Goal: Use online tool/utility: Utilize a website feature to perform a specific function

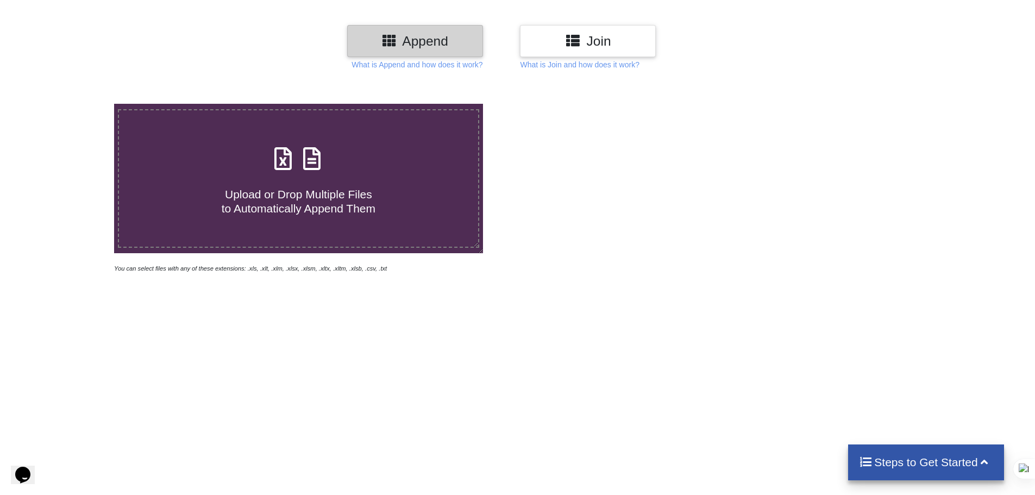
scroll to position [145, 0]
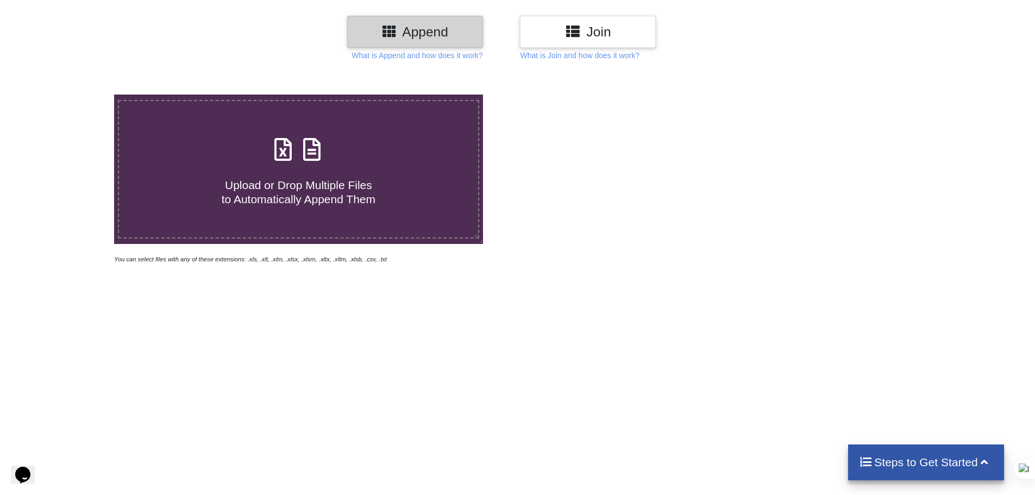
click at [311, 179] on span "Upload or Drop Multiple Files to Automatically Append Them" at bounding box center [299, 192] width 154 height 26
click at [74, 95] on input "Upload or Drop Multiple Files to Automatically Append Them" at bounding box center [74, 95] width 0 height 0
type input "C:\fakepath\بيانات الاوردرات (9).xlsx"
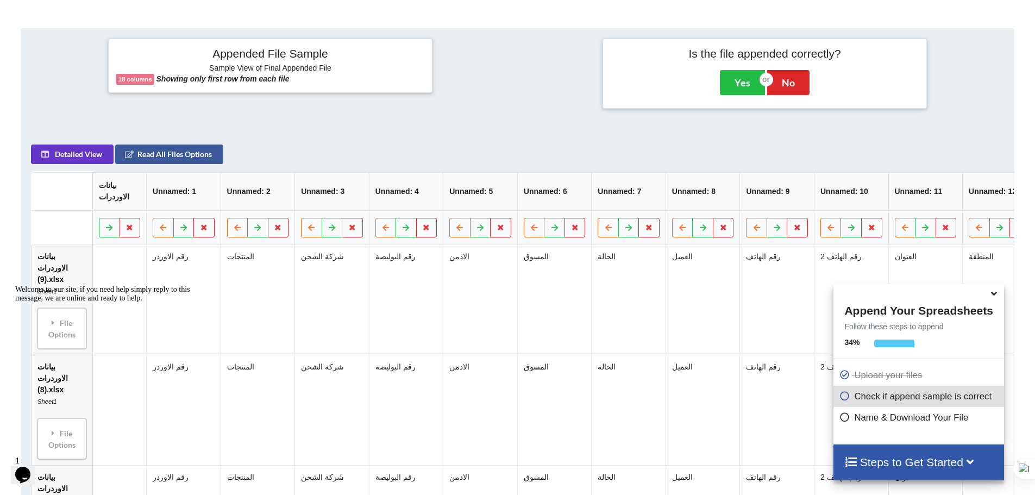
scroll to position [387, 0]
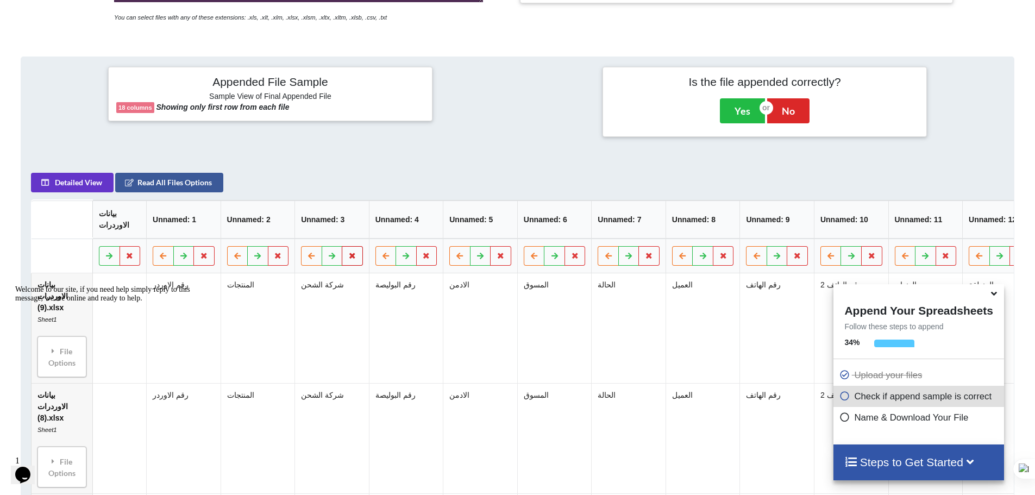
click at [352, 259] on icon at bounding box center [352, 255] width 9 height 7
click at [295, 229] on button "Delete Column" at bounding box center [274, 230] width 73 height 20
click at [355, 259] on icon at bounding box center [352, 255] width 9 height 7
click at [327, 226] on button "Keep" at bounding box center [333, 230] width 40 height 20
click at [360, 259] on button at bounding box center [352, 256] width 21 height 20
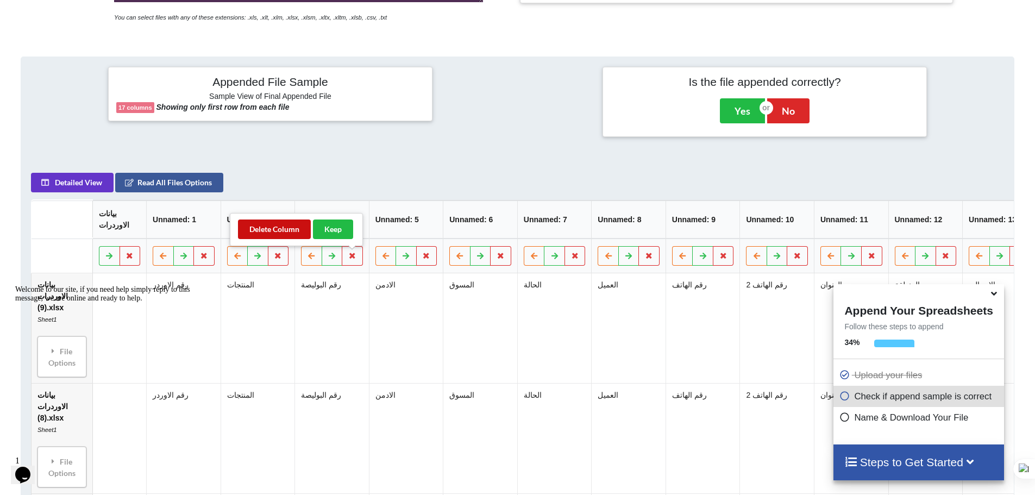
click at [283, 231] on button "Delete Column" at bounding box center [274, 230] width 73 height 20
click at [355, 258] on icon at bounding box center [352, 255] width 9 height 7
click at [273, 233] on button "Delete Column" at bounding box center [274, 230] width 73 height 20
click at [352, 259] on icon at bounding box center [352, 255] width 9 height 7
click at [262, 228] on button "Delete Column" at bounding box center [274, 230] width 73 height 20
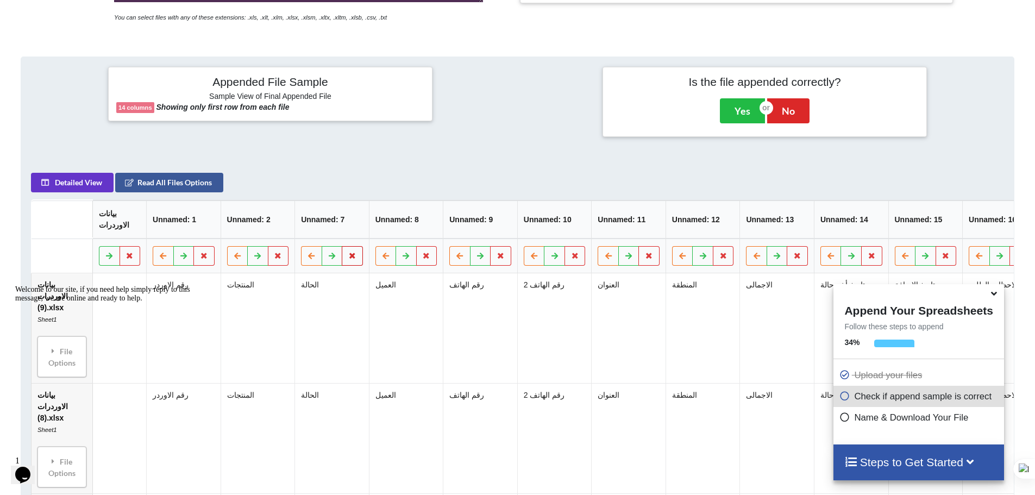
click at [354, 259] on icon at bounding box center [352, 255] width 9 height 7
click at [281, 227] on button "Delete Column" at bounding box center [274, 230] width 73 height 20
click at [353, 266] on button at bounding box center [352, 256] width 21 height 20
click at [278, 228] on button "Delete Column" at bounding box center [274, 230] width 73 height 20
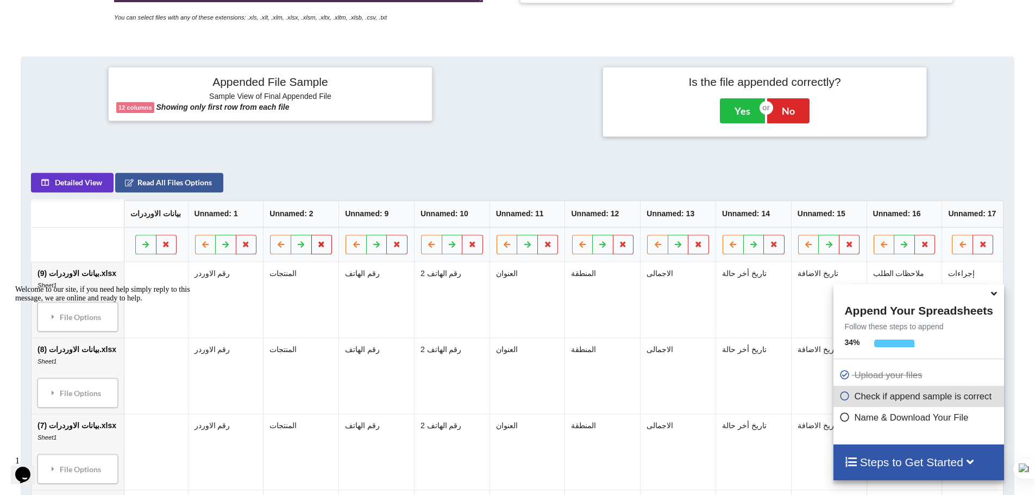
click at [320, 246] on icon at bounding box center [321, 244] width 9 height 7
click at [240, 216] on button "Delete Column" at bounding box center [240, 213] width 73 height 20
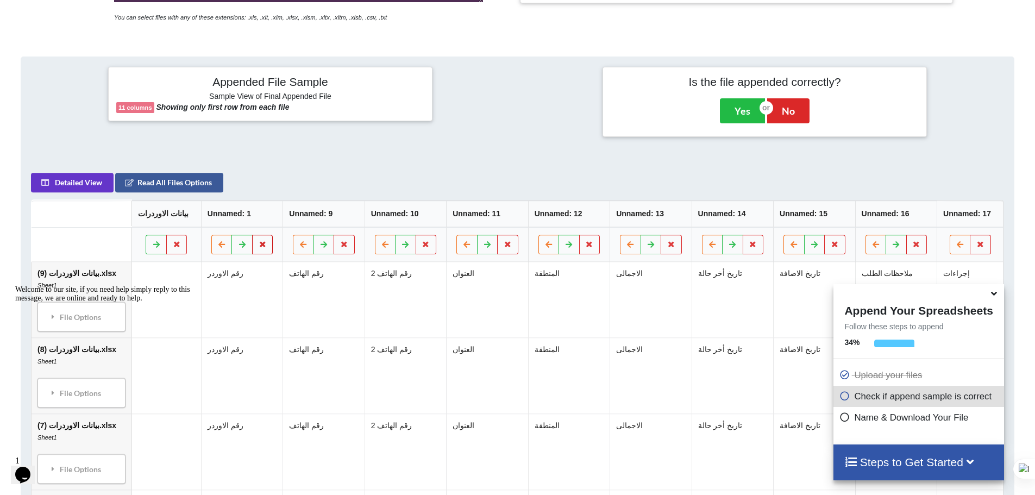
click at [259, 246] on icon at bounding box center [262, 244] width 9 height 7
click at [350, 246] on button at bounding box center [344, 245] width 21 height 20
click at [264, 213] on button "Delete Column" at bounding box center [263, 213] width 73 height 20
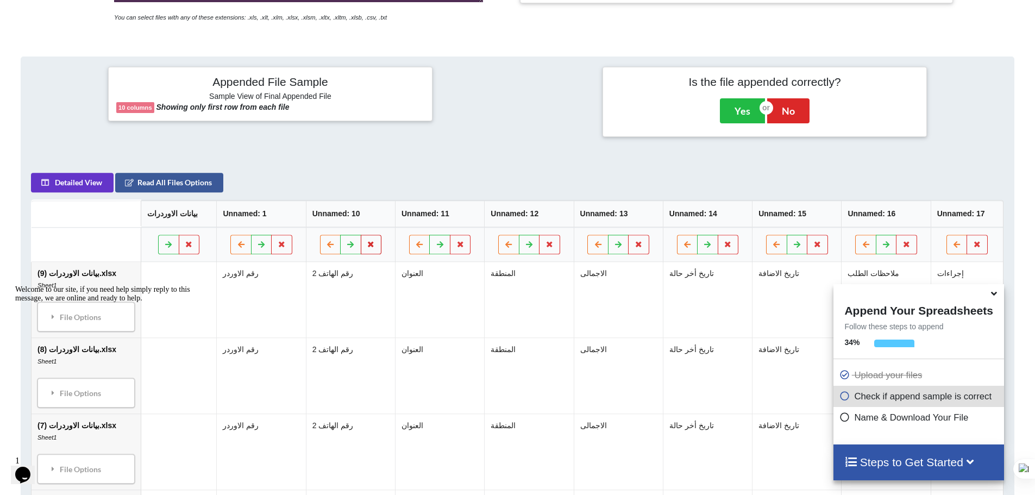
click at [362, 245] on button at bounding box center [371, 245] width 21 height 20
click at [278, 214] on button "Delete Column" at bounding box center [289, 213] width 73 height 20
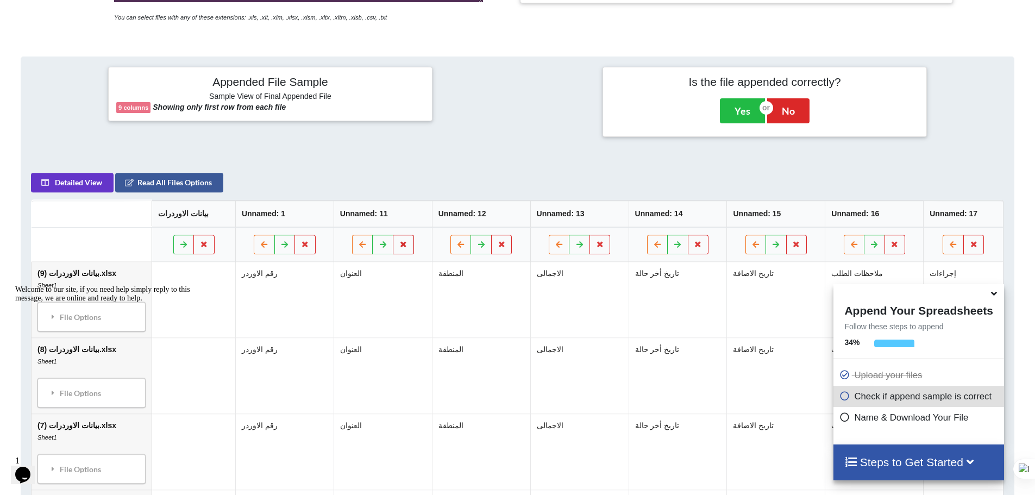
click at [401, 245] on icon at bounding box center [403, 244] width 9 height 7
click at [314, 207] on button "Delete Column" at bounding box center [321, 213] width 73 height 20
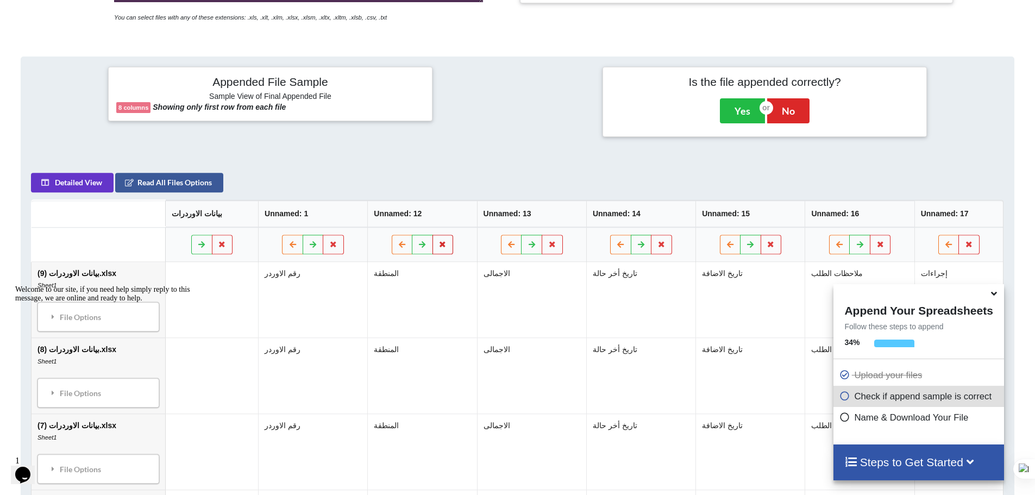
click at [435, 240] on button at bounding box center [443, 245] width 21 height 20
click at [348, 210] on button "Delete Column" at bounding box center [361, 213] width 73 height 20
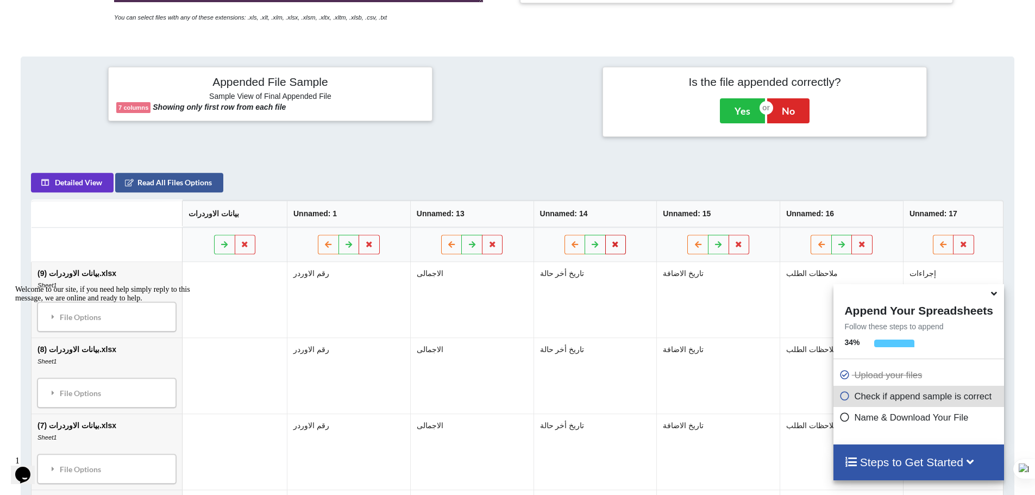
click at [614, 250] on button at bounding box center [615, 245] width 21 height 20
click at [540, 217] on button "Delete Column" at bounding box center [535, 213] width 73 height 20
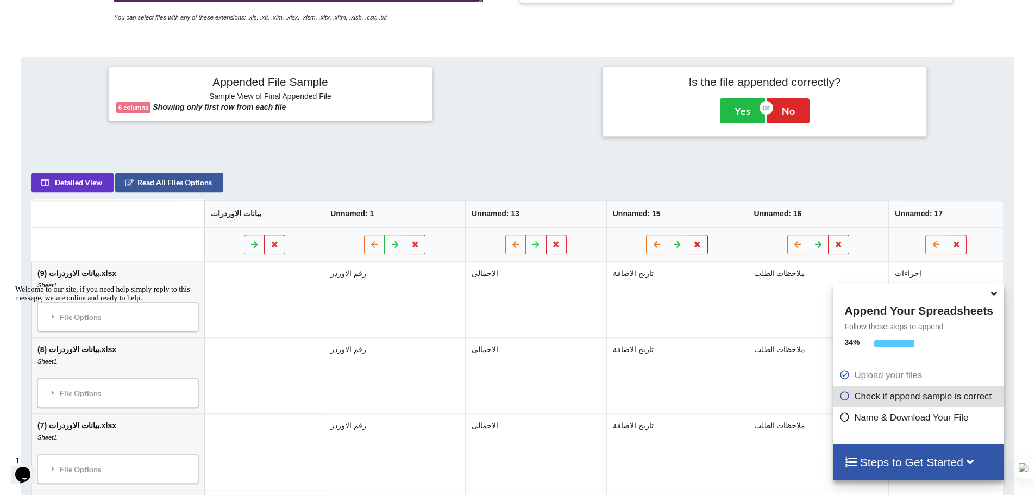
click at [700, 249] on button at bounding box center [697, 245] width 21 height 20
click at [609, 211] on button "Delete Column" at bounding box center [617, 213] width 73 height 20
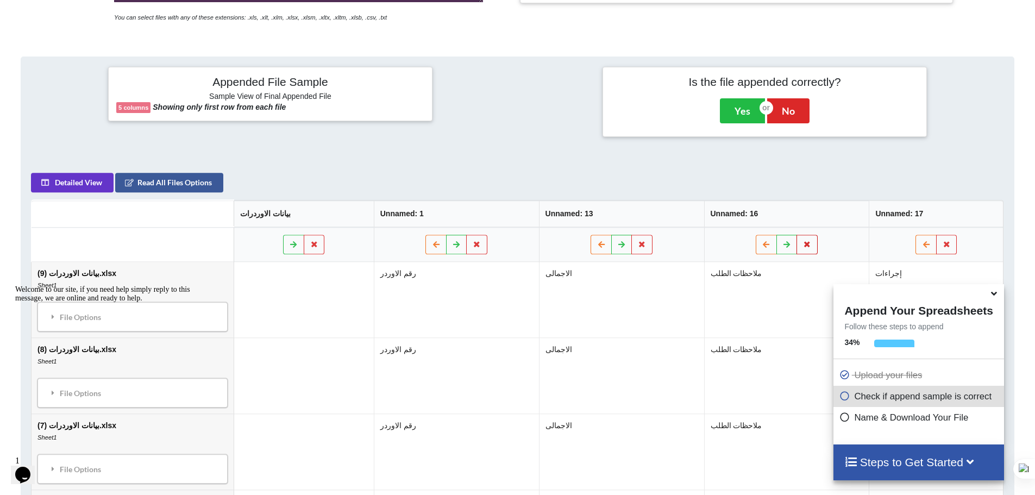
click at [803, 242] on icon at bounding box center [807, 244] width 9 height 7
click at [711, 217] on button "Delete Column" at bounding box center [727, 213] width 73 height 20
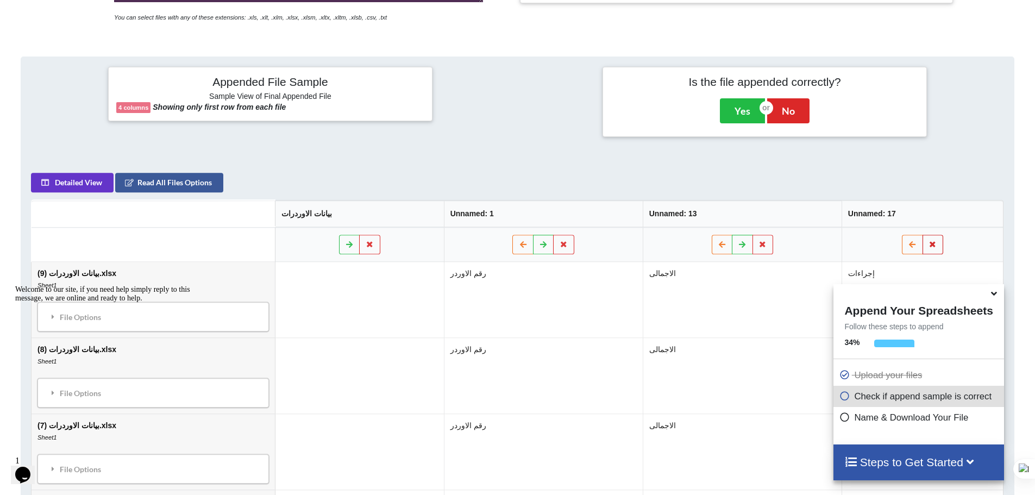
click at [936, 246] on icon at bounding box center [933, 244] width 9 height 7
click at [870, 207] on button "Delete Column" at bounding box center [854, 213] width 73 height 20
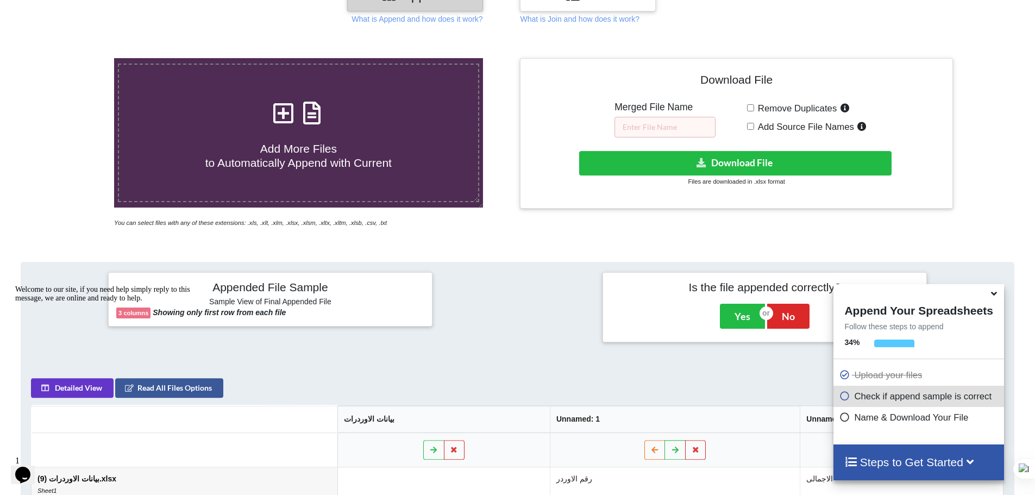
scroll to position [177, 0]
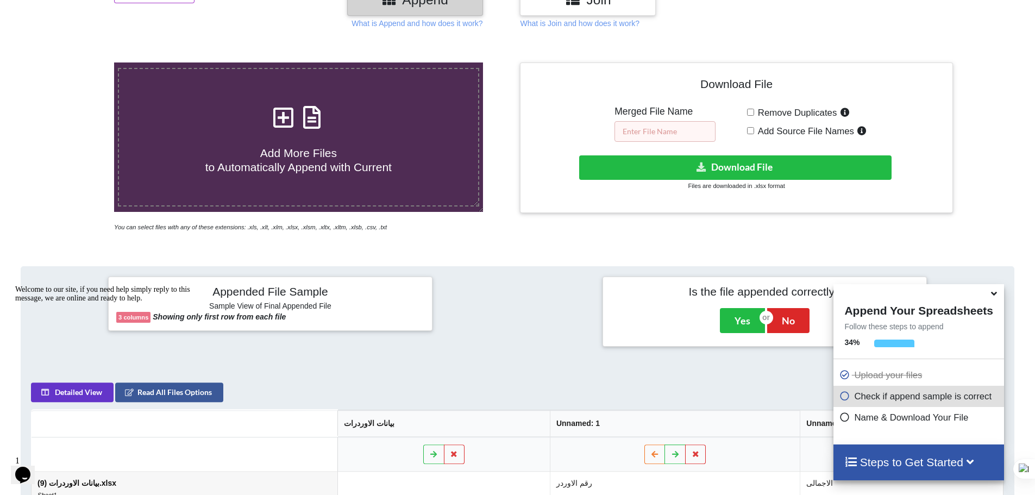
drag, startPoint x: 634, startPoint y: 128, endPoint x: 651, endPoint y: 129, distance: 16.3
click at [635, 128] on input "text" at bounding box center [665, 131] width 101 height 21
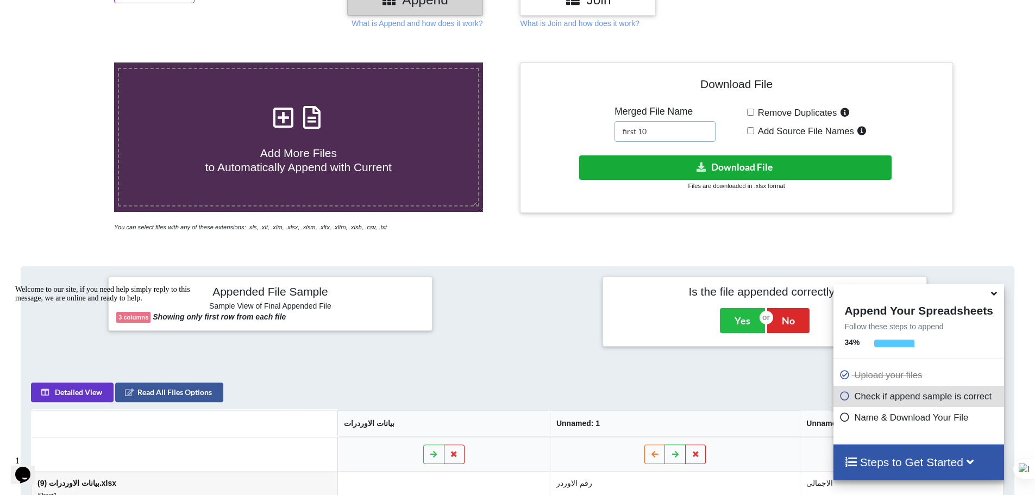
type input "first 10"
click at [680, 172] on button "Download File" at bounding box center [735, 167] width 312 height 24
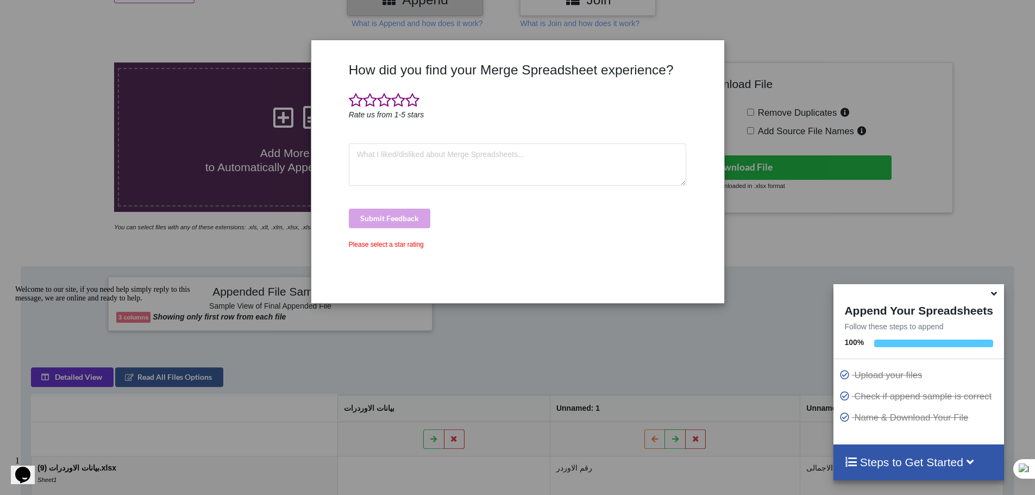
click at [753, 123] on div "How did you find your Merge Spreadsheet experience? Rate us from 1-5 stars Subm…" at bounding box center [517, 247] width 1035 height 495
click at [186, 196] on div "How did you find your Merge Spreadsheet experience? Rate us from 1-5 stars Subm…" at bounding box center [517, 247] width 1035 height 495
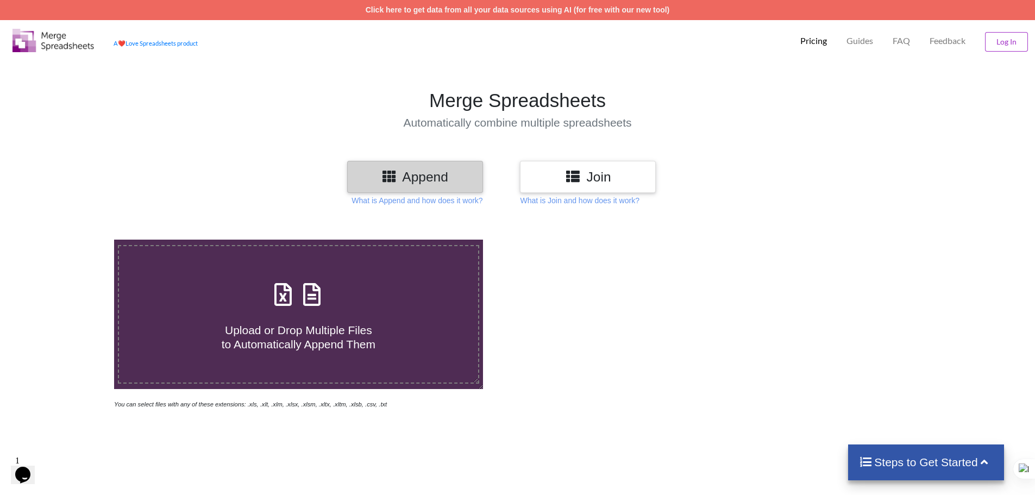
drag, startPoint x: 818, startPoint y: 40, endPoint x: 800, endPoint y: 43, distance: 18.1
click at [801, 43] on p "Pricing" at bounding box center [814, 40] width 27 height 11
click at [326, 291] on span at bounding box center [299, 296] width 58 height 26
click at [74, 240] on input "Upload or Drop Multiple Files to Automatically Append Them" at bounding box center [74, 240] width 0 height 0
type input "C:\fakepath\بيانات الاوردرات (19).xlsx"
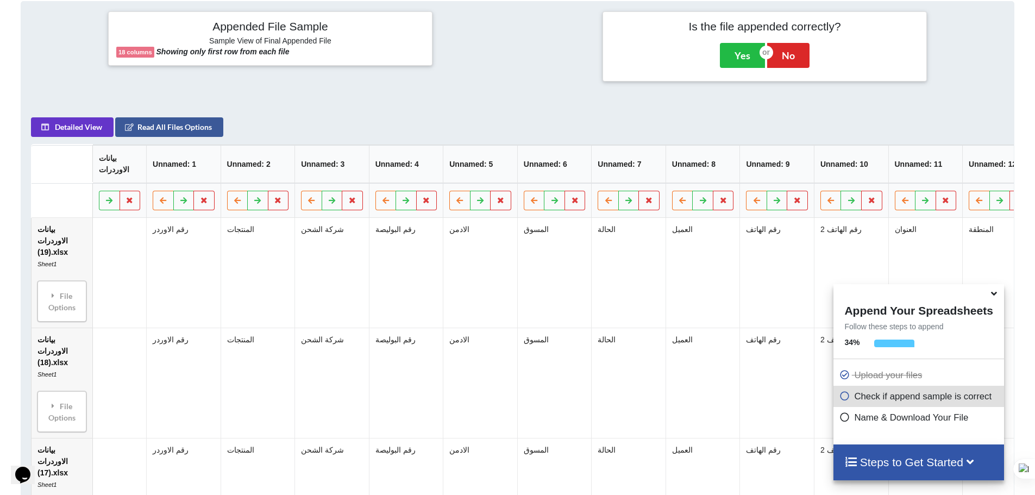
scroll to position [443, 0]
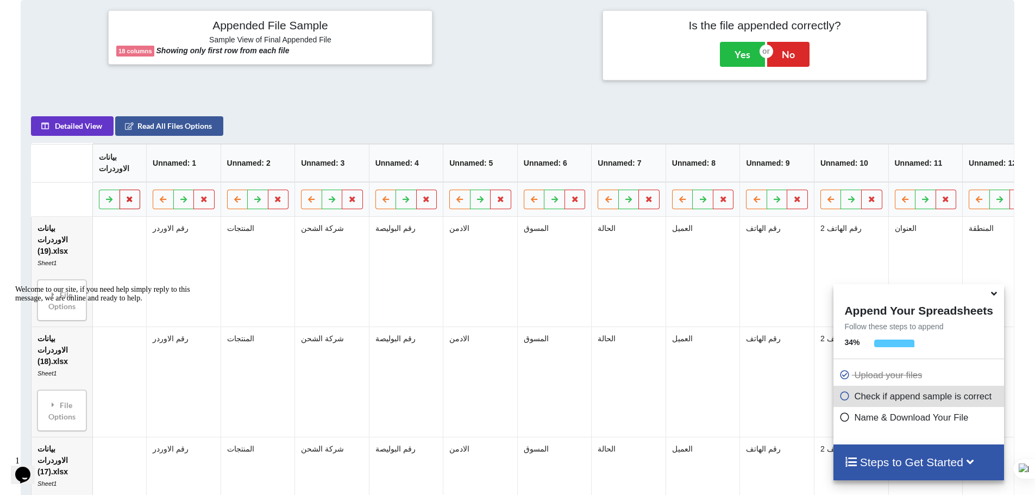
click at [128, 202] on icon at bounding box center [130, 199] width 9 height 7
click at [70, 173] on button "Delete Column" at bounding box center [52, 173] width 73 height 20
click at [205, 202] on icon at bounding box center [203, 199] width 9 height 7
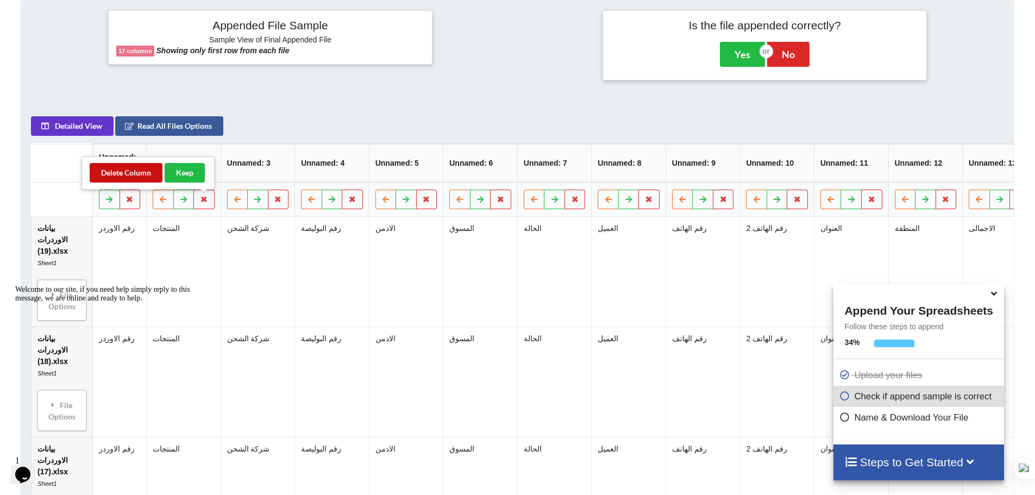
click at [140, 173] on button "Delete Column" at bounding box center [126, 173] width 73 height 20
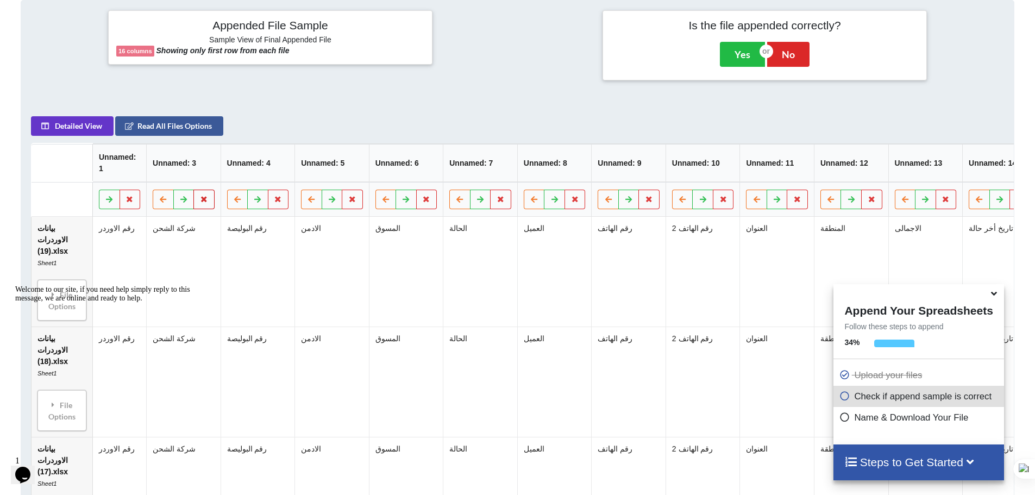
click at [212, 209] on button at bounding box center [203, 200] width 21 height 20
click at [152, 171] on button "Delete Column" at bounding box center [126, 173] width 73 height 20
click at [205, 202] on icon at bounding box center [203, 199] width 9 height 7
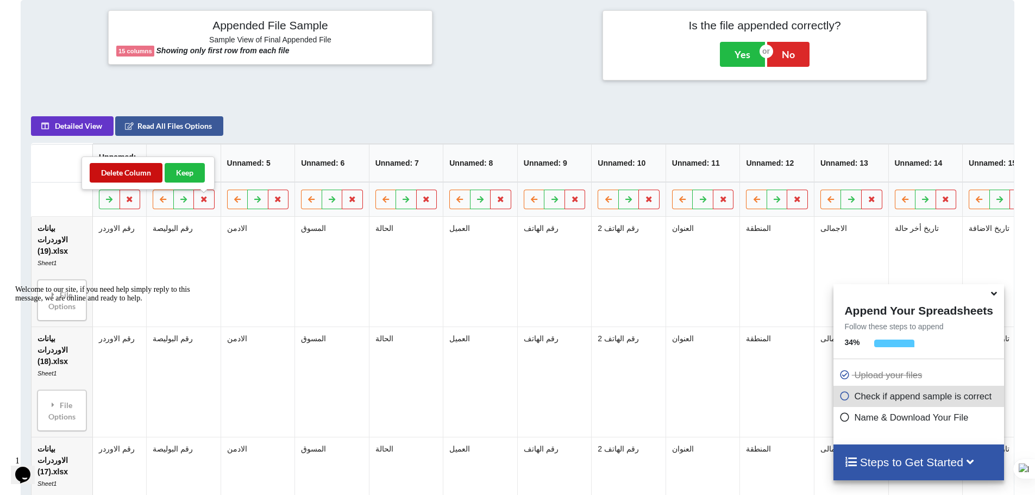
click at [139, 167] on button "Delete Column" at bounding box center [126, 173] width 73 height 20
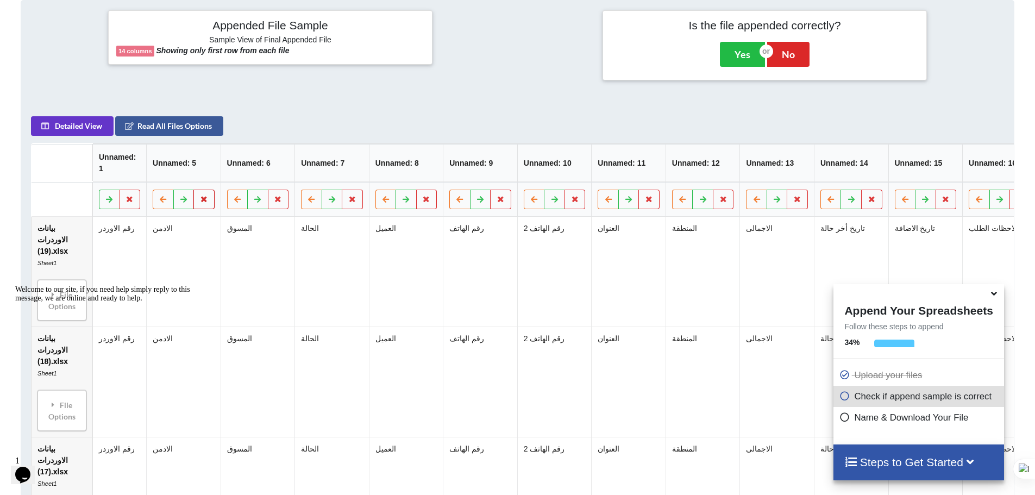
click at [202, 202] on icon at bounding box center [203, 199] width 9 height 7
click at [151, 174] on button "Delete Column" at bounding box center [126, 173] width 73 height 20
click at [209, 208] on button at bounding box center [203, 200] width 21 height 20
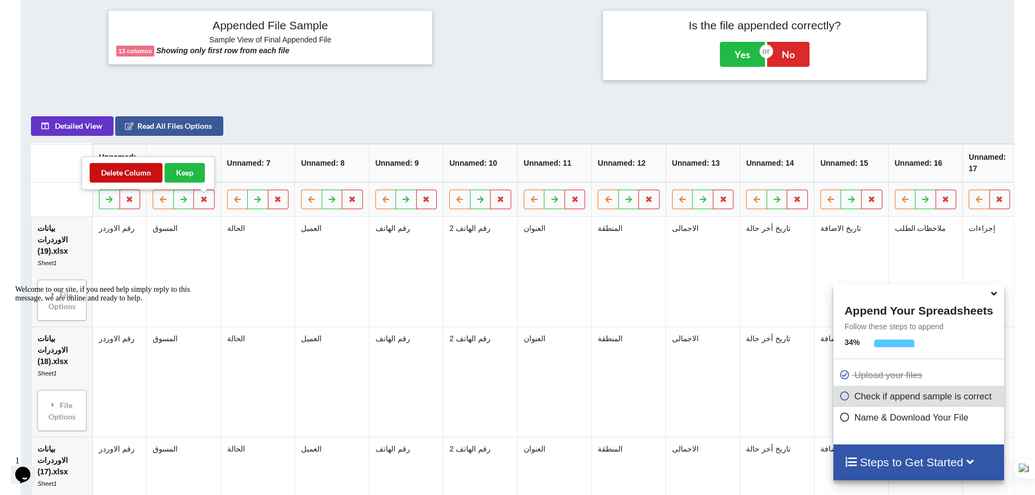
click at [140, 170] on button "Delete Column" at bounding box center [126, 173] width 73 height 20
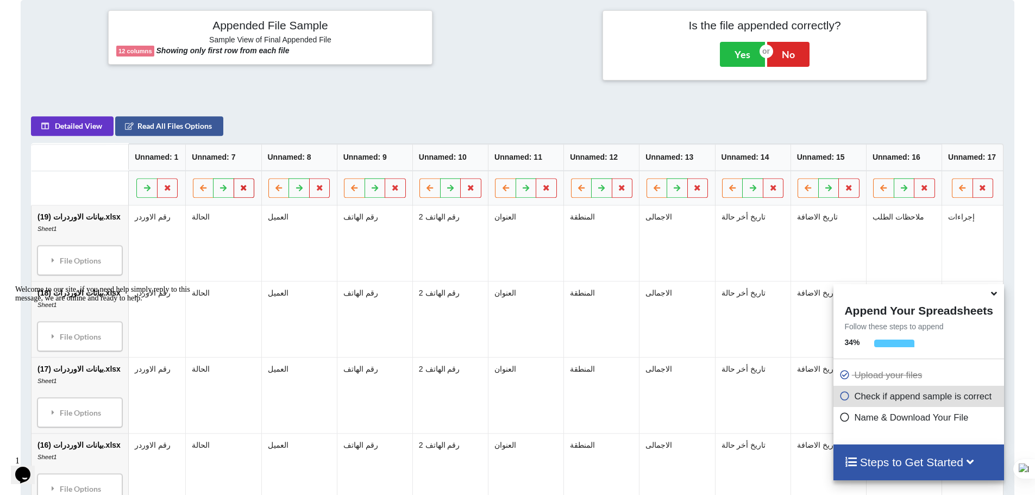
click at [243, 189] on icon at bounding box center [244, 187] width 9 height 7
click at [166, 148] on button "Delete Column" at bounding box center [164, 156] width 73 height 20
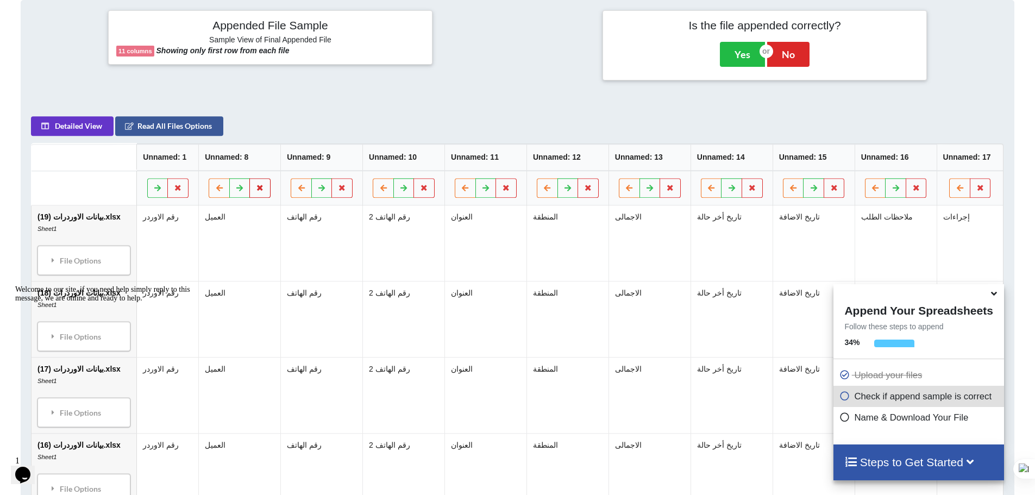
click at [264, 186] on button at bounding box center [260, 188] width 21 height 20
click at [195, 160] on button "Delete Column" at bounding box center [179, 156] width 73 height 20
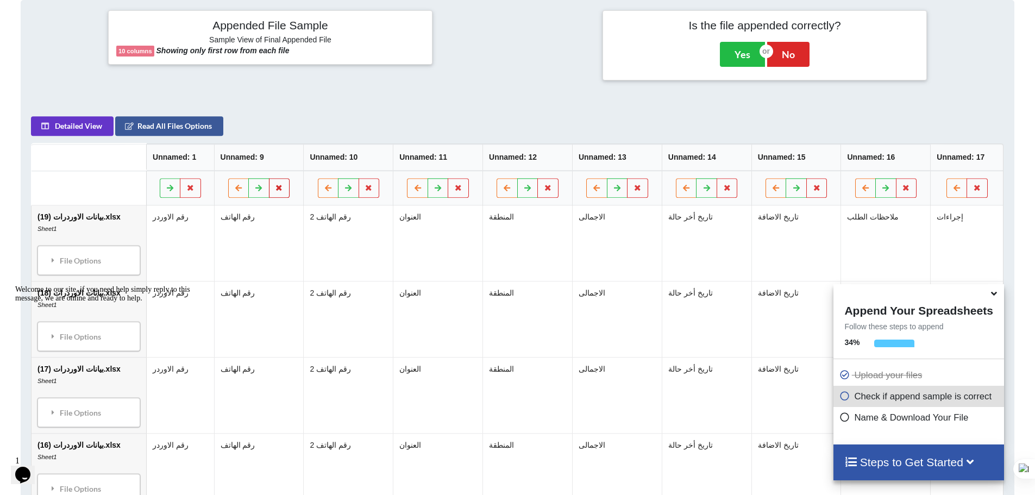
click at [273, 193] on button at bounding box center [279, 188] width 21 height 20
click at [216, 161] on button "Delete Column" at bounding box center [198, 156] width 73 height 20
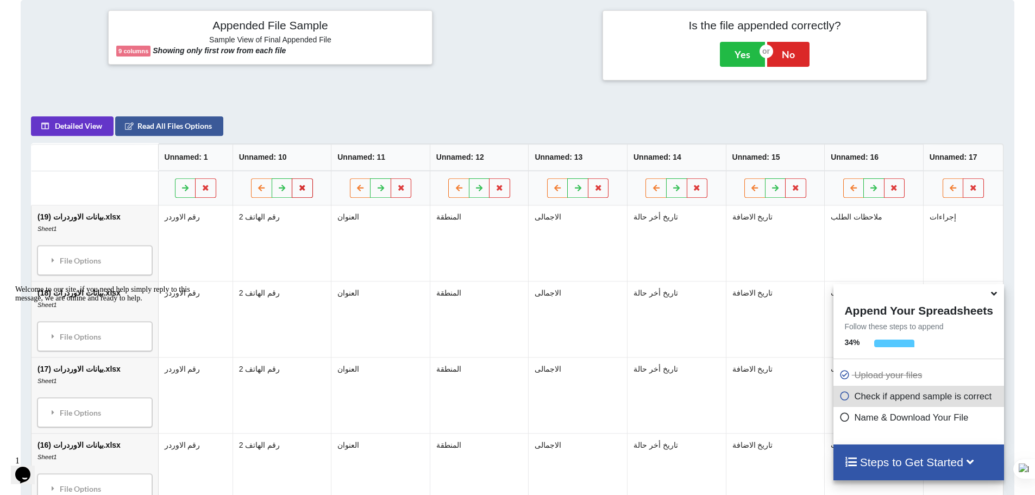
click at [307, 190] on button at bounding box center [302, 188] width 21 height 20
click at [218, 160] on button "Delete Column" at bounding box center [222, 156] width 73 height 20
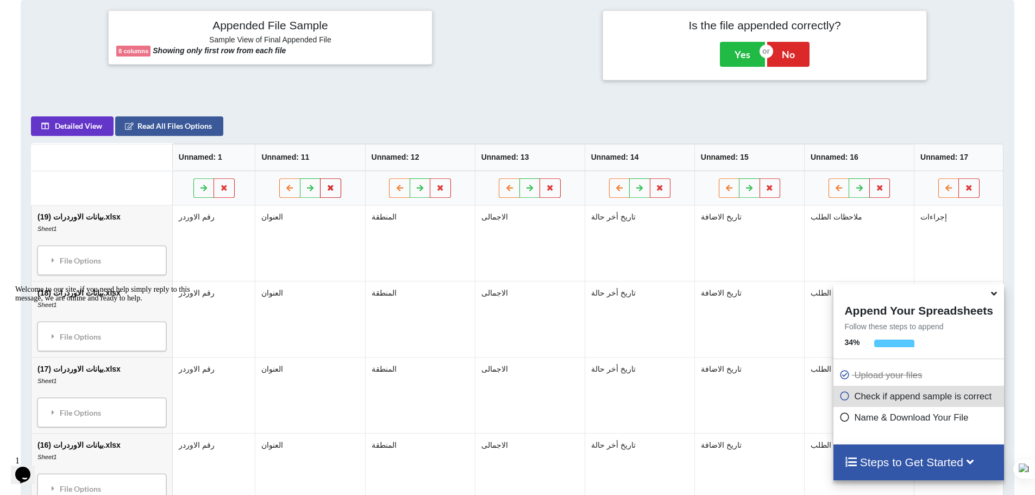
click at [335, 186] on button at bounding box center [331, 188] width 21 height 20
click at [260, 159] on button "Delete Column" at bounding box center [250, 156] width 73 height 20
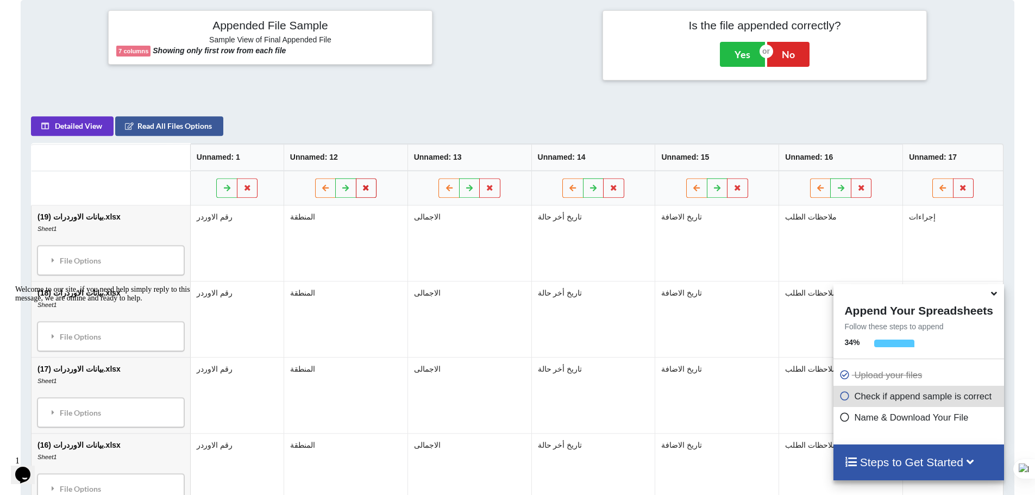
click at [367, 187] on icon at bounding box center [366, 187] width 9 height 7
click at [301, 158] on button "Delete Column" at bounding box center [285, 156] width 73 height 20
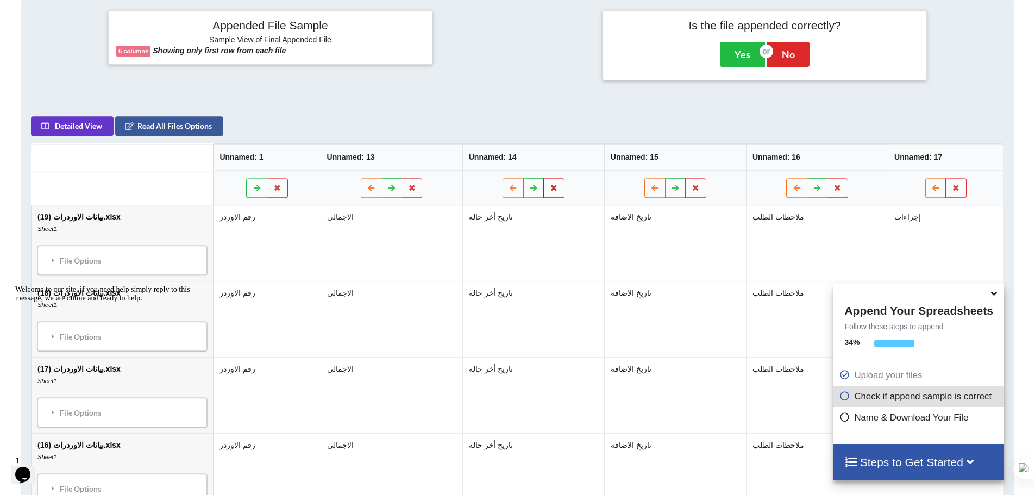
click at [554, 190] on icon at bounding box center [553, 187] width 9 height 7
click at [477, 155] on button "Delete Column" at bounding box center [473, 156] width 73 height 20
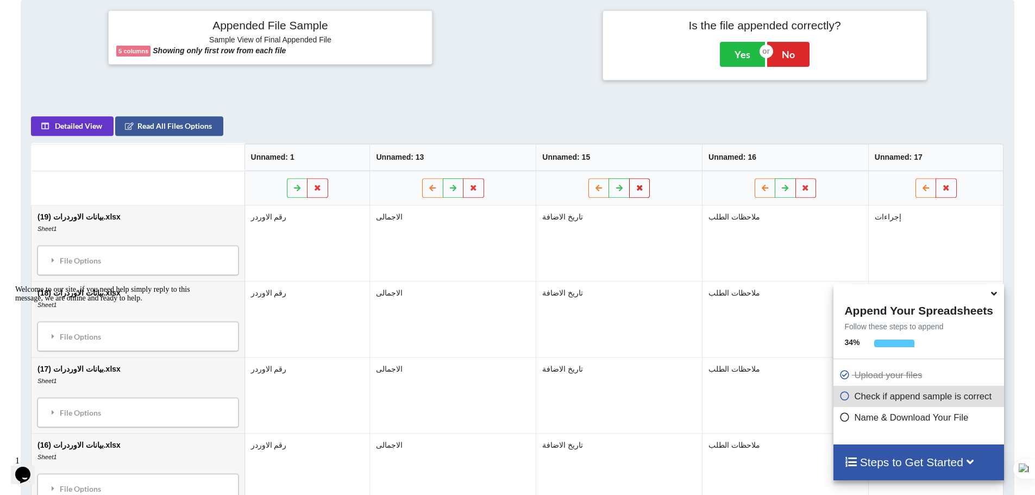
click at [637, 187] on icon at bounding box center [639, 187] width 9 height 7
click at [564, 157] on button "Delete Column" at bounding box center [559, 156] width 73 height 20
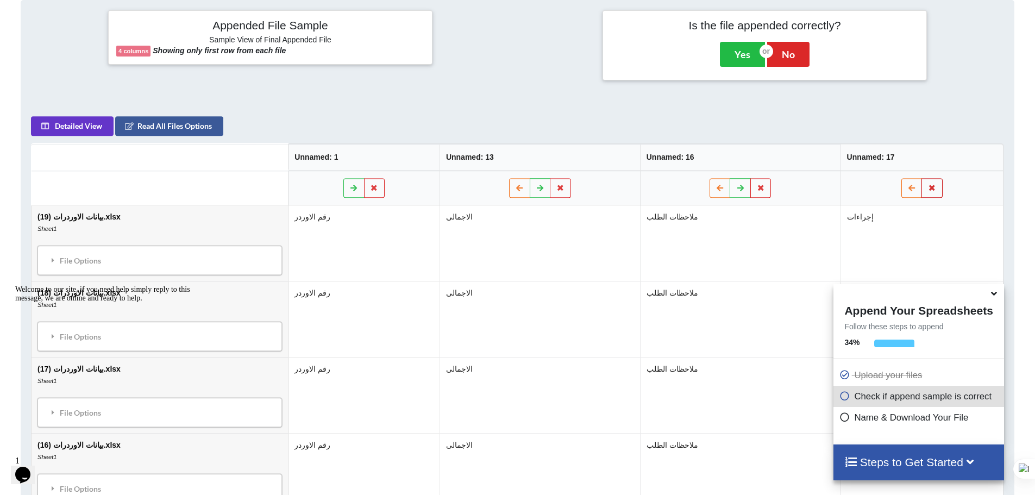
click at [939, 186] on button at bounding box center [932, 188] width 21 height 20
click at [861, 160] on button "Delete Column" at bounding box center [854, 156] width 73 height 20
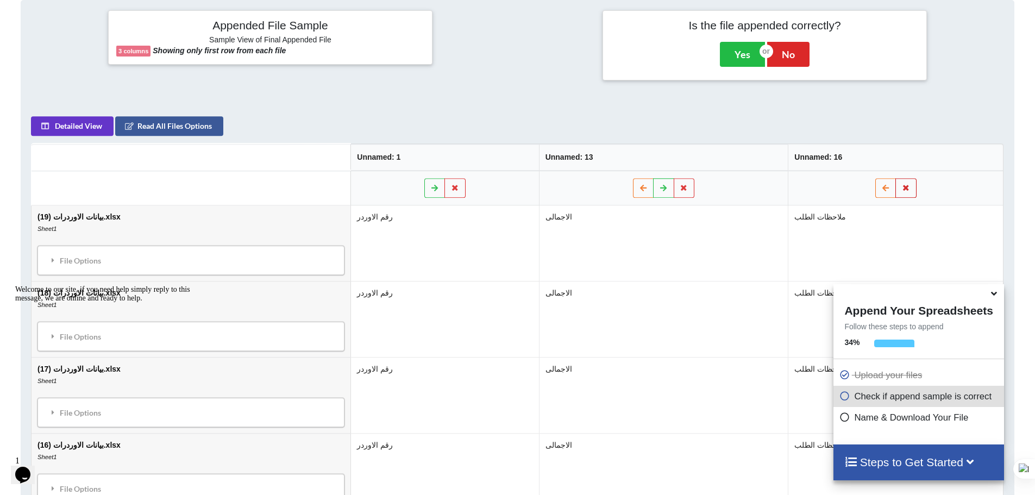
click at [911, 185] on button at bounding box center [906, 188] width 21 height 20
click at [823, 150] on button "Delete Column" at bounding box center [828, 156] width 73 height 20
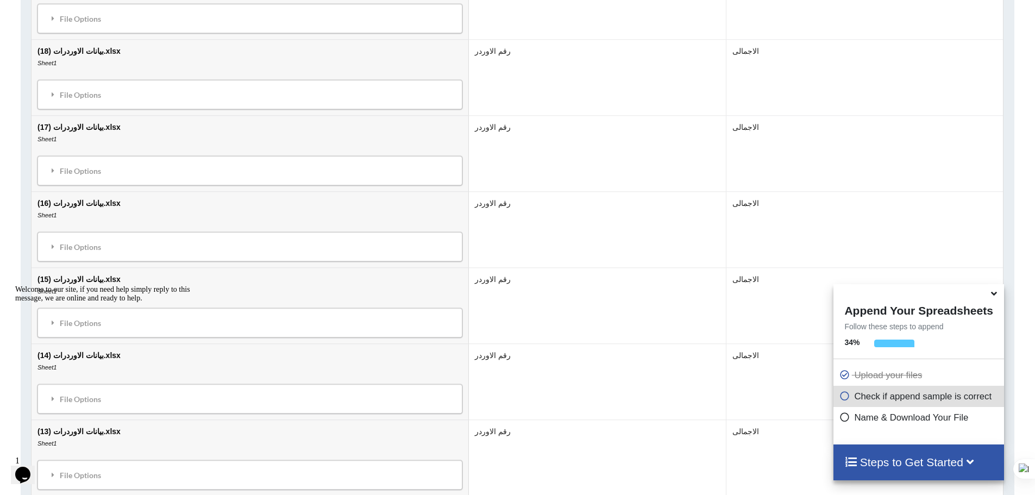
scroll to position [684, 0]
click at [58, 169] on div "File Options" at bounding box center [250, 171] width 418 height 23
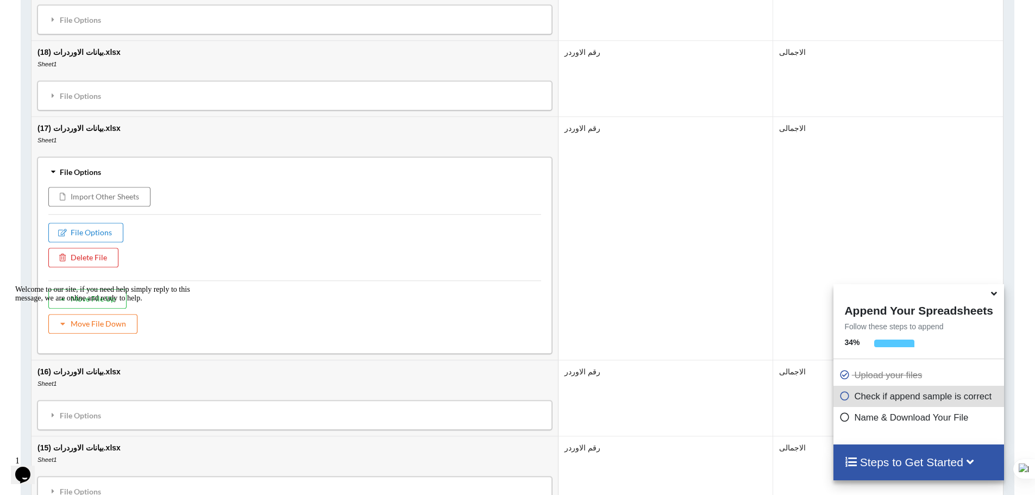
click at [60, 169] on div "File Options" at bounding box center [295, 171] width 508 height 23
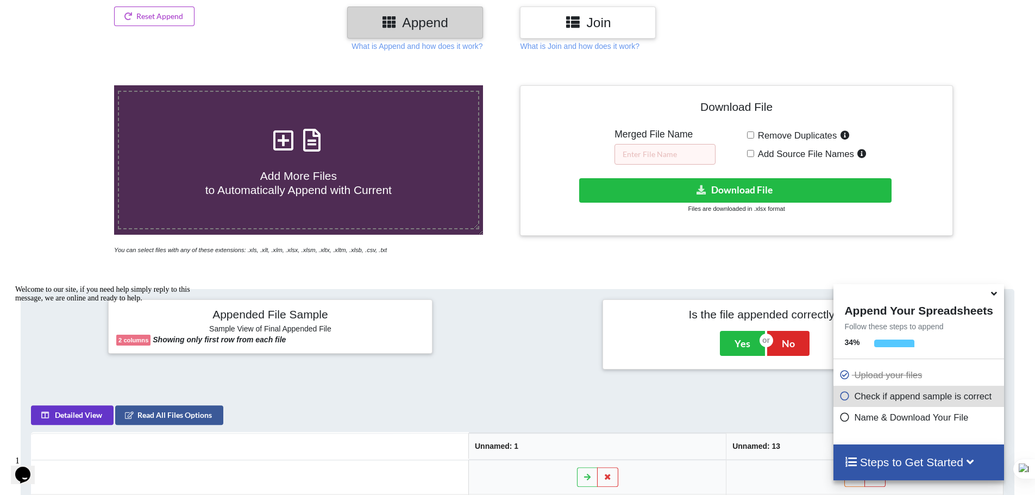
scroll to position [141, 0]
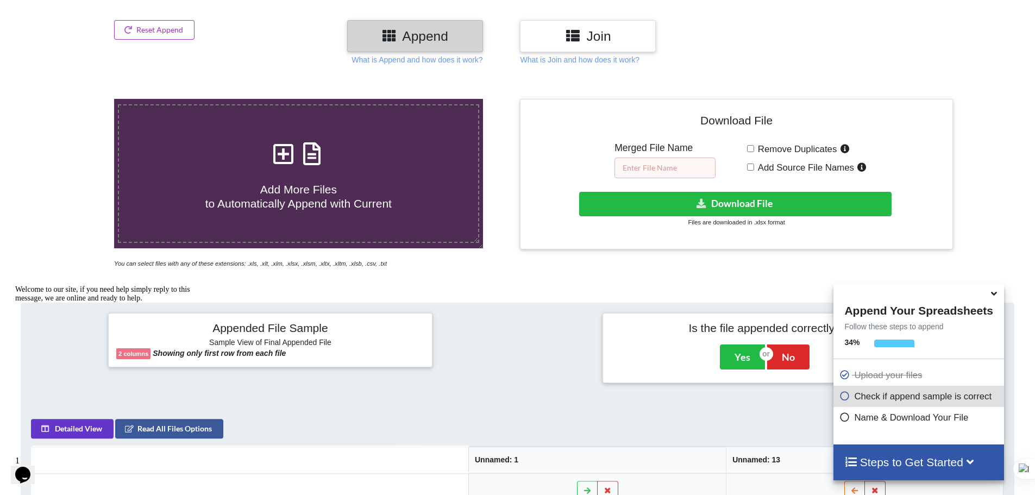
click at [658, 172] on input "text" at bounding box center [665, 168] width 101 height 21
type input "second 10"
click at [681, 205] on button "Download File" at bounding box center [735, 204] width 312 height 24
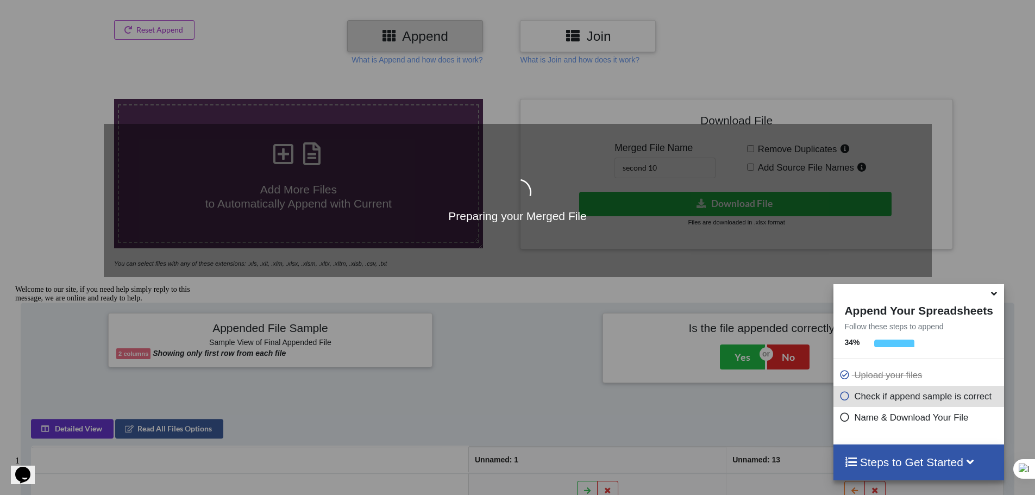
click at [993, 296] on icon at bounding box center [994, 292] width 11 height 10
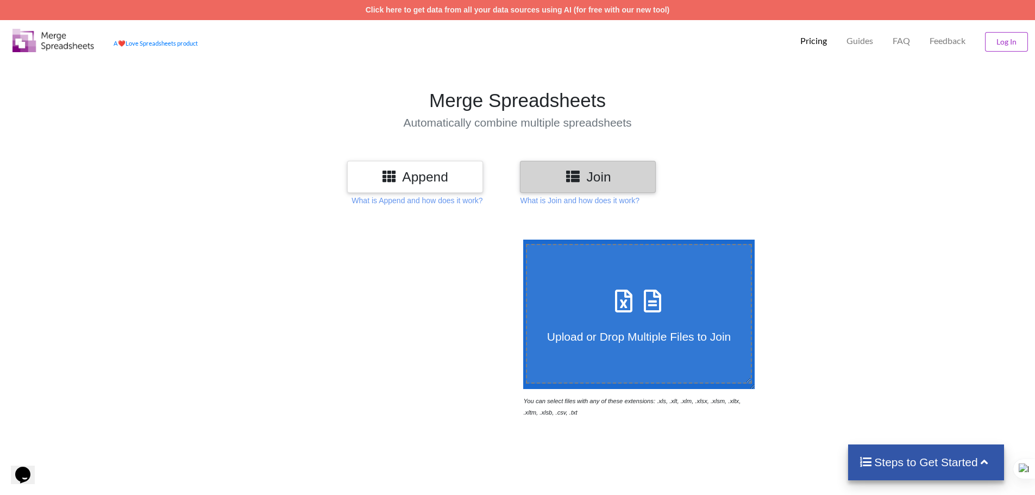
click at [438, 174] on h3 "Append" at bounding box center [415, 177] width 120 height 16
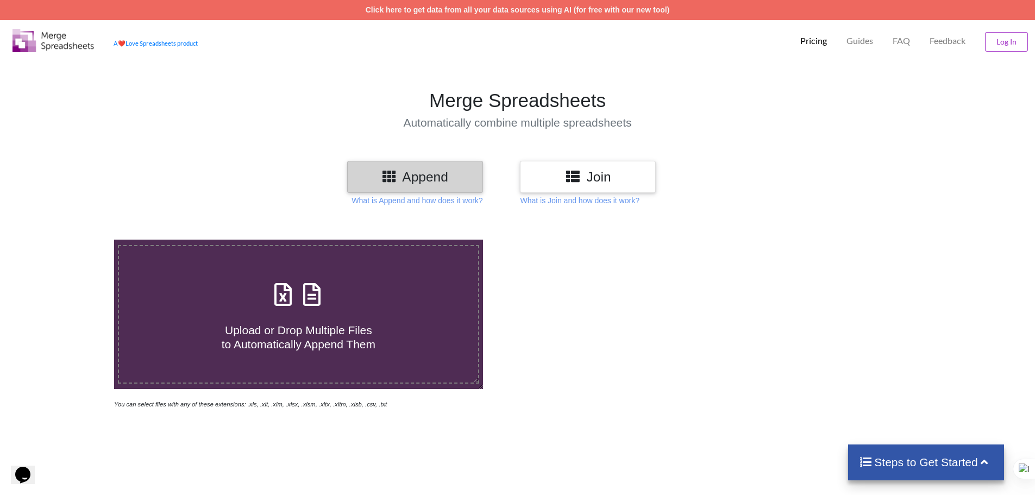
click at [540, 186] on div "Join" at bounding box center [588, 177] width 136 height 32
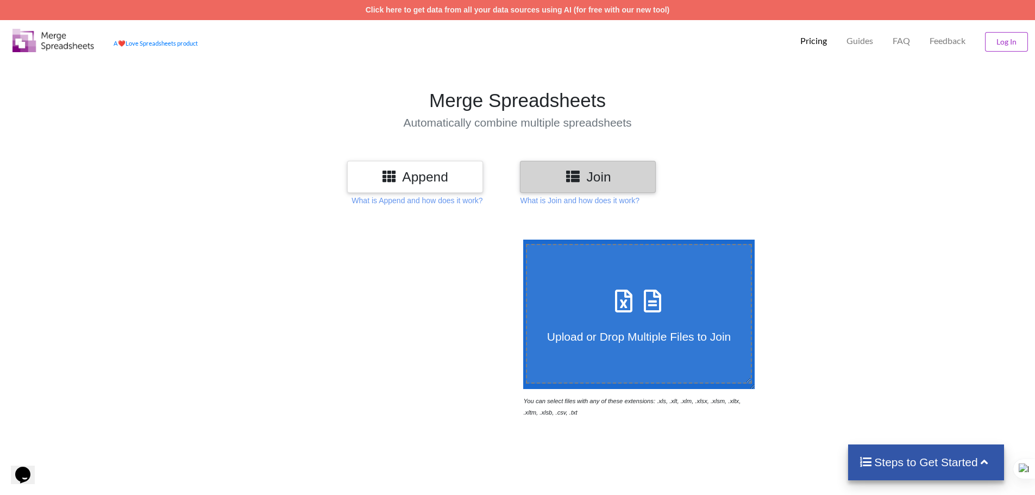
click at [629, 296] on icon at bounding box center [623, 295] width 27 height 23
click at [521, 240] on input "Upload or Drop Multiple Files to Join" at bounding box center [521, 240] width 0 height 0
click at [553, 201] on p "What is Join and how does it work?" at bounding box center [579, 200] width 119 height 11
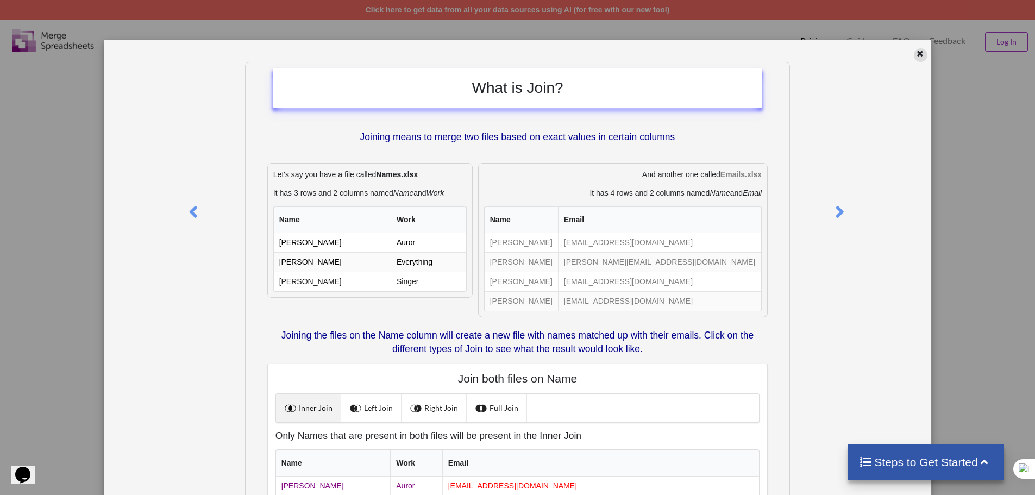
click at [916, 53] on icon at bounding box center [920, 52] width 9 height 8
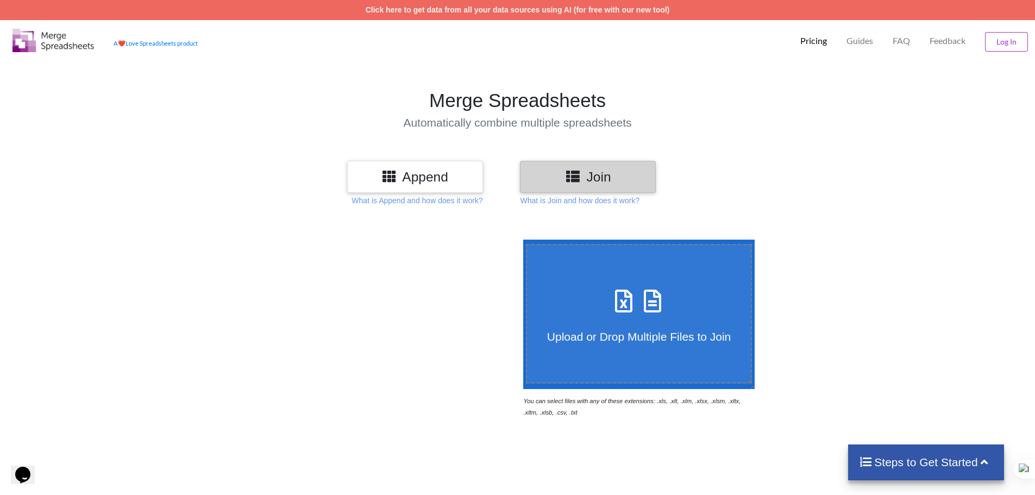
click at [431, 182] on h3 "Append" at bounding box center [415, 177] width 120 height 16
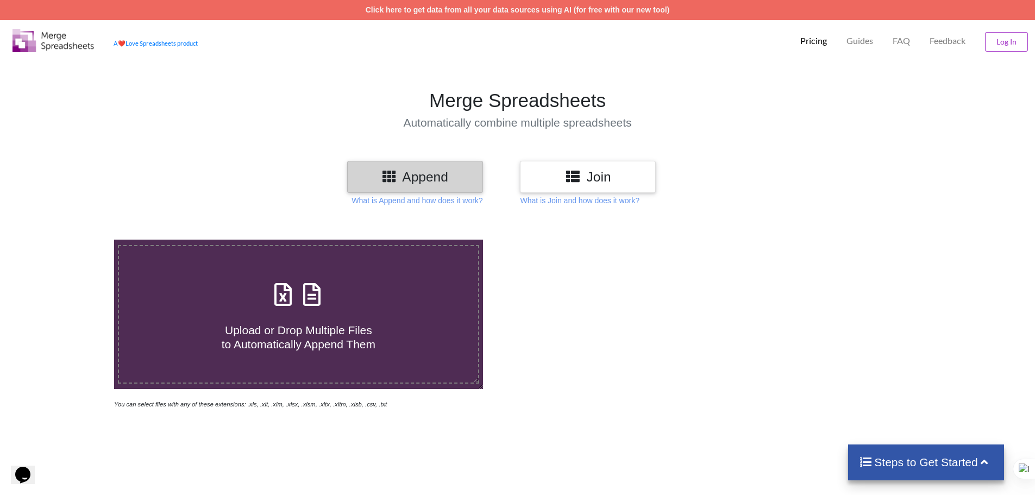
click at [380, 304] on div "Upload or Drop Multiple Files to Automatically Append Them" at bounding box center [298, 314] width 359 height 73
click at [74, 240] on input "Upload or Drop Multiple Files to Automatically Append Them" at bounding box center [74, 240] width 0 height 0
type input "C:\fakepath\بيانات الاوردرات (19).xlsx"
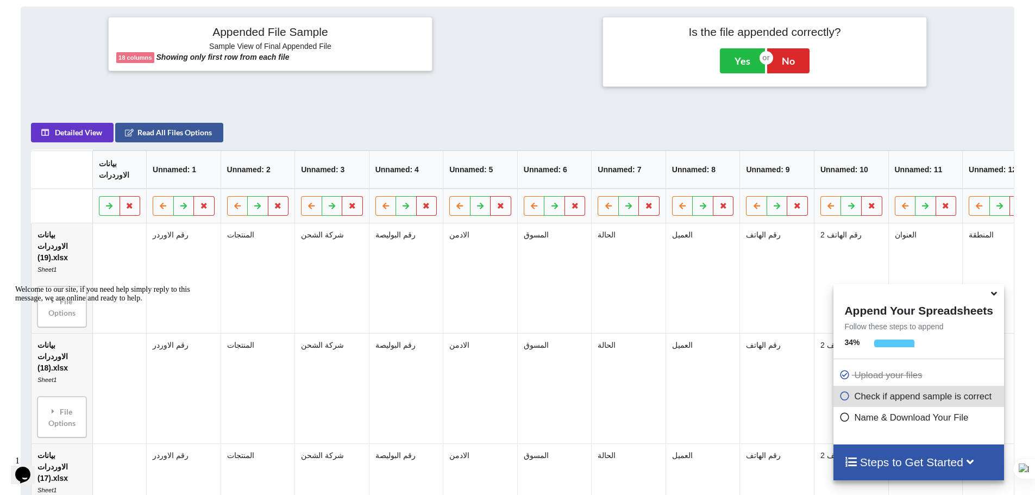
scroll to position [443, 0]
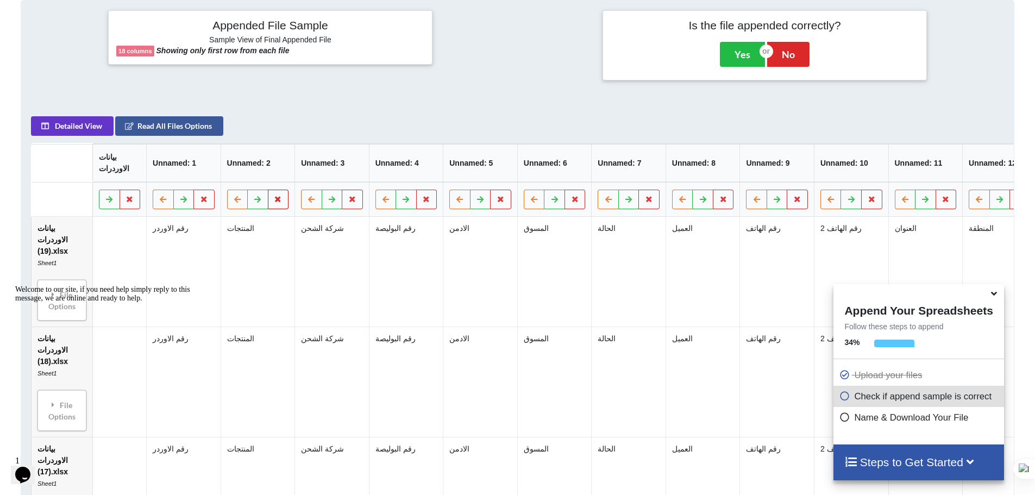
click at [283, 202] on icon at bounding box center [278, 199] width 9 height 7
click at [221, 166] on button "Delete Column" at bounding box center [200, 173] width 73 height 20
click at [942, 201] on icon at bounding box center [946, 199] width 9 height 7
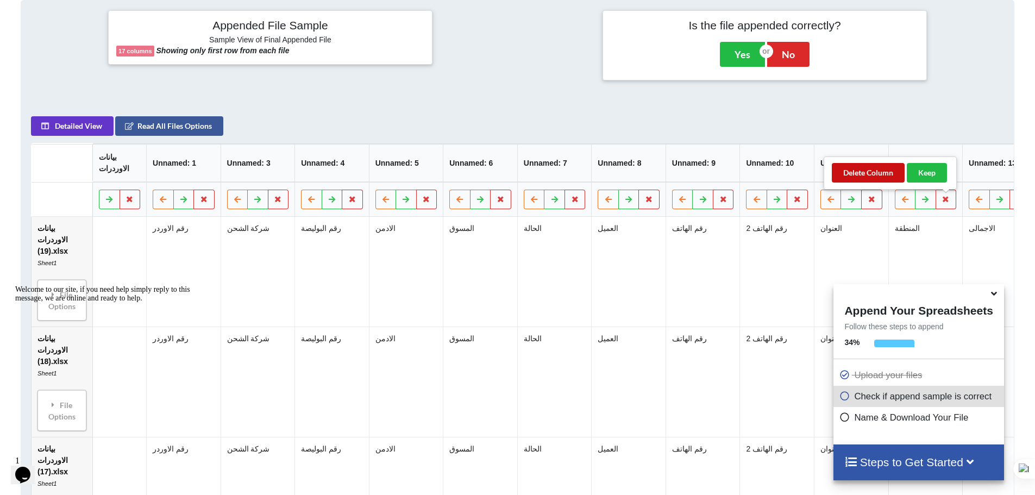
click at [884, 174] on button "Delete Column" at bounding box center [868, 173] width 73 height 20
click at [870, 202] on icon at bounding box center [871, 199] width 9 height 7
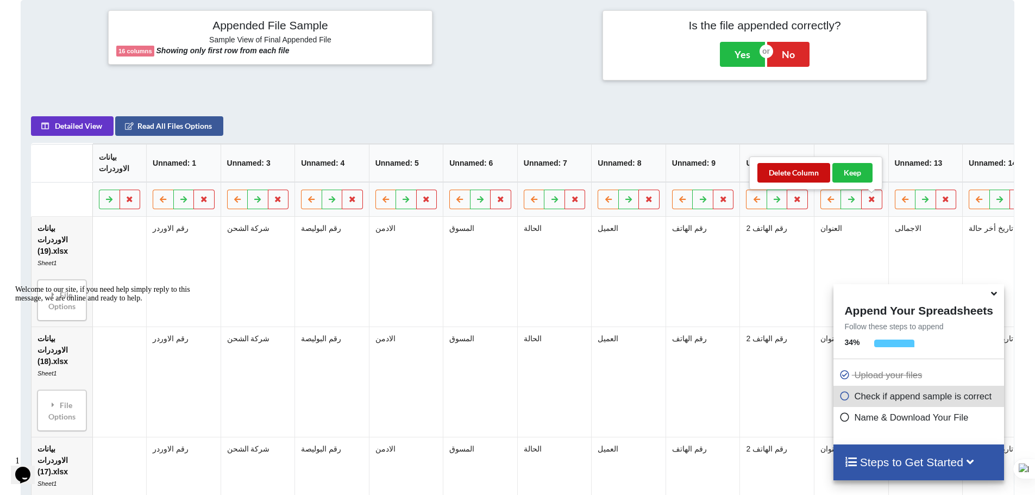
click at [815, 176] on button "Delete Column" at bounding box center [794, 173] width 73 height 20
click at [797, 202] on icon at bounding box center [797, 199] width 9 height 7
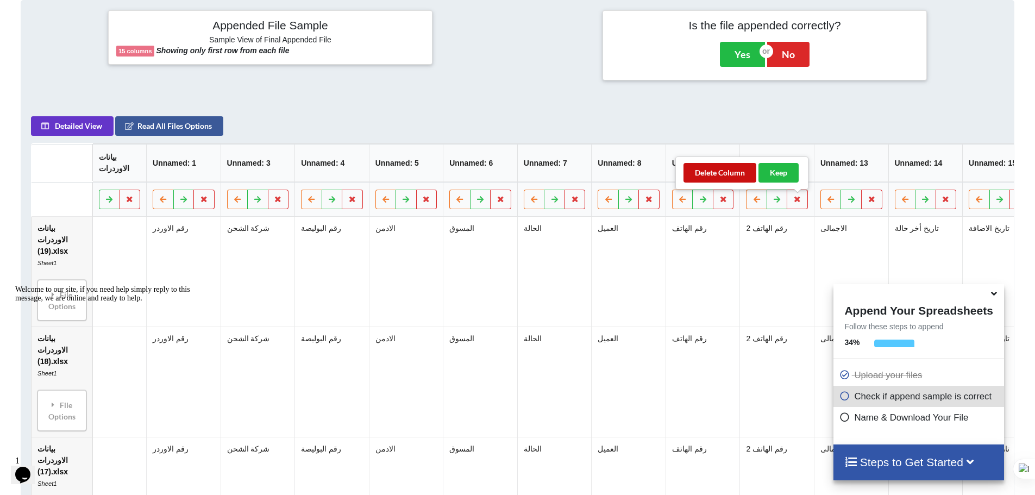
click at [734, 177] on button "Delete Column" at bounding box center [720, 173] width 73 height 20
click at [726, 202] on icon at bounding box center [723, 199] width 9 height 7
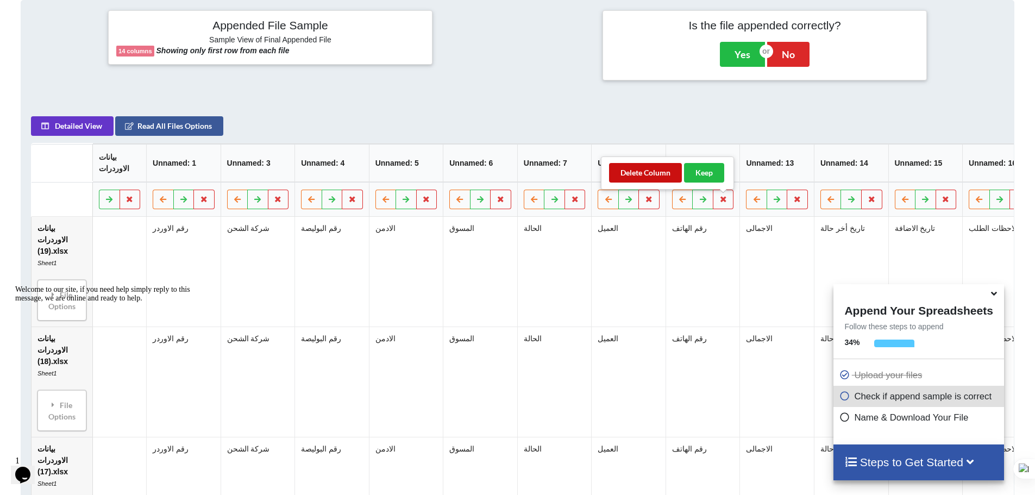
click at [654, 167] on button "Delete Column" at bounding box center [645, 173] width 73 height 20
click at [650, 201] on icon at bounding box center [649, 199] width 9 height 7
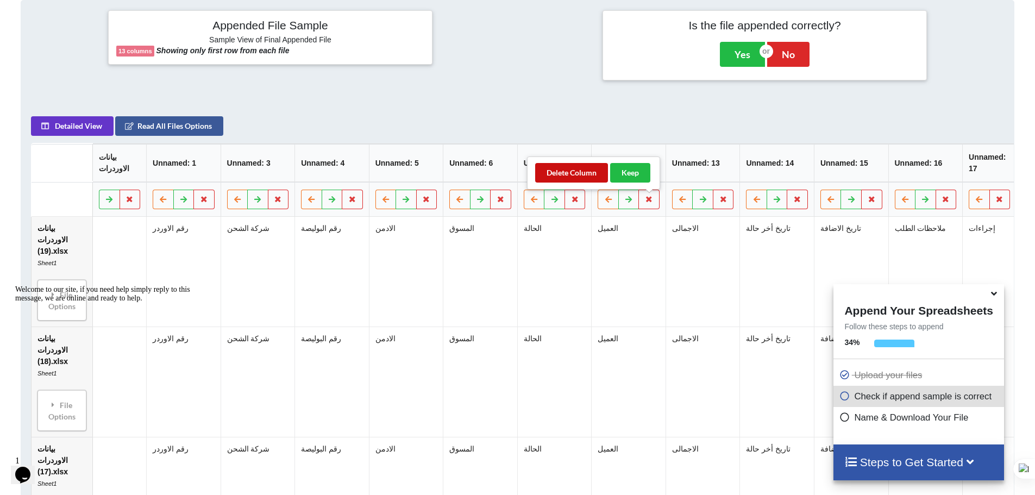
click at [577, 175] on button "Delete Column" at bounding box center [571, 173] width 73 height 20
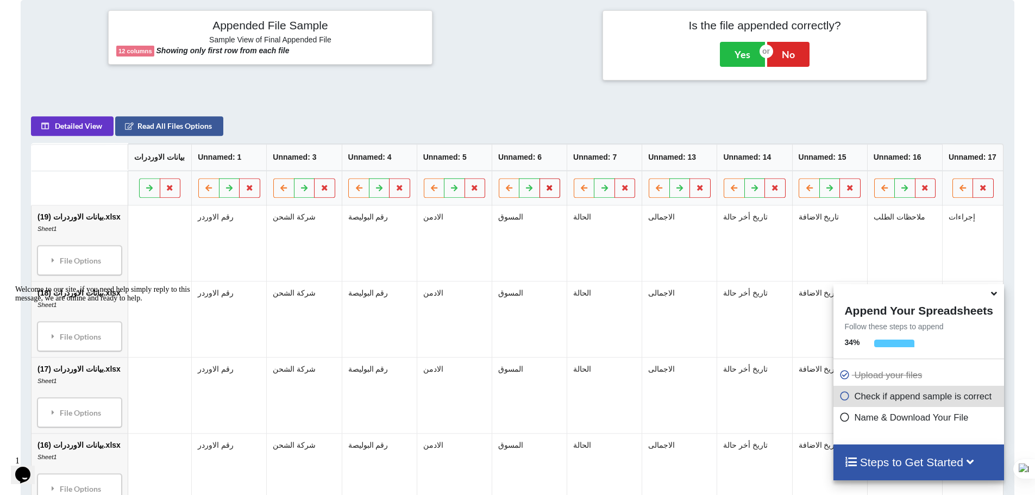
click at [546, 189] on icon at bounding box center [550, 187] width 9 height 7
click at [488, 152] on button "Delete Column" at bounding box center [470, 156] width 73 height 20
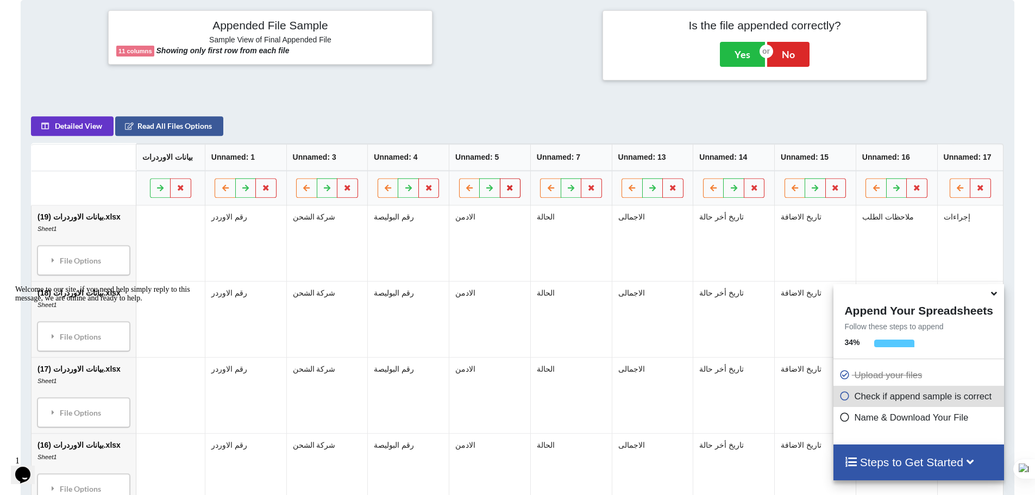
click at [512, 191] on button at bounding box center [510, 188] width 21 height 20
click at [443, 154] on button "Delete Column" at bounding box center [429, 156] width 73 height 20
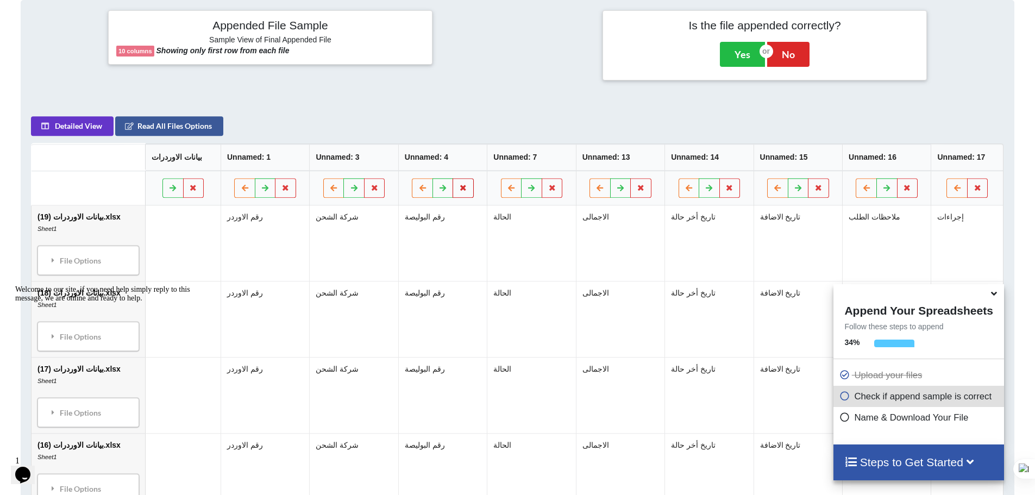
click at [460, 192] on button at bounding box center [463, 188] width 21 height 20
click at [402, 154] on button "Delete Column" at bounding box center [382, 156] width 73 height 20
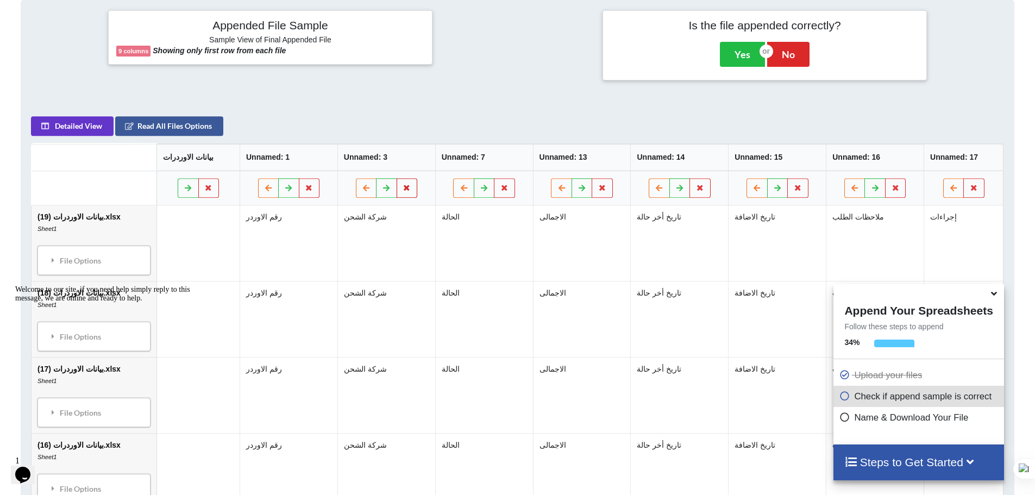
click at [403, 188] on icon at bounding box center [407, 187] width 9 height 7
click at [340, 150] on button "Delete Column" at bounding box center [325, 156] width 73 height 20
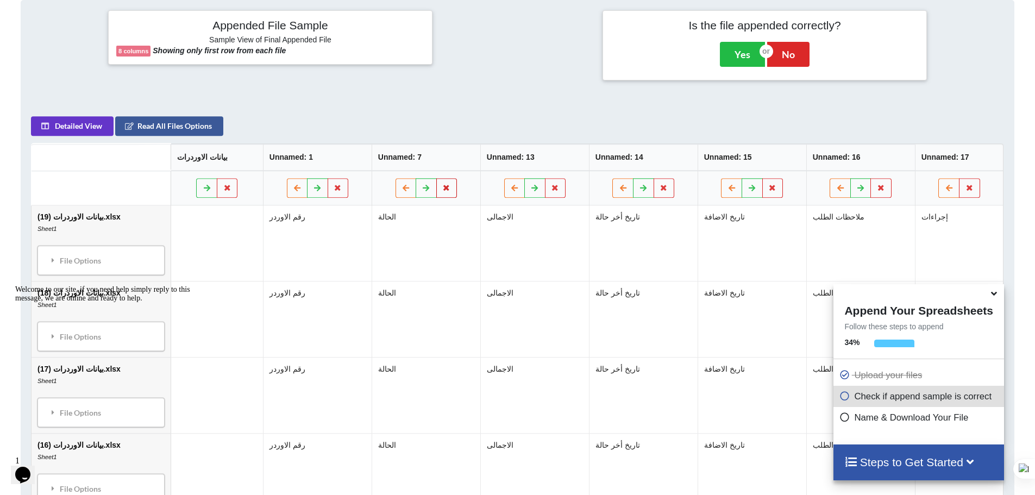
click at [442, 190] on icon at bounding box center [446, 187] width 9 height 7
click at [364, 155] on button "Delete Column" at bounding box center [365, 156] width 73 height 20
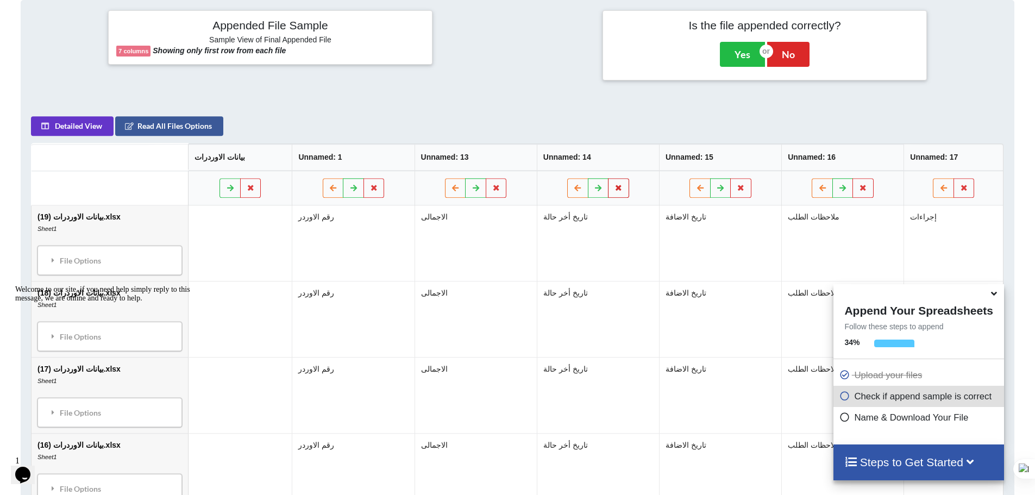
click at [620, 186] on icon at bounding box center [618, 187] width 9 height 7
click at [548, 159] on button "Delete Column" at bounding box center [538, 156] width 73 height 20
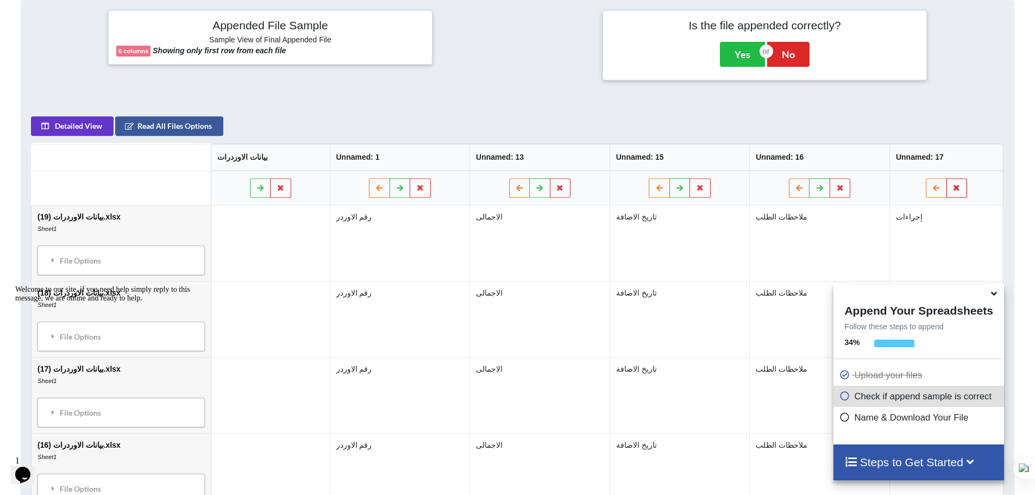
click at [958, 193] on button at bounding box center [957, 188] width 21 height 20
click at [861, 157] on button "Delete Column" at bounding box center [878, 156] width 73 height 20
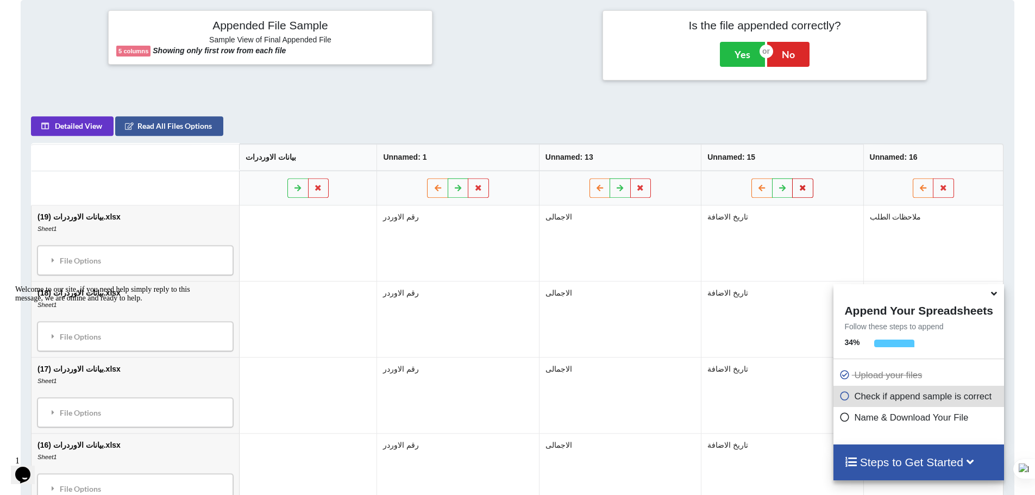
click at [805, 189] on icon at bounding box center [803, 187] width 9 height 7
click at [783, 154] on button "Keep" at bounding box center [782, 156] width 40 height 20
click at [946, 188] on icon at bounding box center [944, 187] width 9 height 7
click at [858, 158] on button "Delete Column" at bounding box center [865, 156] width 73 height 20
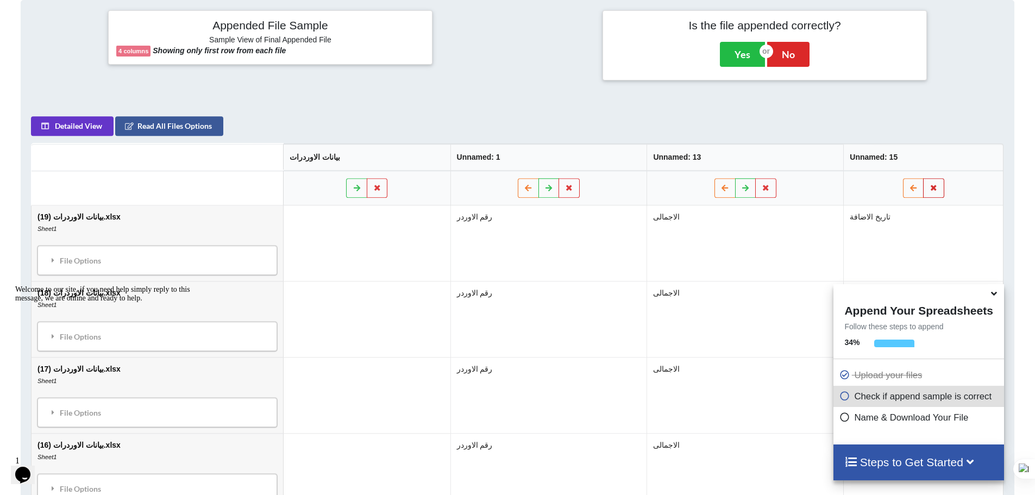
click at [937, 189] on icon at bounding box center [934, 187] width 9 height 7
click at [863, 158] on button "Delete Column" at bounding box center [855, 156] width 73 height 20
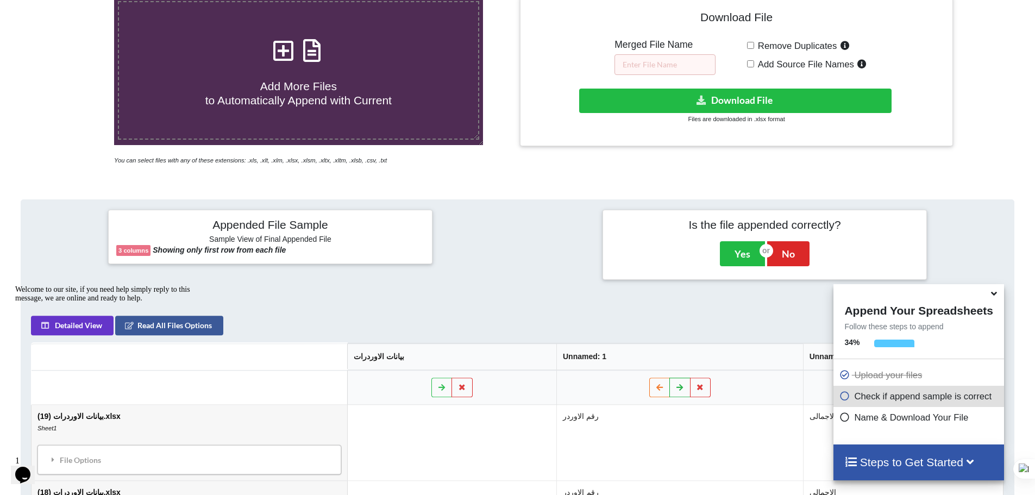
scroll to position [154, 0]
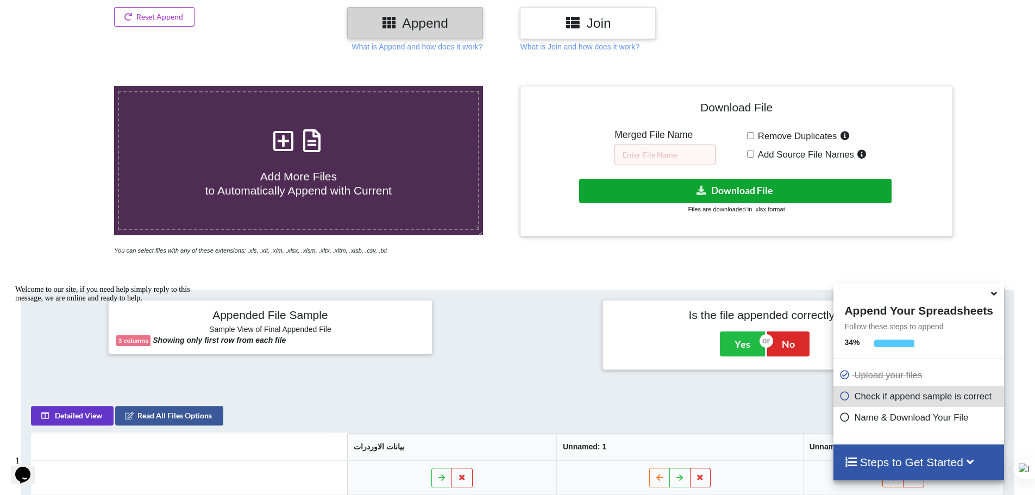
click at [698, 196] on button "Download File" at bounding box center [735, 191] width 312 height 24
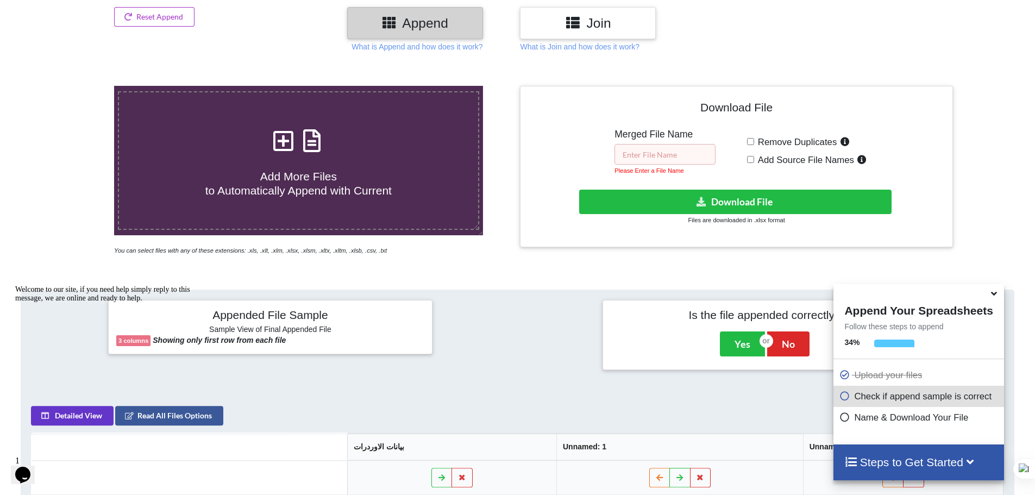
click at [678, 162] on input "text" at bounding box center [665, 154] width 101 height 21
type input "second 10"
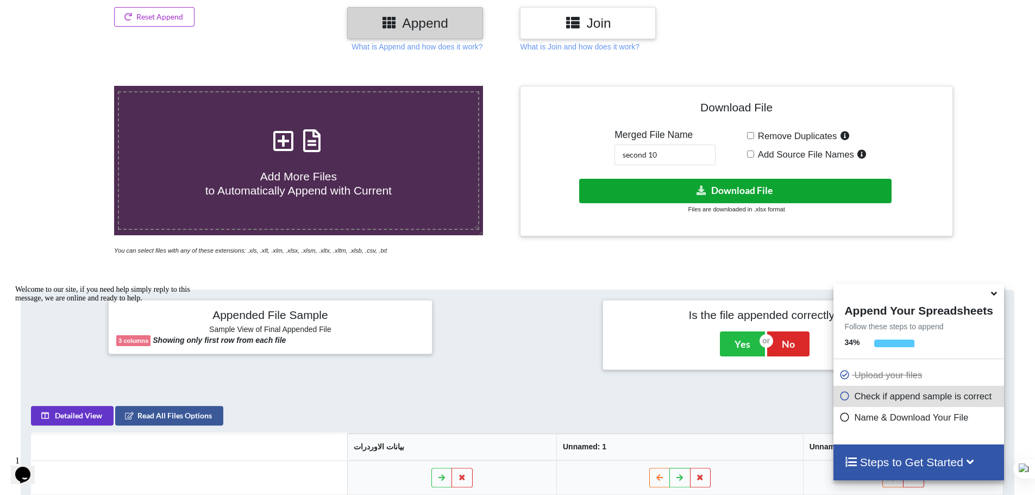
click at [708, 193] on button "Download File" at bounding box center [735, 191] width 312 height 24
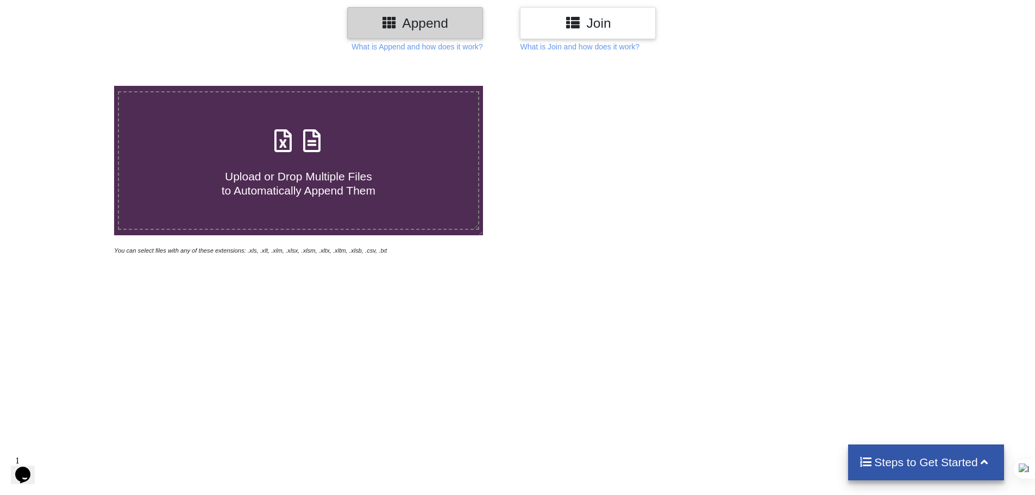
click at [376, 187] on h4 "Upload or Drop Multiple Files to Automatically Append Them" at bounding box center [298, 176] width 359 height 41
click at [74, 86] on input "Upload or Drop Multiple Files to Automatically Append Them" at bounding box center [74, 86] width 0 height 0
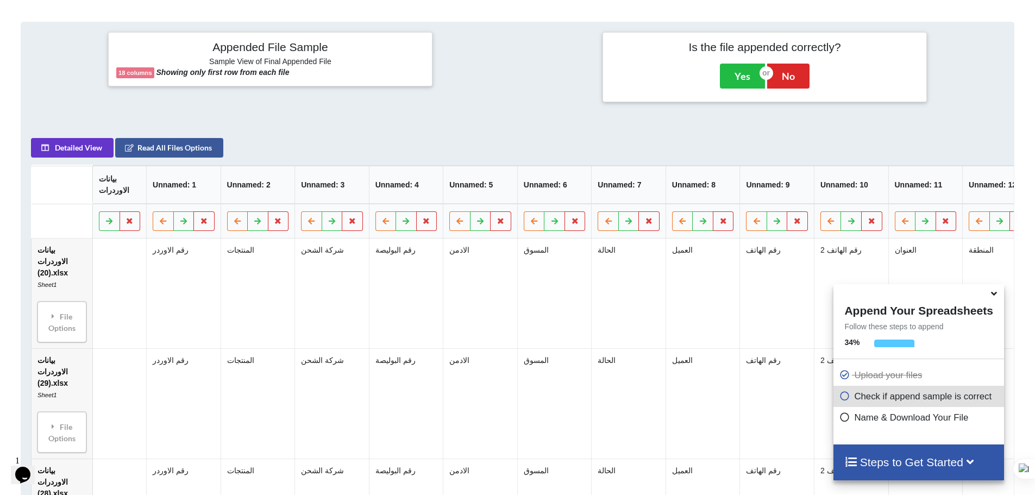
scroll to position [443, 0]
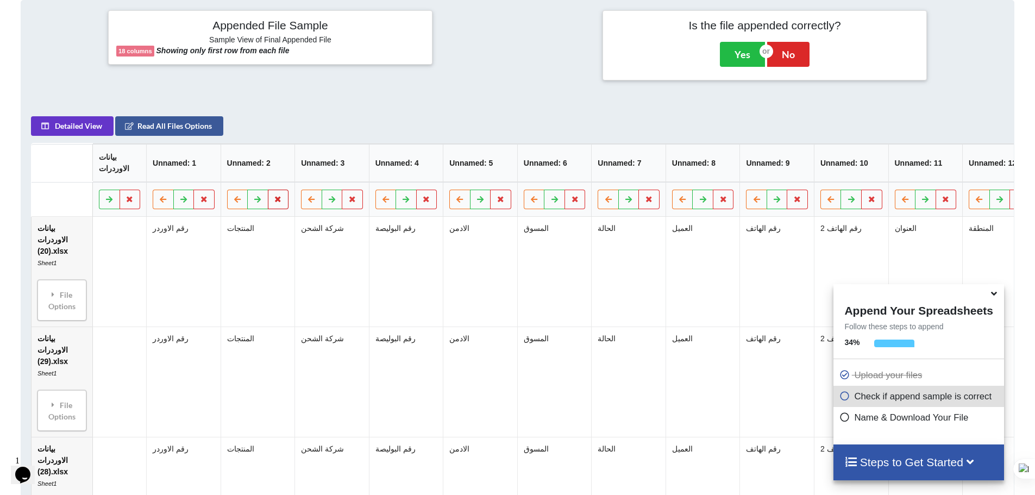
click at [281, 202] on icon at bounding box center [278, 199] width 9 height 7
click at [224, 167] on button "Delete Column" at bounding box center [200, 173] width 73 height 20
click at [283, 202] on button at bounding box center [278, 200] width 21 height 20
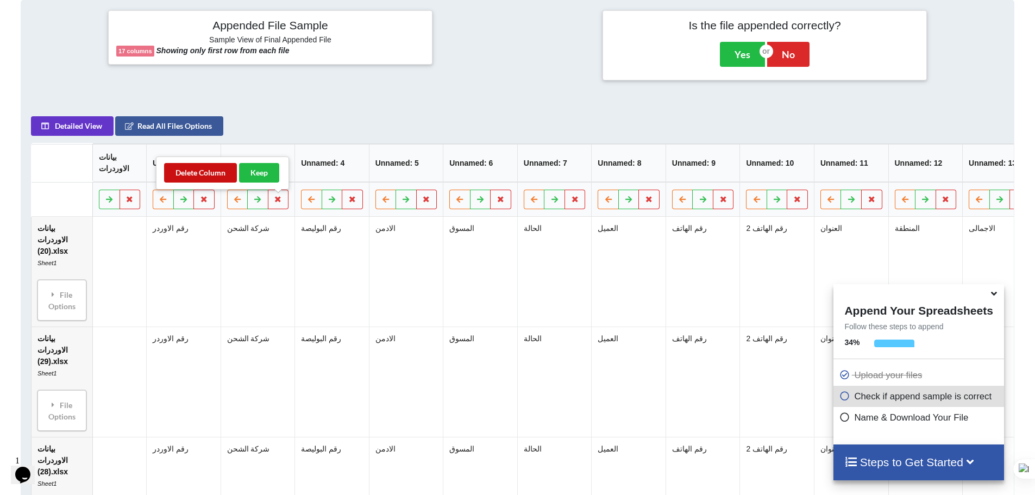
click at [206, 167] on button "Delete Column" at bounding box center [200, 173] width 73 height 20
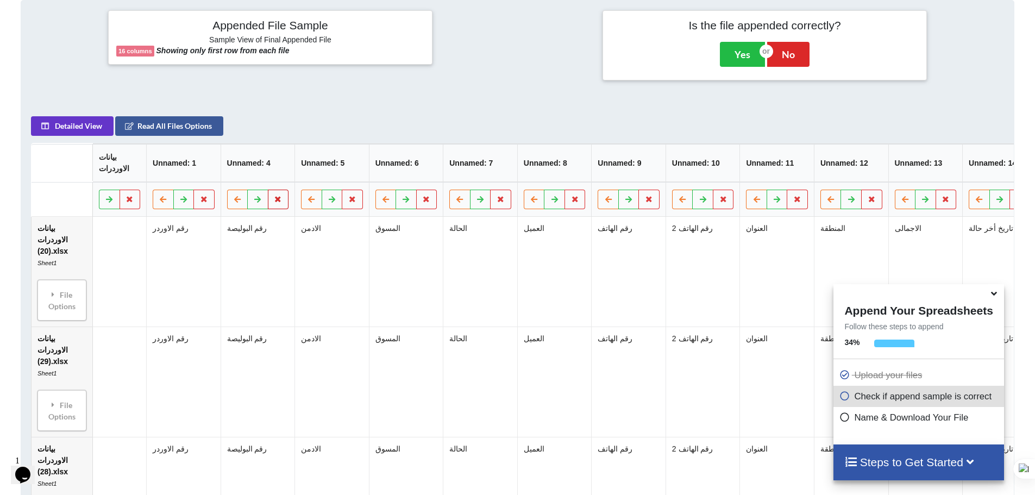
click at [282, 202] on icon at bounding box center [278, 199] width 9 height 7
click at [198, 173] on button "Delete Column" at bounding box center [200, 173] width 73 height 20
click at [274, 202] on icon at bounding box center [278, 199] width 9 height 7
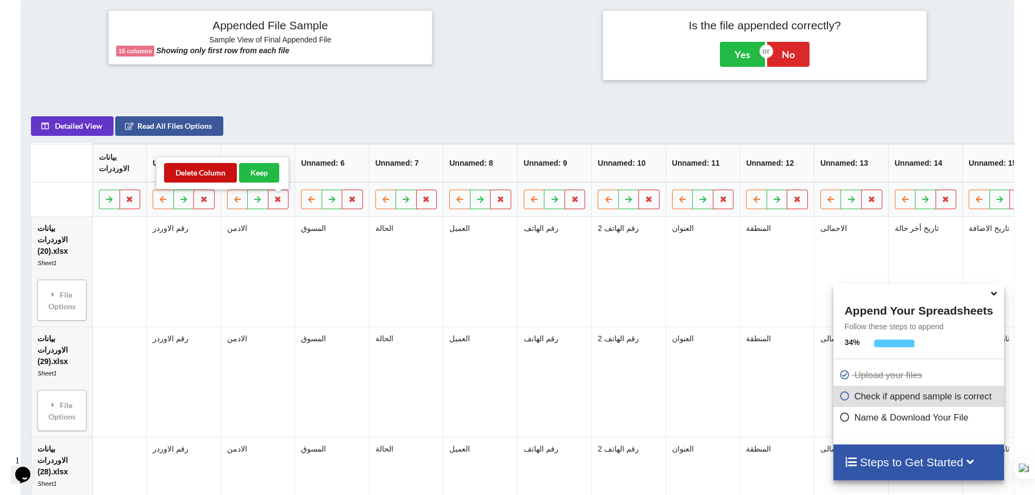
click at [199, 173] on button "Delete Column" at bounding box center [200, 173] width 73 height 20
click at [130, 202] on icon at bounding box center [130, 199] width 9 height 7
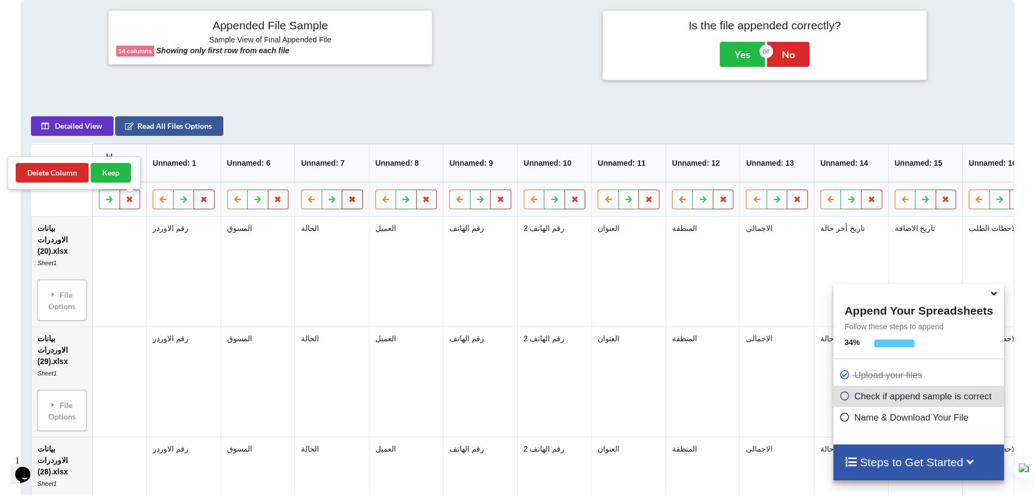
click at [350, 202] on icon at bounding box center [352, 199] width 9 height 7
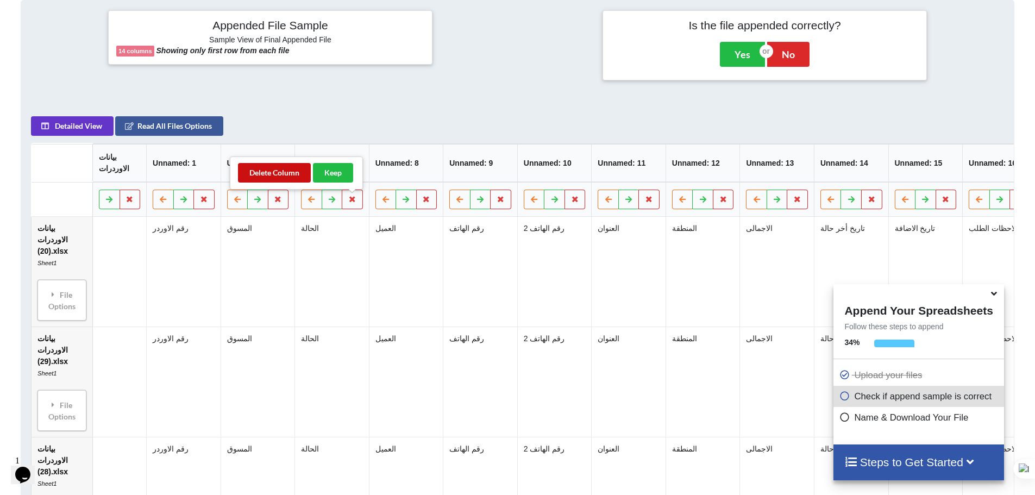
click at [283, 172] on button "Delete Column" at bounding box center [274, 173] width 73 height 20
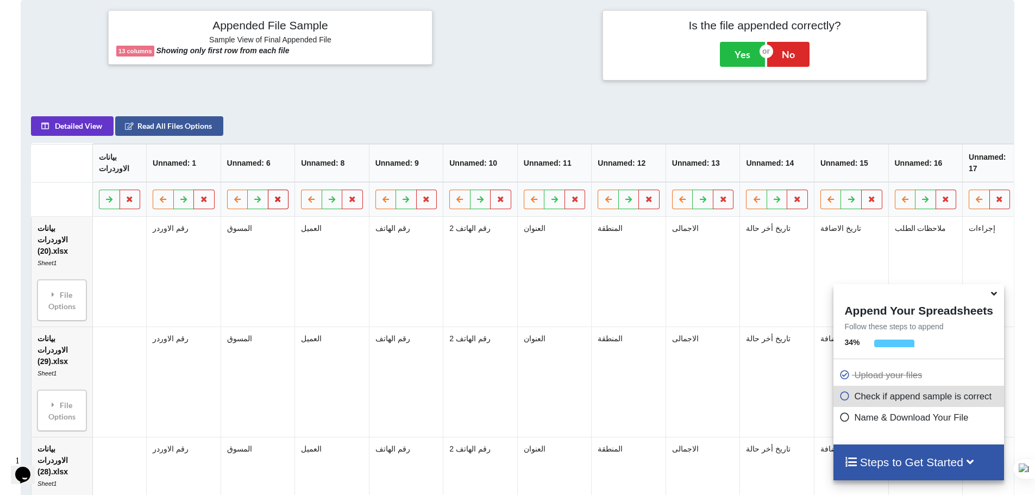
click at [280, 199] on button at bounding box center [278, 200] width 21 height 20
click at [223, 170] on button "Delete Column" at bounding box center [200, 173] width 73 height 20
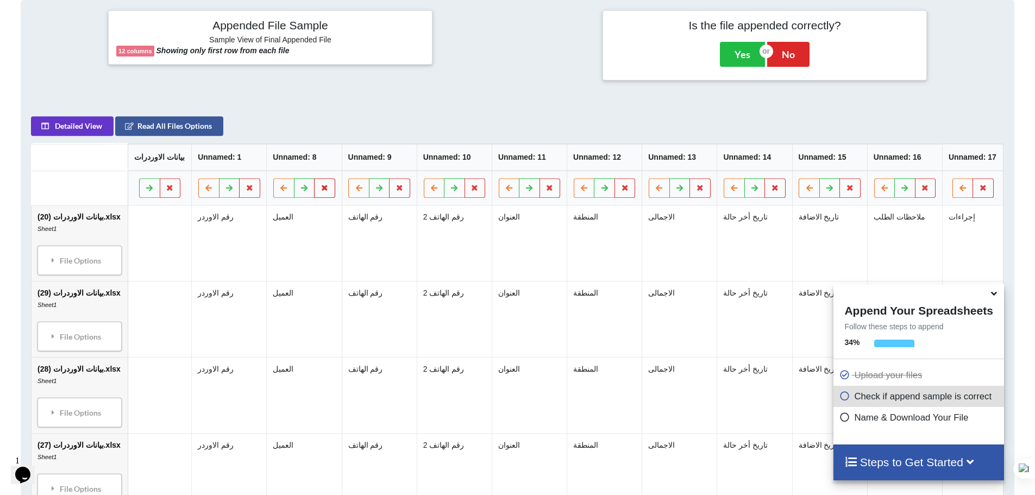
click at [321, 188] on icon at bounding box center [325, 187] width 9 height 7
click at [253, 155] on button "Delete Column" at bounding box center [244, 156] width 73 height 20
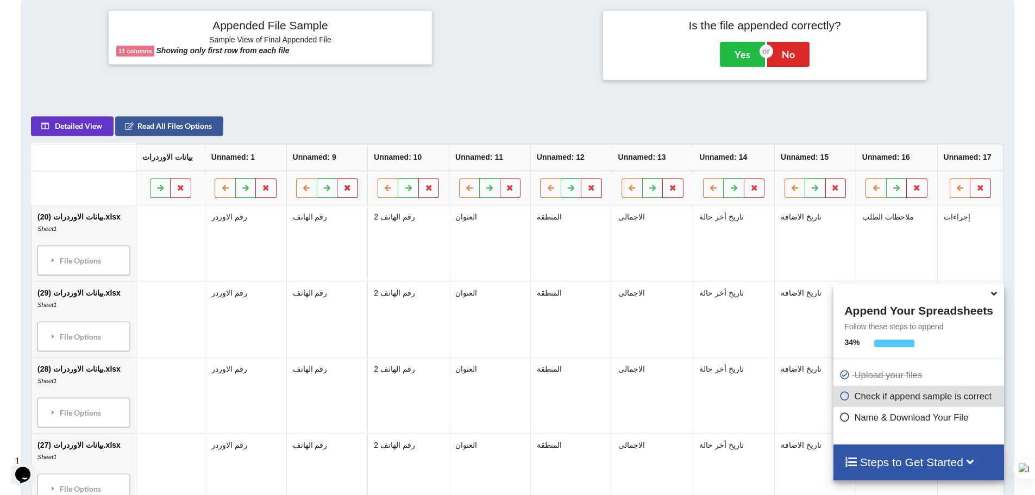
click at [345, 191] on icon at bounding box center [347, 187] width 9 height 7
click at [264, 153] on button "Delete Column" at bounding box center [266, 156] width 73 height 20
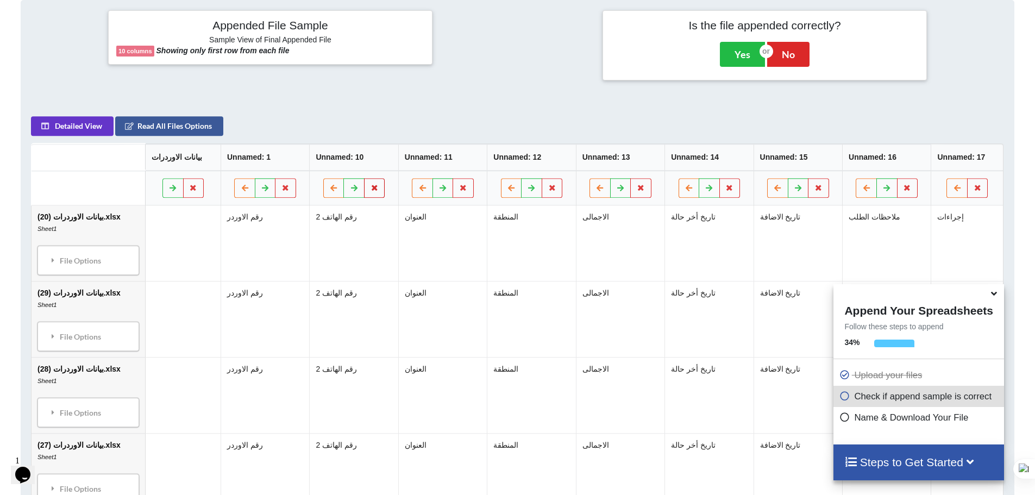
click at [382, 186] on button at bounding box center [374, 188] width 21 height 20
click at [295, 157] on button "Delete Column" at bounding box center [293, 156] width 73 height 20
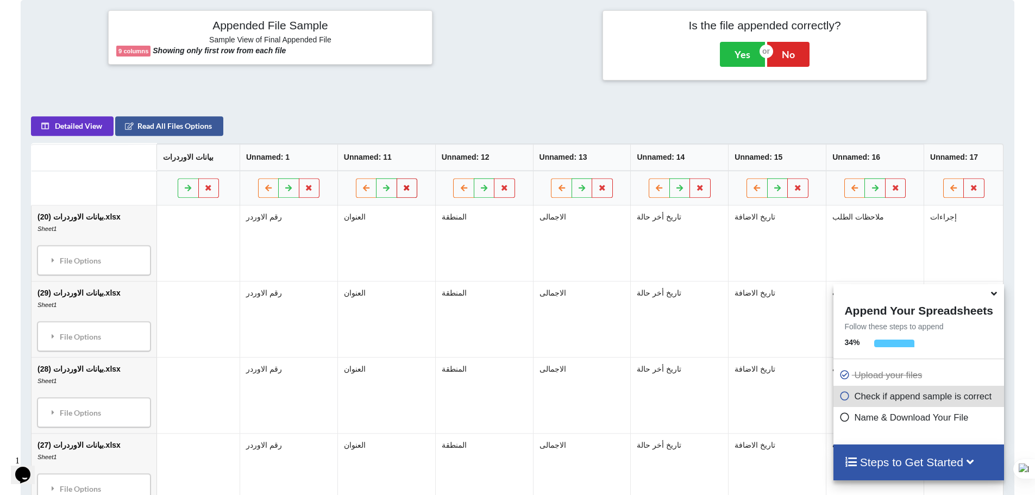
click at [404, 188] on icon at bounding box center [407, 187] width 9 height 7
click at [326, 157] on button "Delete Column" at bounding box center [325, 156] width 73 height 20
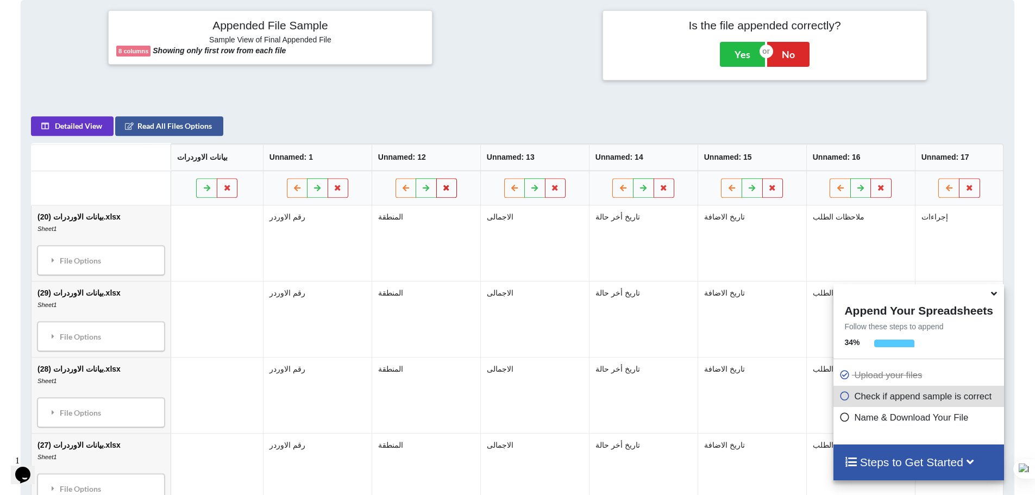
click at [442, 188] on icon at bounding box center [446, 187] width 9 height 7
click at [379, 158] on button "Delete Column" at bounding box center [365, 156] width 73 height 20
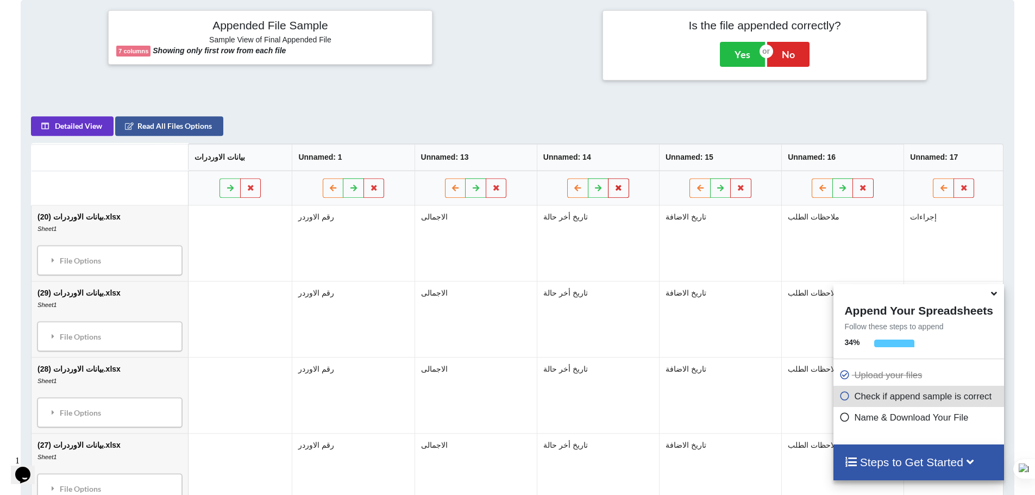
click at [614, 186] on icon at bounding box center [618, 187] width 9 height 7
click at [546, 159] on button "Delete Column" at bounding box center [538, 156] width 73 height 20
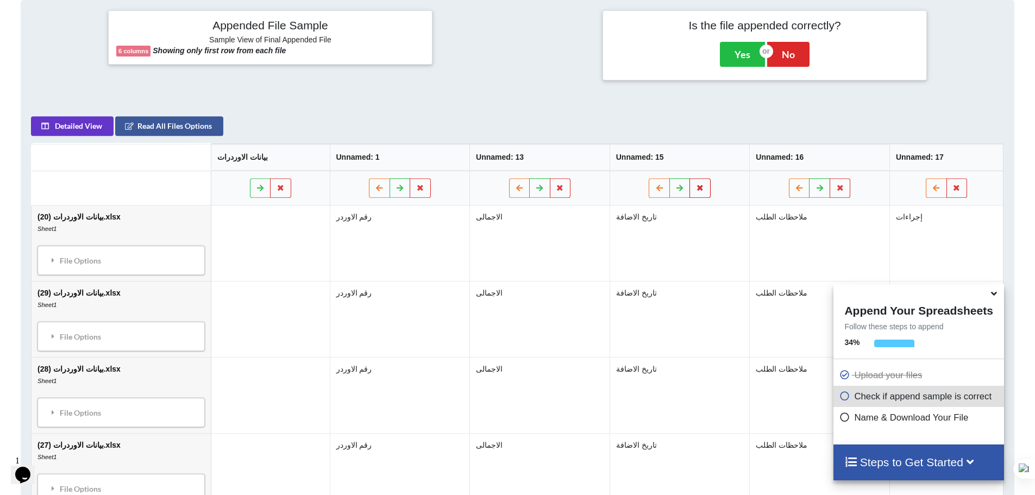
drag, startPoint x: 695, startPoint y: 186, endPoint x: 705, endPoint y: 186, distance: 10.3
click at [696, 186] on icon at bounding box center [700, 187] width 9 height 7
click at [629, 157] on button "Delete Column" at bounding box center [620, 156] width 73 height 20
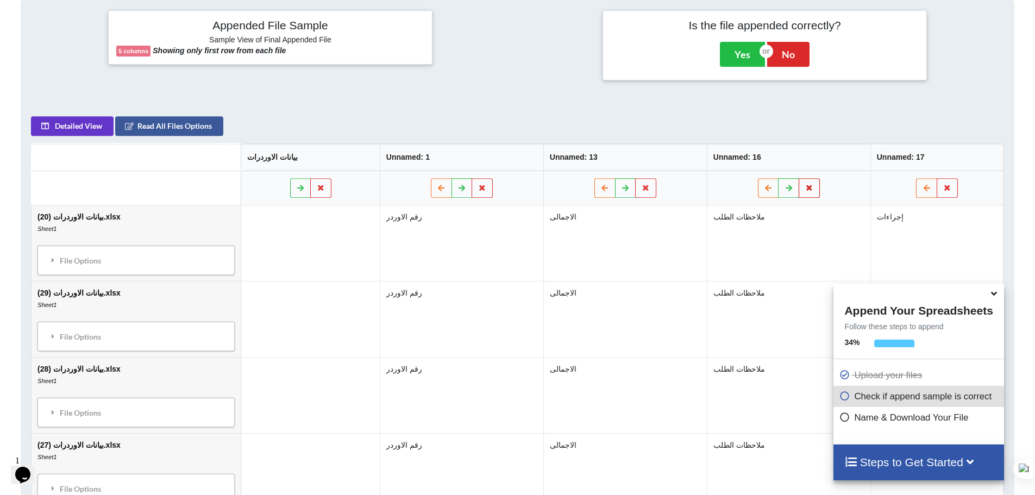
click at [810, 184] on icon at bounding box center [809, 187] width 9 height 7
click at [719, 155] on button "Delete Column" at bounding box center [729, 156] width 73 height 20
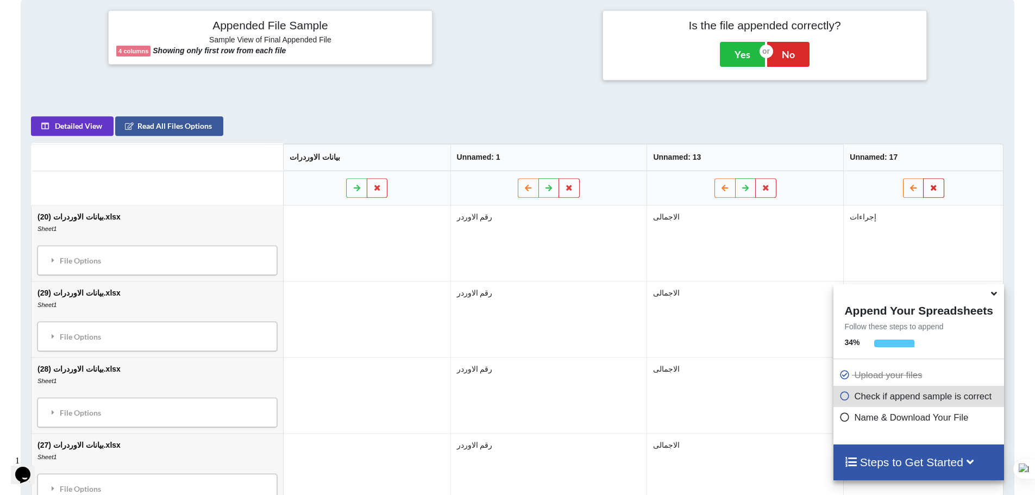
click at [940, 185] on button at bounding box center [934, 188] width 21 height 20
click at [864, 157] on button "Delete Column" at bounding box center [855, 156] width 73 height 20
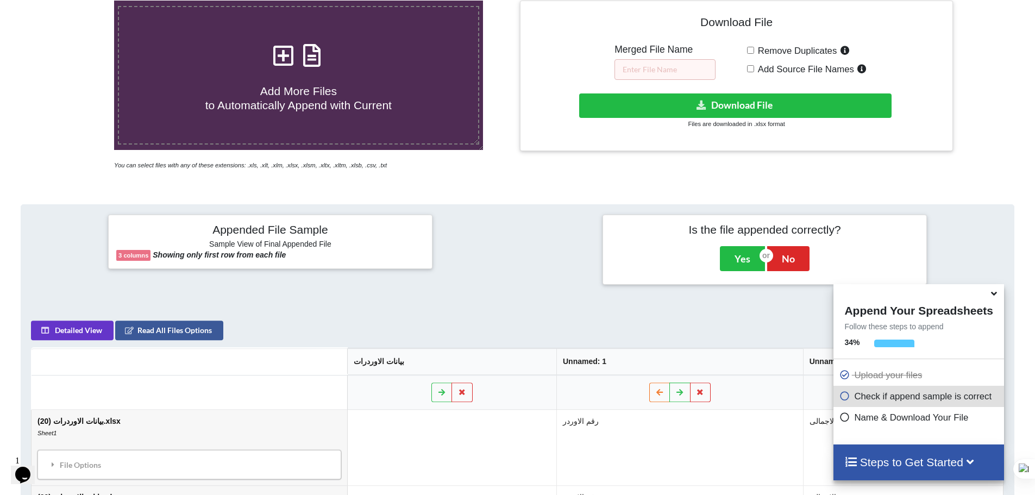
scroll to position [226, 0]
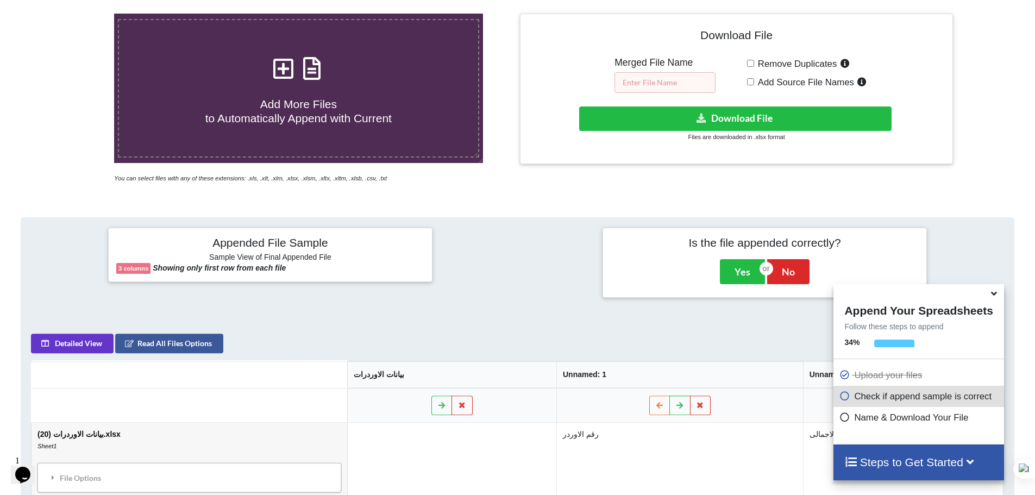
click at [654, 72] on input "text" at bounding box center [665, 82] width 101 height 21
type input "third 10"
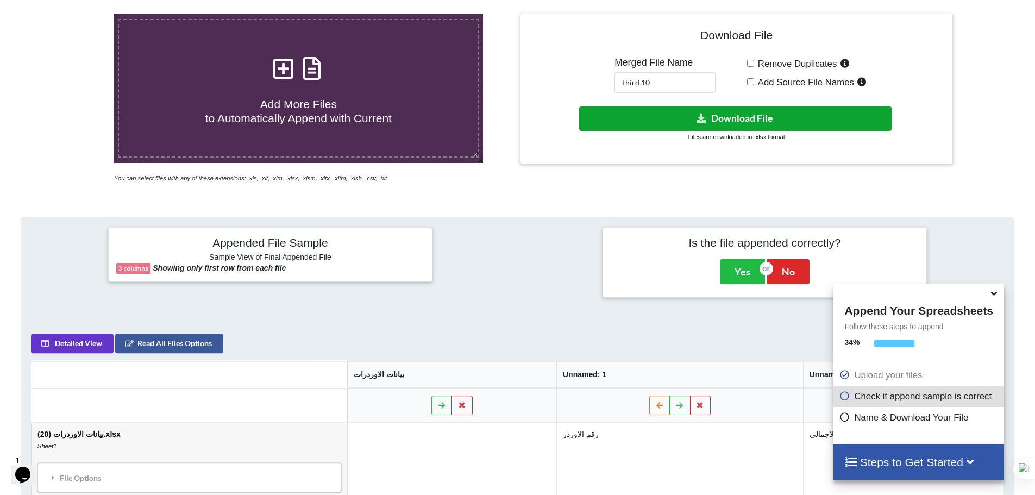
click at [696, 116] on button "Download File" at bounding box center [735, 119] width 312 height 24
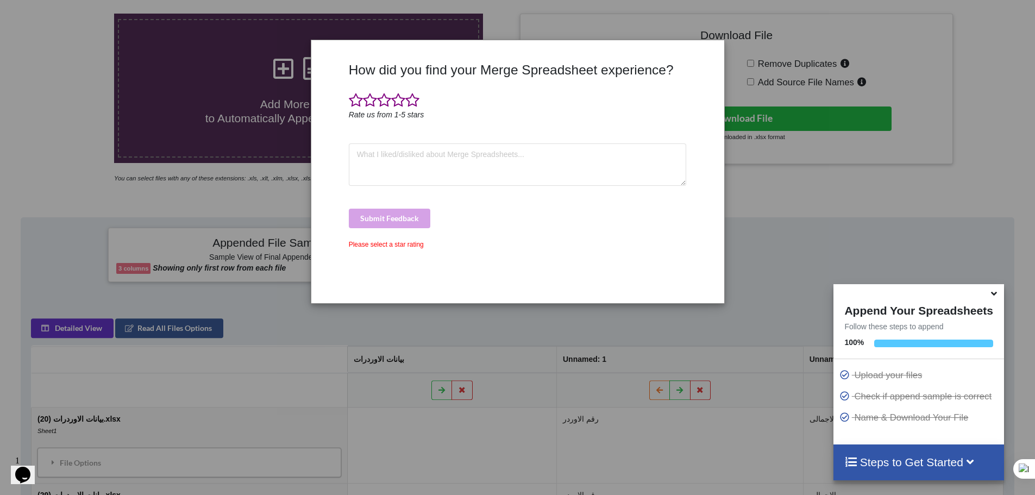
click at [837, 108] on div "How did you find your Merge Spreadsheet experience? Rate us from 1-5 stars Subm…" at bounding box center [517, 247] width 1035 height 495
click at [739, 62] on div "How did you find your Merge Spreadsheet experience? Rate us from 1-5 stars Subm…" at bounding box center [517, 247] width 1035 height 495
click at [286, 147] on div "How did you find your Merge Spreadsheet experience? Rate us from 1-5 stars Subm…" at bounding box center [517, 247] width 1035 height 495
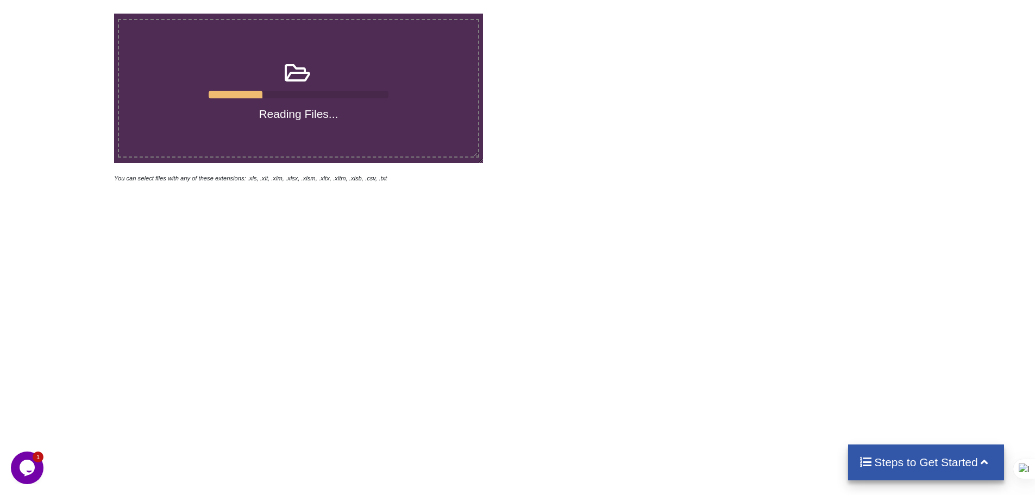
click at [334, 122] on label "Reading Files..." at bounding box center [298, 88] width 361 height 139
click at [74, 14] on input "Reading Files..." at bounding box center [74, 14] width 0 height 0
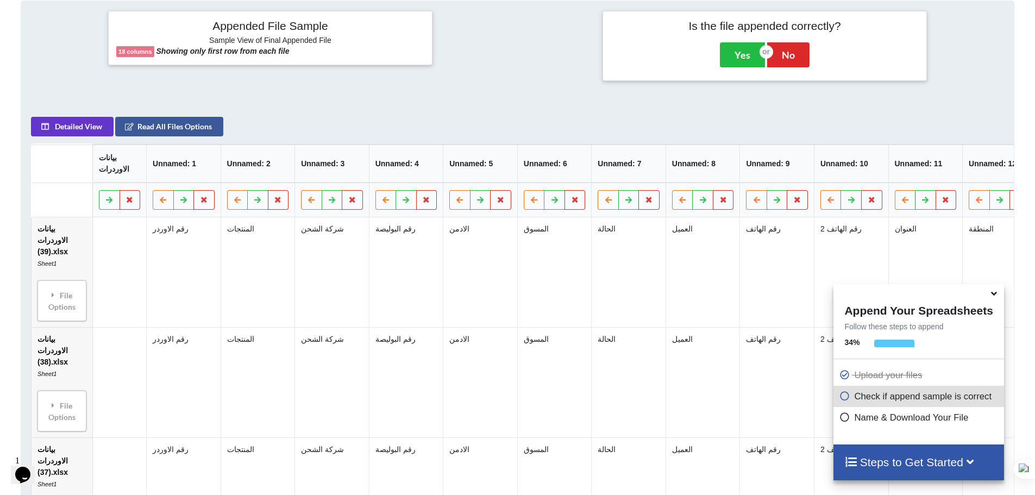
scroll to position [443, 0]
click at [281, 209] on button at bounding box center [278, 200] width 21 height 20
click at [186, 174] on button "Delete Column" at bounding box center [200, 173] width 73 height 20
click at [286, 198] on button at bounding box center [278, 200] width 21 height 20
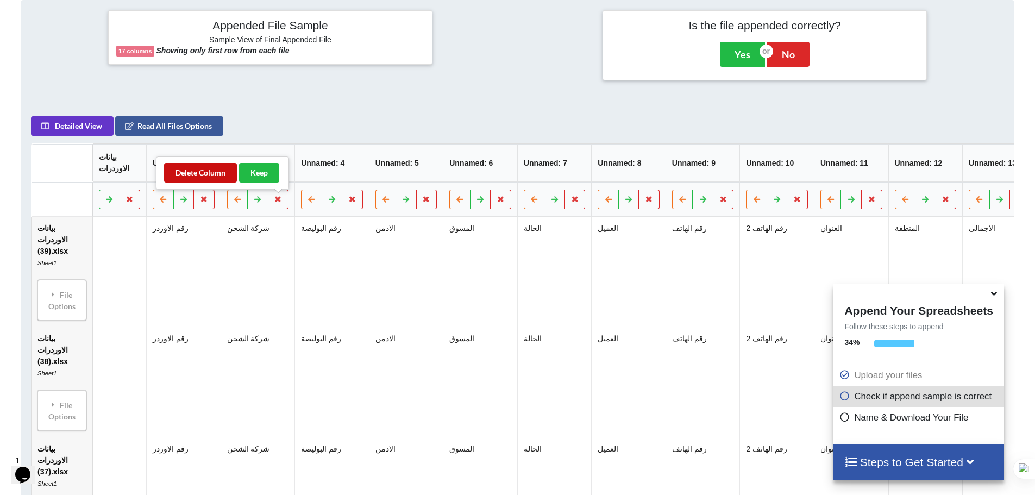
click at [230, 176] on button "Delete Column" at bounding box center [200, 173] width 73 height 20
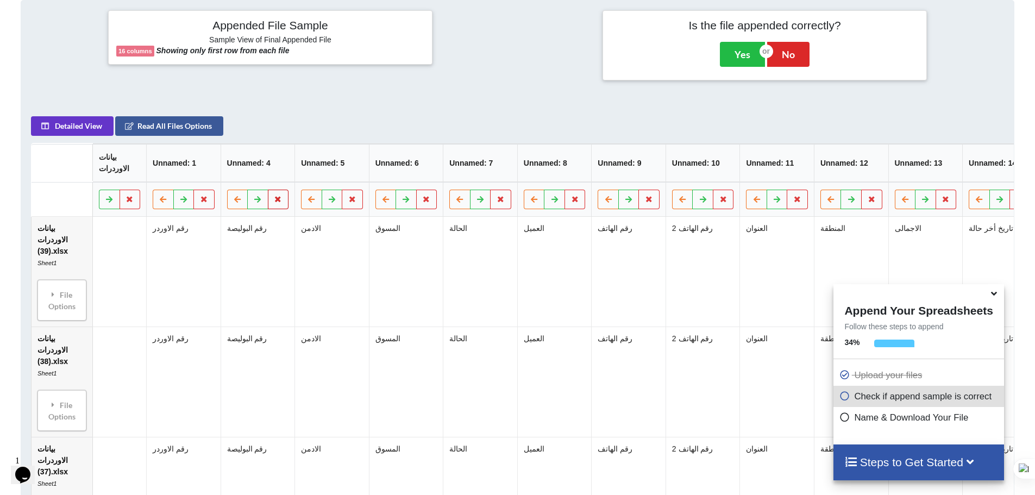
click at [274, 202] on icon at bounding box center [278, 199] width 9 height 7
click at [215, 166] on button "Delete Column" at bounding box center [200, 173] width 73 height 20
click at [280, 202] on icon at bounding box center [278, 199] width 9 height 7
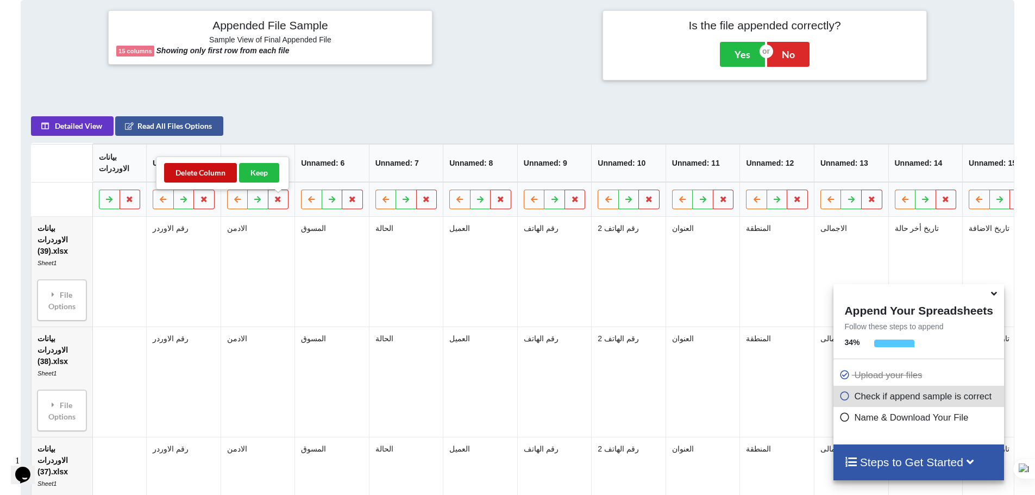
click at [225, 168] on button "Delete Column" at bounding box center [200, 173] width 73 height 20
click at [271, 203] on button at bounding box center [278, 200] width 21 height 20
click at [211, 175] on button "Delete Column" at bounding box center [200, 173] width 73 height 20
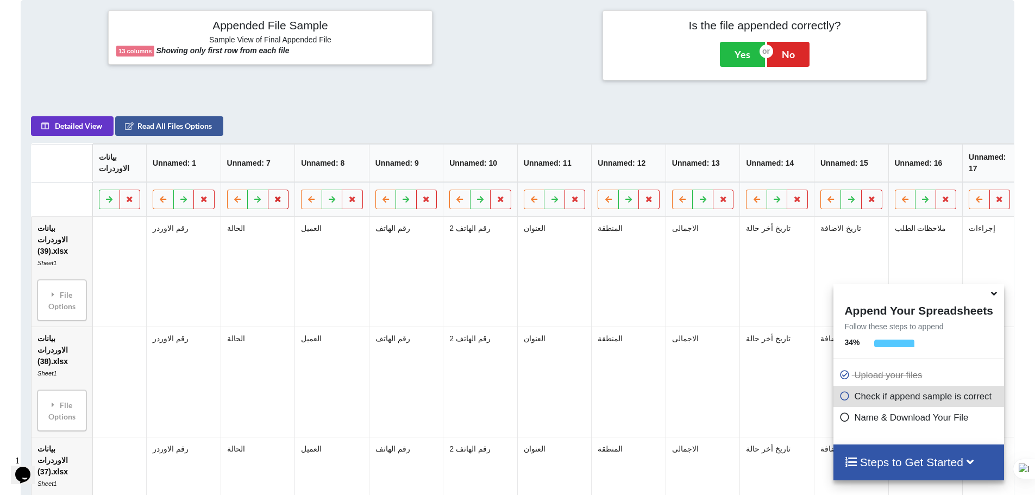
click at [273, 202] on button at bounding box center [278, 200] width 21 height 20
click at [221, 167] on button "Delete Column" at bounding box center [200, 173] width 73 height 20
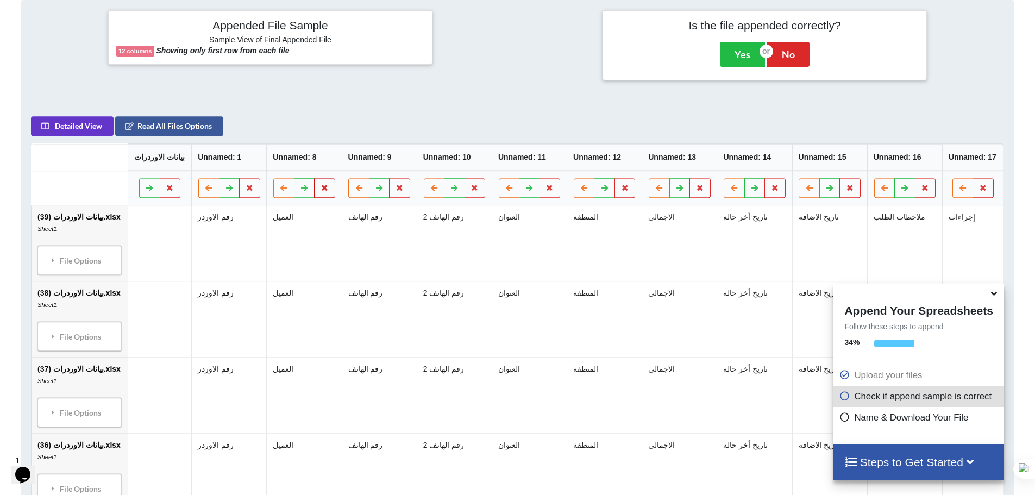
click at [324, 191] on icon at bounding box center [325, 187] width 9 height 7
click at [266, 160] on button "Delete Column" at bounding box center [244, 156] width 73 height 20
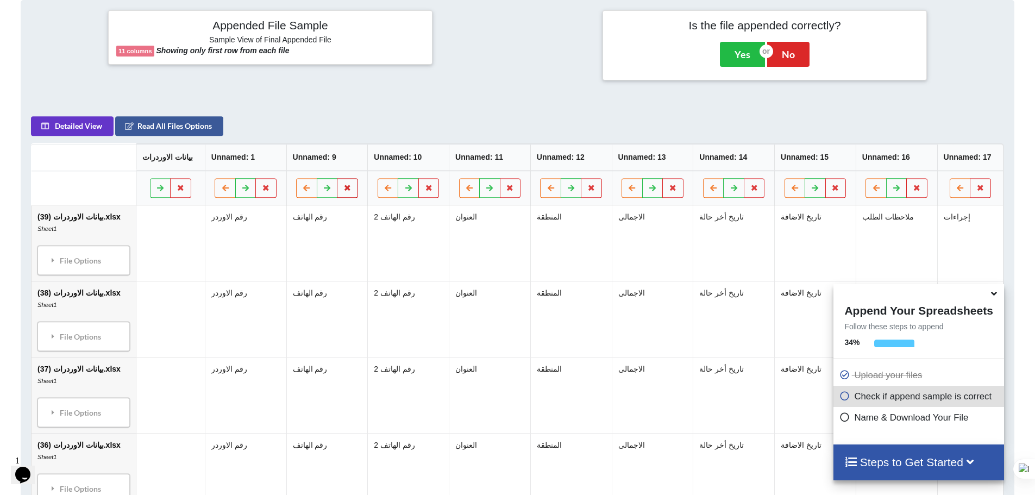
click at [345, 189] on icon at bounding box center [347, 187] width 9 height 7
click at [281, 145] on div "Delete Column Keep" at bounding box center [288, 156] width 133 height 33
click at [294, 156] on button "Delete Column" at bounding box center [266, 156] width 73 height 20
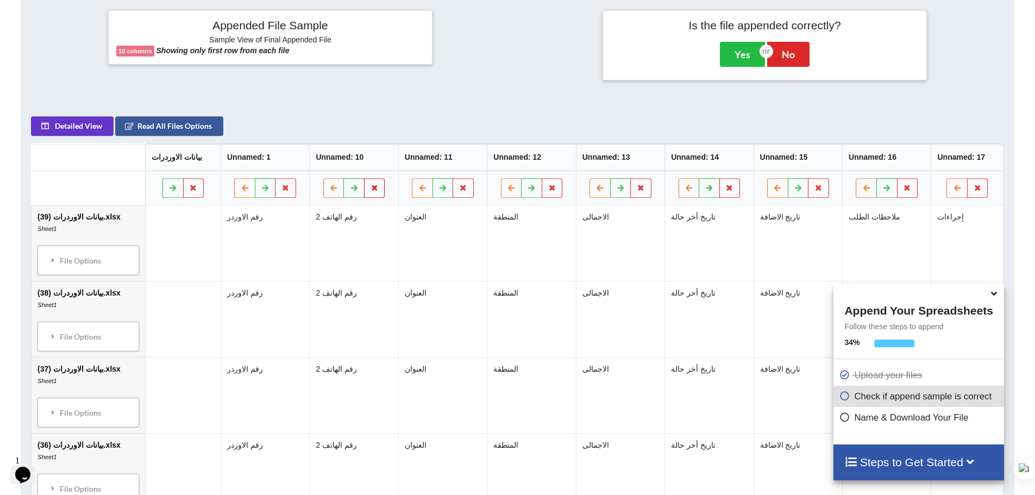
click at [373, 191] on icon at bounding box center [374, 187] width 9 height 7
click at [299, 156] on button "Delete Column" at bounding box center [293, 156] width 73 height 20
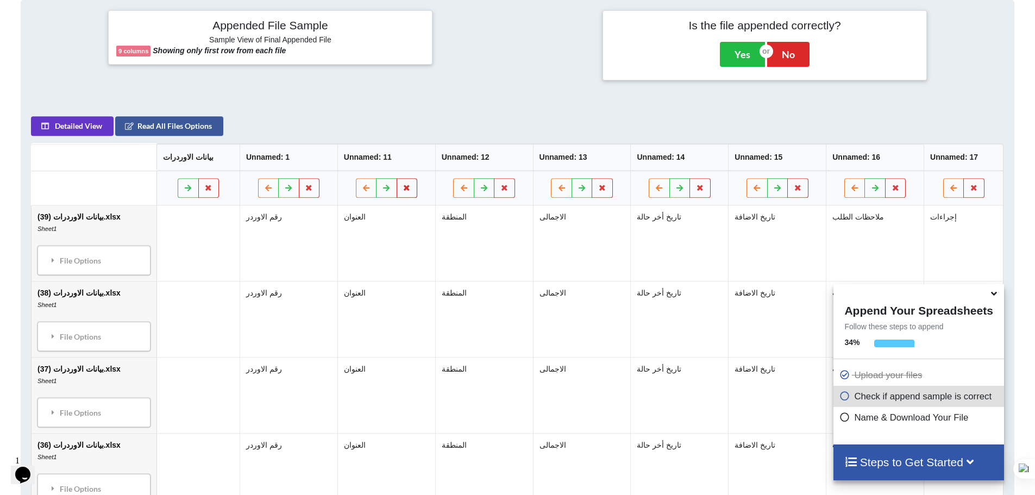
click at [404, 193] on button at bounding box center [407, 188] width 21 height 20
click at [322, 156] on button "Delete Column" at bounding box center [325, 156] width 73 height 20
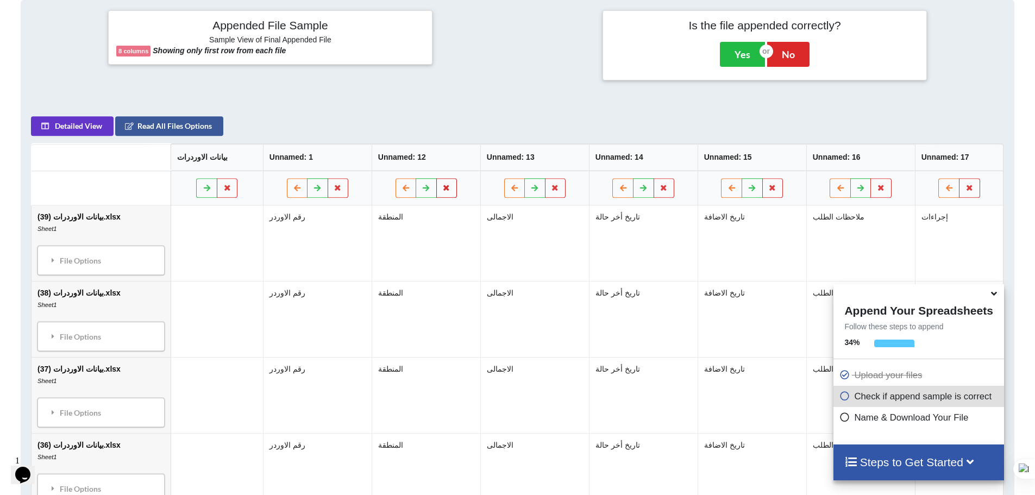
click at [445, 194] on button at bounding box center [446, 188] width 21 height 20
click at [383, 155] on button "Delete Column" at bounding box center [365, 156] width 73 height 20
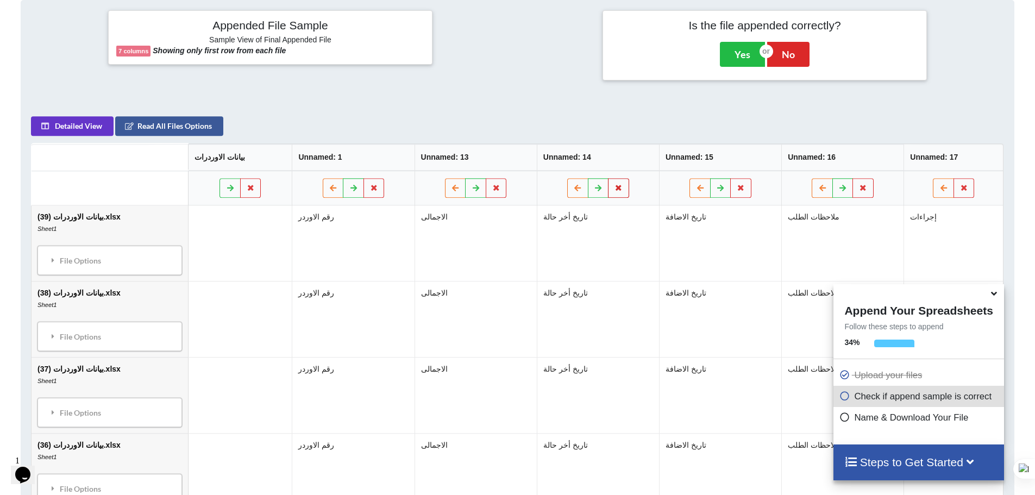
click at [618, 191] on icon at bounding box center [618, 187] width 9 height 7
click at [530, 161] on button "Delete Column" at bounding box center [538, 156] width 73 height 20
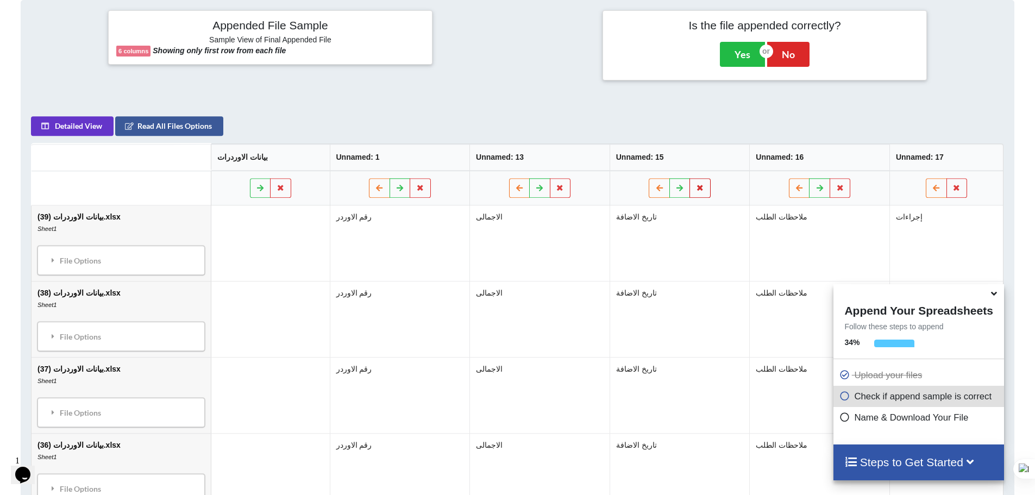
click at [703, 185] on button at bounding box center [700, 188] width 21 height 20
click at [636, 153] on button "Delete Column" at bounding box center [620, 156] width 73 height 20
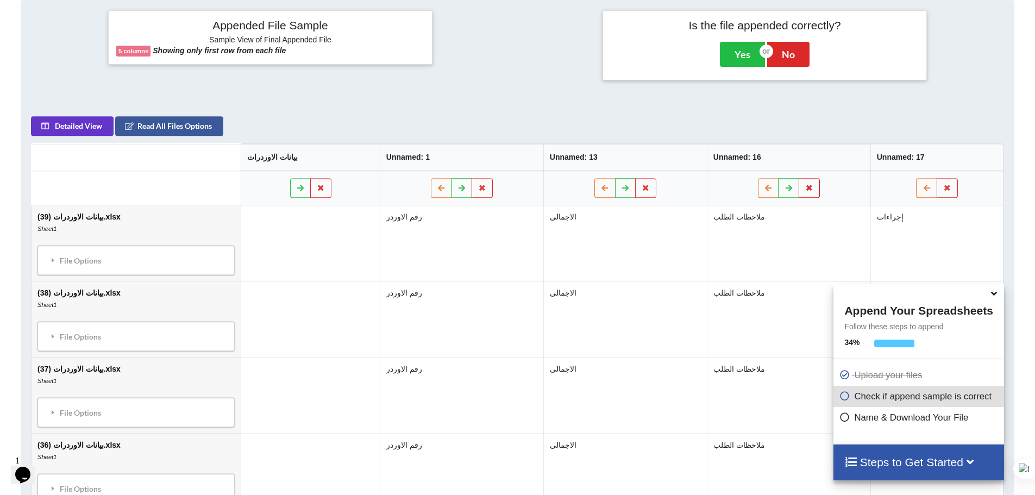
click at [809, 187] on icon at bounding box center [809, 187] width 9 height 7
click at [709, 147] on button "Delete Column" at bounding box center [729, 156] width 73 height 20
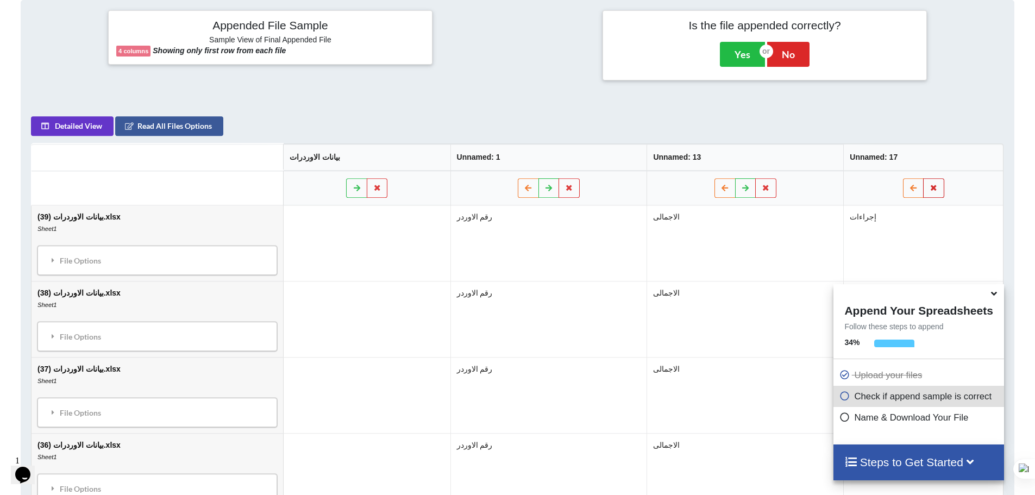
click at [930, 191] on icon at bounding box center [934, 187] width 9 height 7
click at [828, 156] on button "Delete Column" at bounding box center [855, 156] width 73 height 20
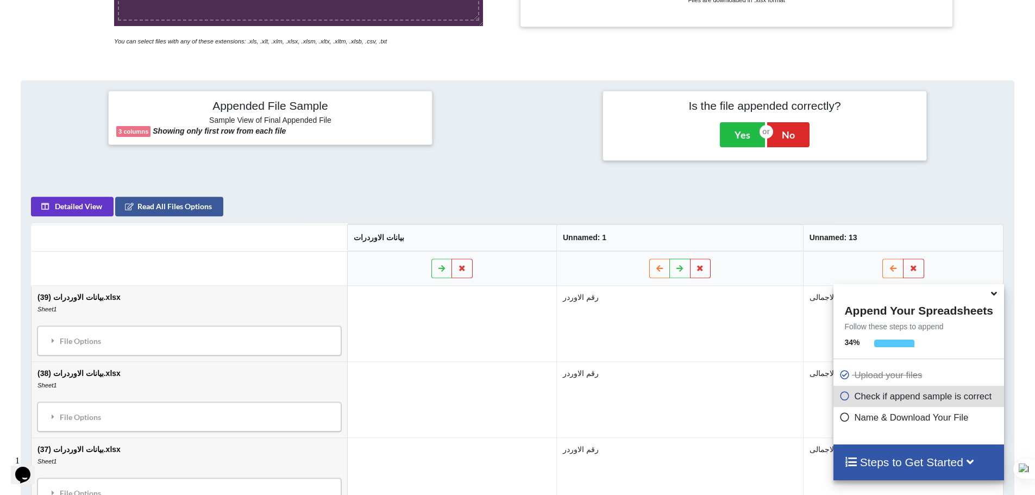
scroll to position [226, 0]
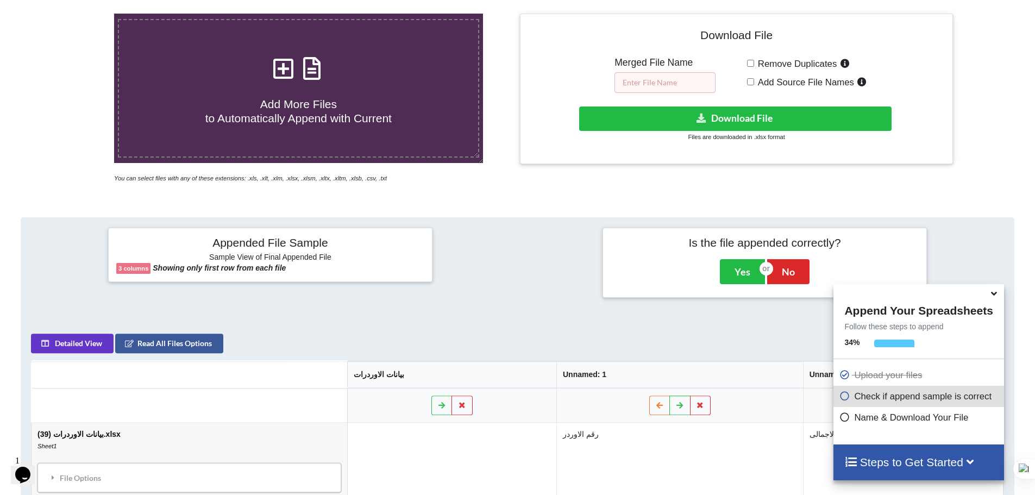
click at [655, 80] on input "text" at bounding box center [665, 82] width 101 height 21
type input "ب"
type input "fourth 10"
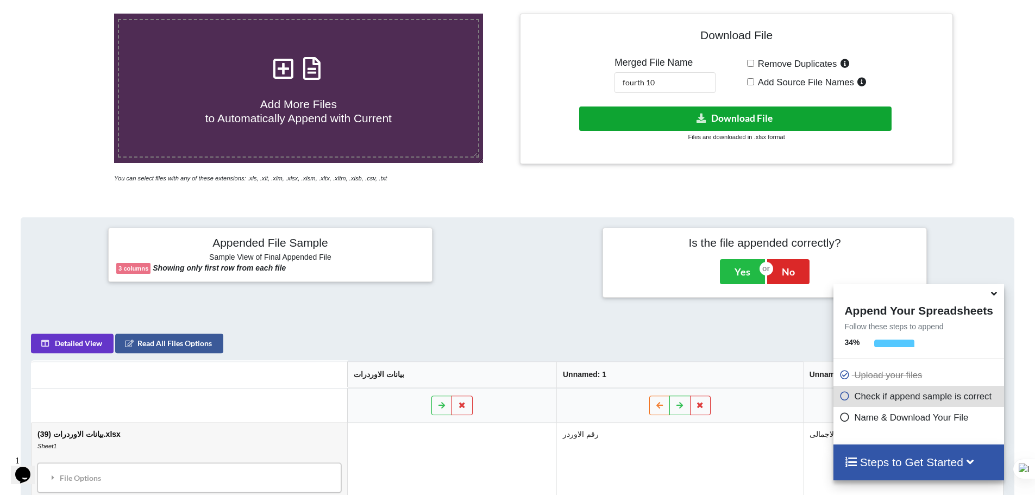
click at [689, 117] on button "Download File" at bounding box center [735, 119] width 312 height 24
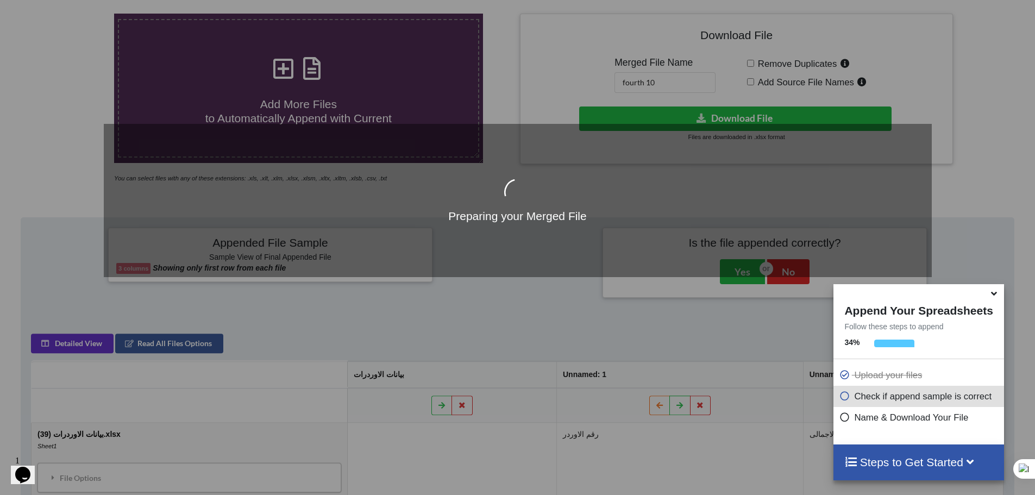
click at [424, 153] on div "Preparing your Merged File" at bounding box center [518, 200] width 828 height 153
click at [420, 100] on div "Preparing your Merged File" at bounding box center [517, 247] width 1035 height 495
click at [628, 353] on div "Preparing your Merged File" at bounding box center [517, 247] width 1035 height 495
click at [124, 143] on div "Preparing your Merged File" at bounding box center [518, 200] width 828 height 153
drag, startPoint x: 477, startPoint y: 68, endPoint x: 580, endPoint y: 61, distance: 103.5
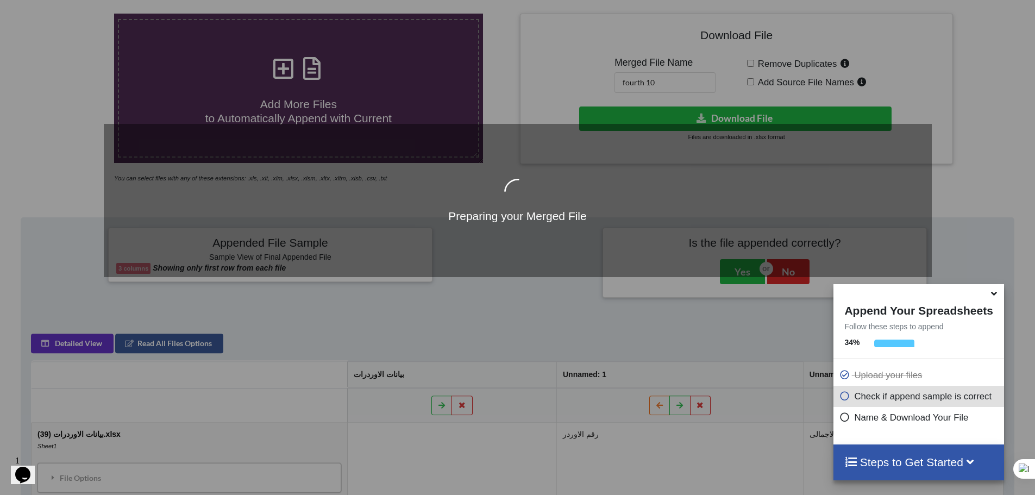
click at [478, 68] on div "Preparing your Merged File" at bounding box center [517, 247] width 1035 height 495
click at [972, 61] on div "Preparing your Merged File" at bounding box center [517, 247] width 1035 height 495
click at [1003, 177] on div "Preparing your Merged File" at bounding box center [517, 247] width 1035 height 495
click at [564, 102] on div "Preparing your Merged File" at bounding box center [517, 247] width 1035 height 495
click at [277, 105] on div "Preparing your Merged File" at bounding box center [517, 247] width 1035 height 495
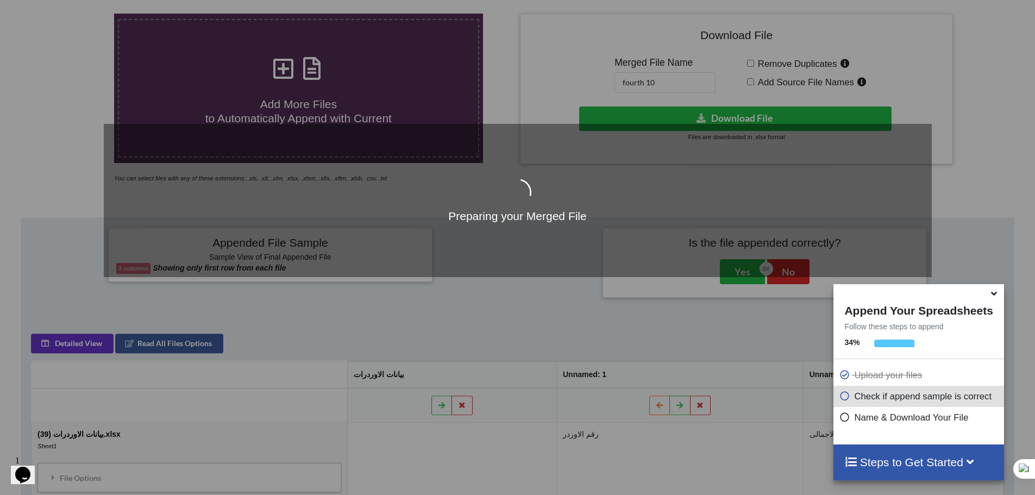
drag, startPoint x: 91, startPoint y: 137, endPoint x: 91, endPoint y: 145, distance: 7.6
click at [91, 140] on div "Preparing your Merged File" at bounding box center [517, 247] width 1035 height 495
drag, startPoint x: 235, startPoint y: 230, endPoint x: 476, endPoint y: 223, distance: 240.3
click at [242, 230] on div "Preparing your Merged File" at bounding box center [518, 200] width 828 height 153
drag, startPoint x: 617, startPoint y: 213, endPoint x: 642, endPoint y: 248, distance: 43.3
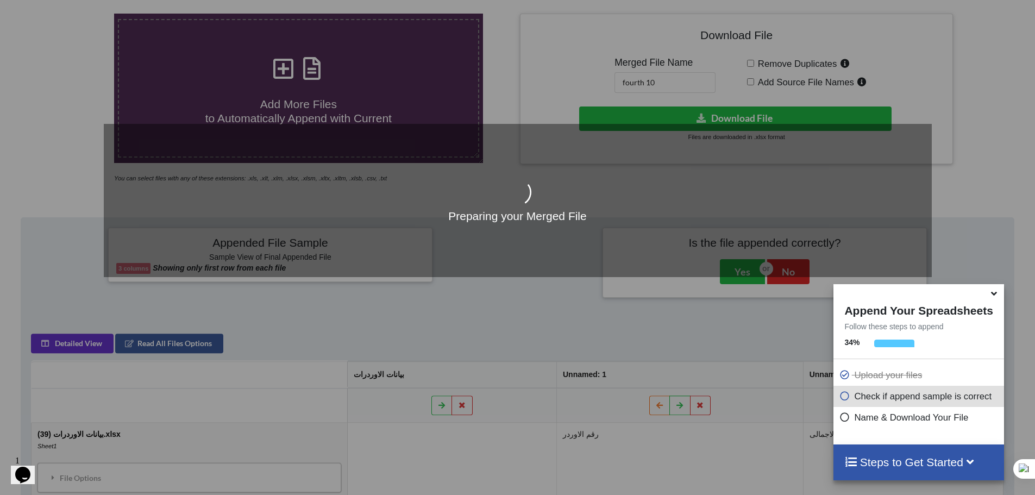
click at [623, 217] on h4 "Preparing your Merged File" at bounding box center [518, 216] width 828 height 14
click at [561, 308] on div "Preparing your Merged File" at bounding box center [517, 247] width 1035 height 495
click at [91, 235] on div "Preparing your Merged File" at bounding box center [517, 247] width 1035 height 495
click at [89, 234] on div "Preparing your Merged File" at bounding box center [517, 247] width 1035 height 495
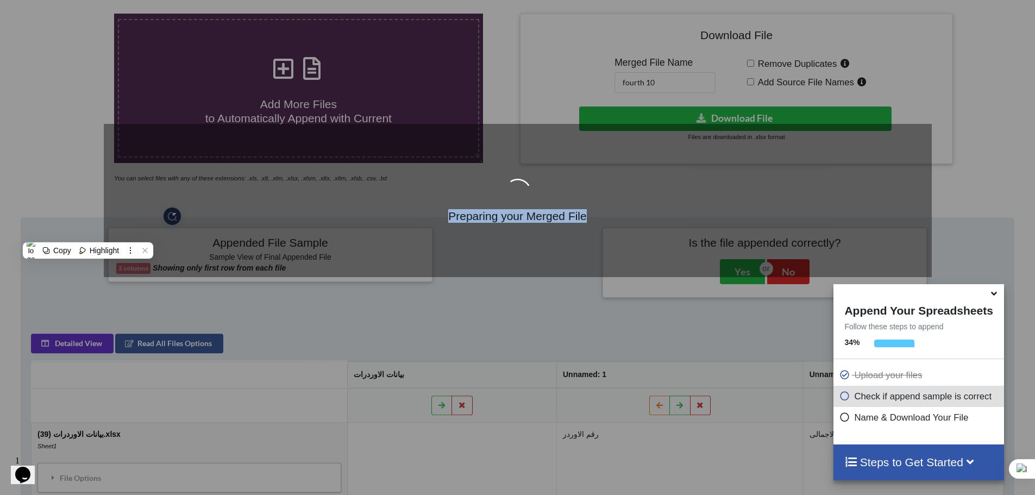
click at [89, 234] on div "Preparing your Merged File" at bounding box center [517, 247] width 1035 height 495
click at [72, 149] on div "Preparing your Merged File" at bounding box center [517, 247] width 1035 height 495
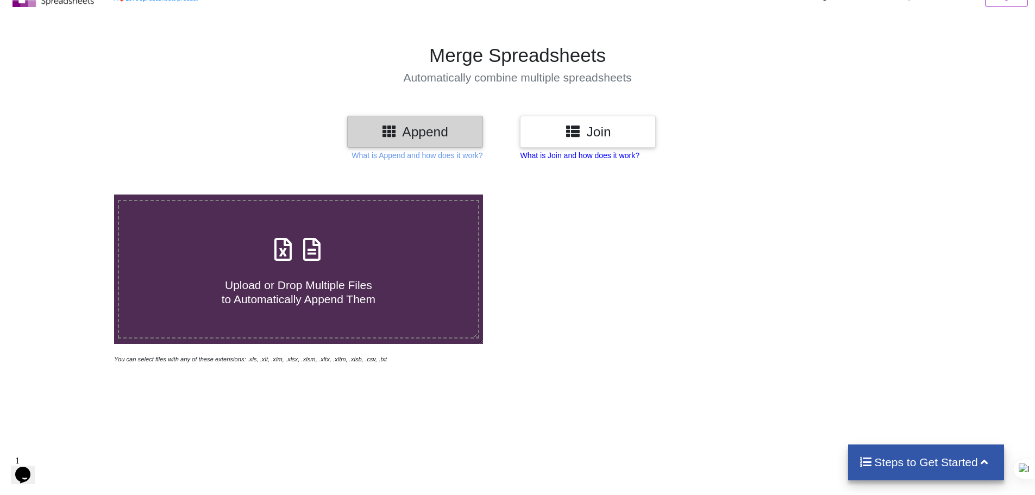
drag, startPoint x: 542, startPoint y: 155, endPoint x: 531, endPoint y: 157, distance: 10.9
click at [531, 157] on p "What is Join and how does it work?" at bounding box center [579, 155] width 119 height 11
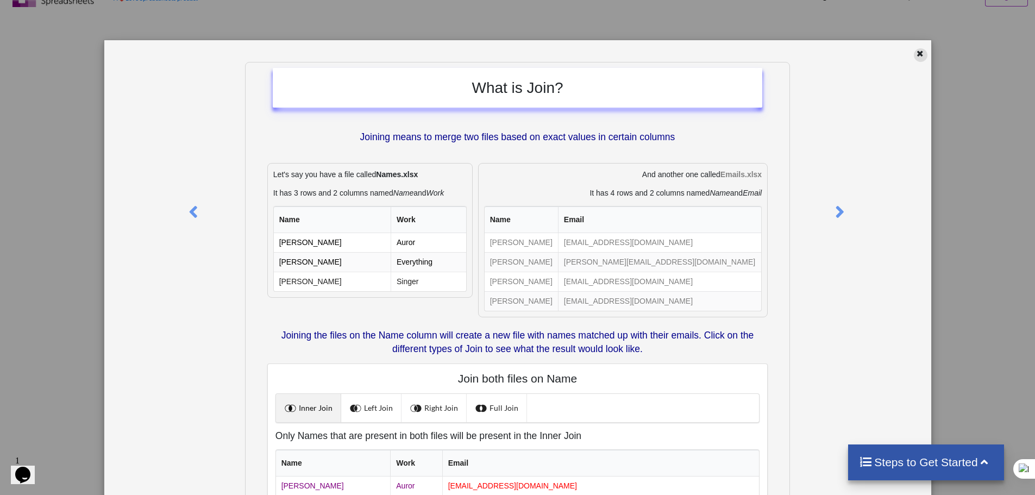
click at [916, 54] on icon at bounding box center [920, 52] width 9 height 8
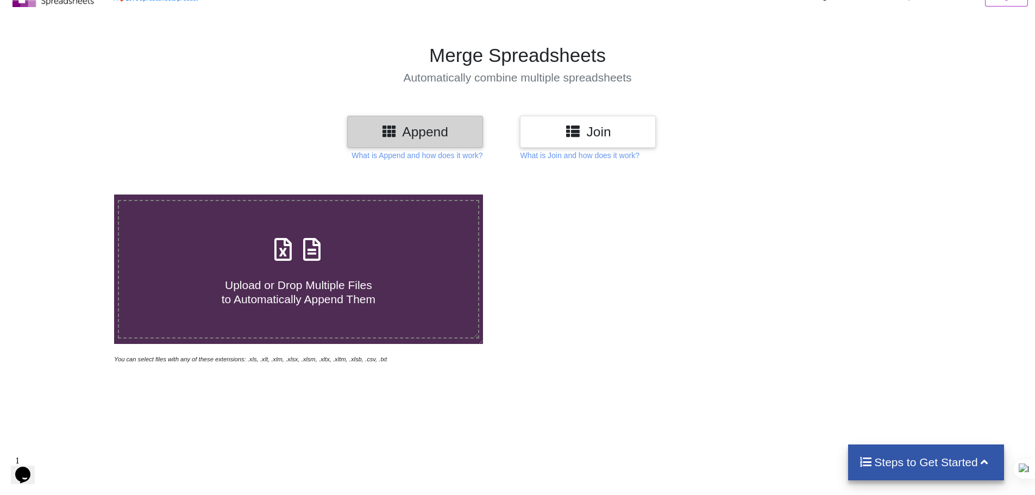
click at [323, 243] on icon at bounding box center [311, 244] width 27 height 23
click at [74, 195] on input "Upload or Drop Multiple Files to Automatically Append Them" at bounding box center [74, 195] width 0 height 0
type input "C:\fakepath\بيانات الاوردرات (49).xlsx"
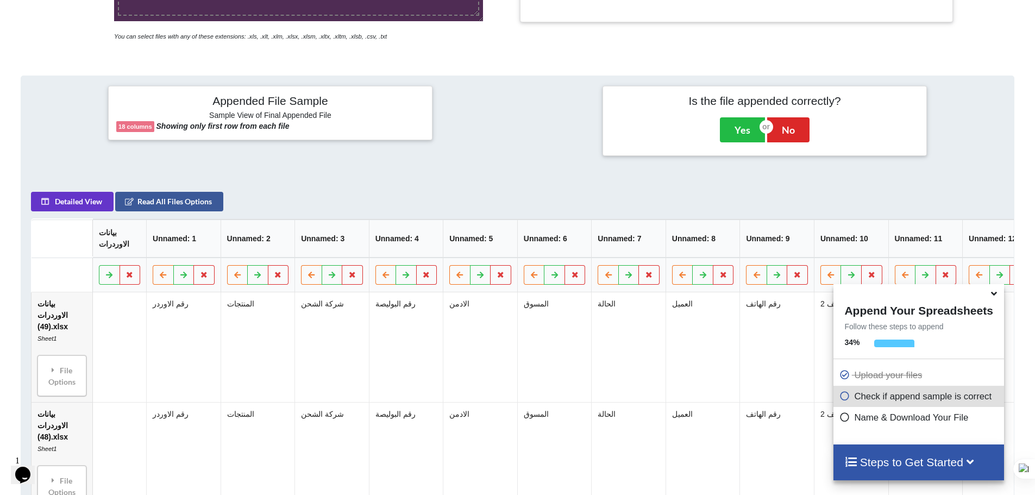
scroll to position [443, 0]
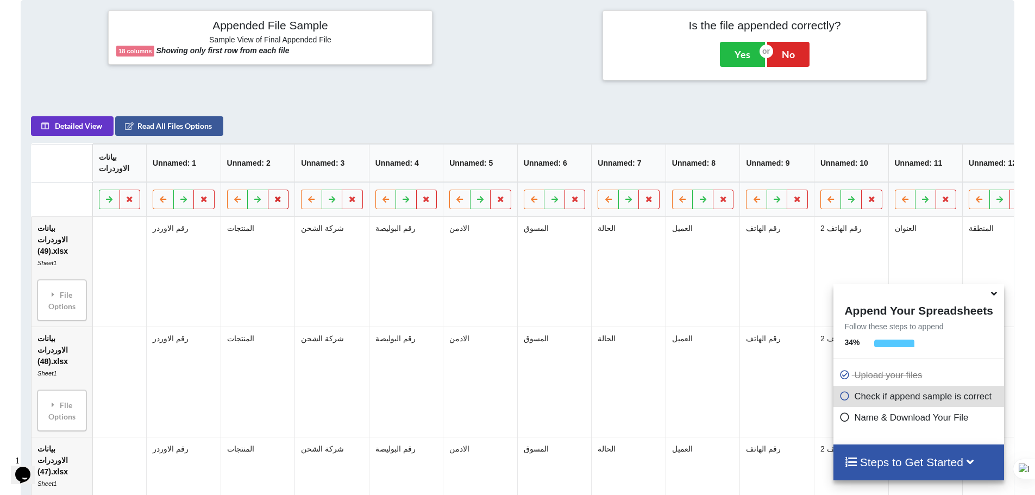
click at [279, 202] on icon at bounding box center [278, 199] width 9 height 7
click at [189, 176] on button "Delete Column" at bounding box center [200, 173] width 73 height 20
click at [283, 201] on button at bounding box center [278, 200] width 21 height 20
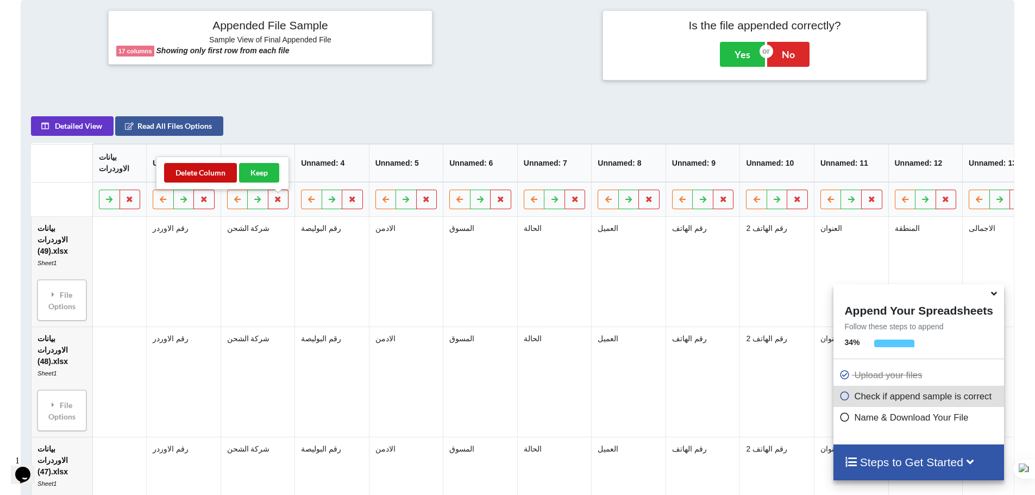
click at [207, 172] on button "Delete Column" at bounding box center [200, 173] width 73 height 20
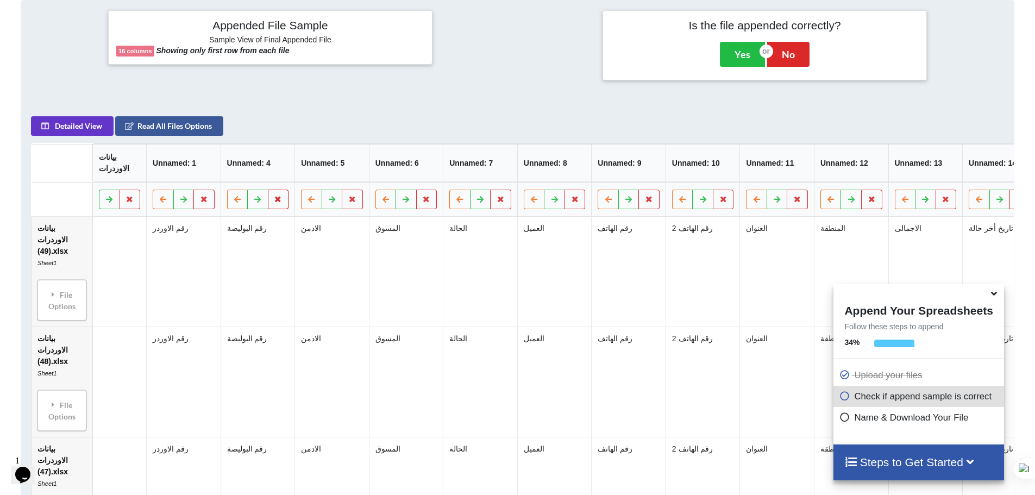
click at [282, 202] on icon at bounding box center [278, 199] width 9 height 7
click at [215, 174] on button "Delete Column" at bounding box center [200, 173] width 73 height 20
click at [283, 197] on button at bounding box center [278, 200] width 21 height 20
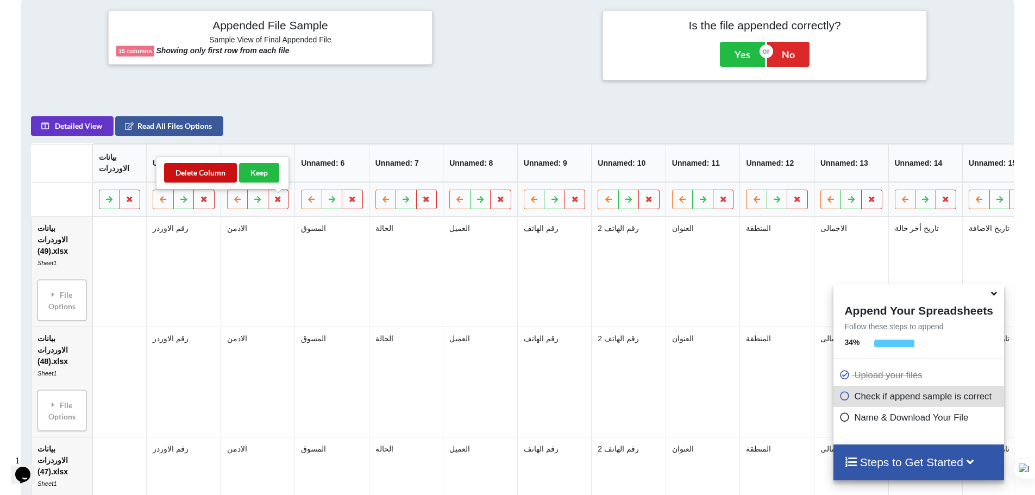
click at [229, 176] on button "Delete Column" at bounding box center [200, 173] width 73 height 20
click at [284, 204] on button at bounding box center [278, 200] width 21 height 20
click at [199, 176] on button "Delete Column" at bounding box center [200, 173] width 73 height 20
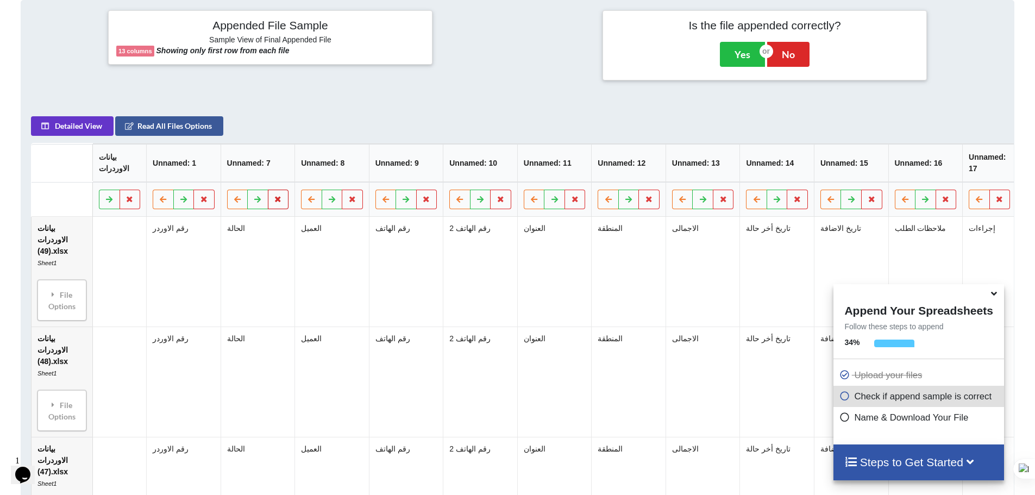
click at [286, 203] on button at bounding box center [278, 200] width 21 height 20
click at [214, 171] on button "Delete Column" at bounding box center [200, 173] width 73 height 20
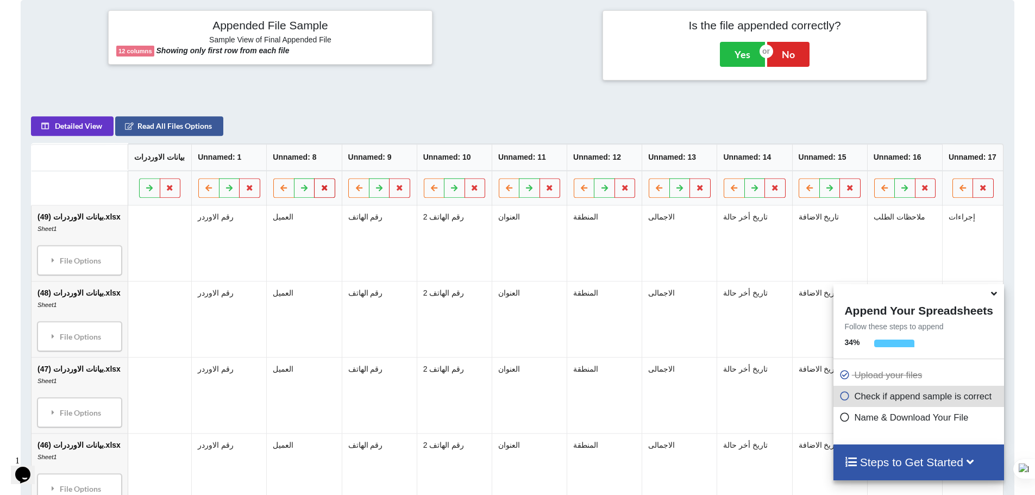
click at [322, 191] on icon at bounding box center [325, 187] width 9 height 7
click at [248, 160] on button "Delete Column" at bounding box center [244, 156] width 73 height 20
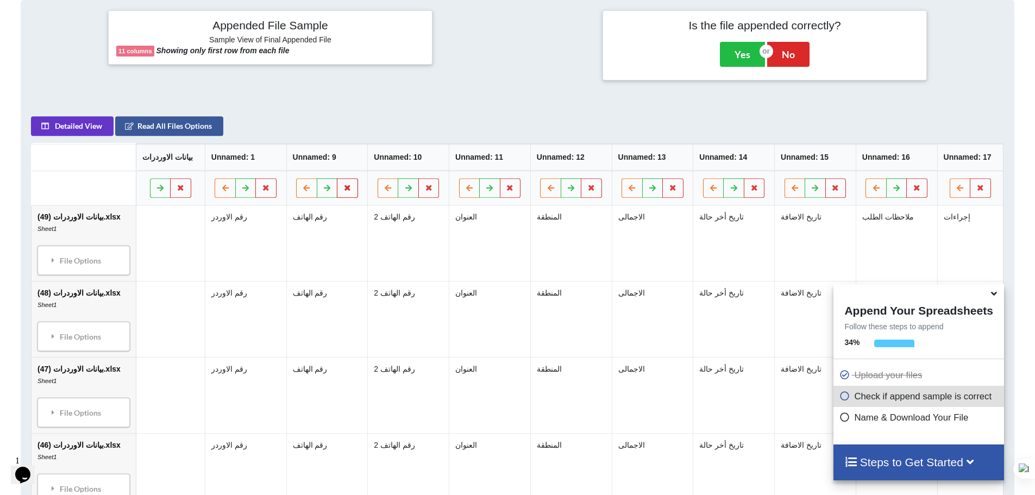
click at [349, 193] on button at bounding box center [347, 188] width 21 height 20
click at [287, 158] on button "Delete Column" at bounding box center [266, 156] width 73 height 20
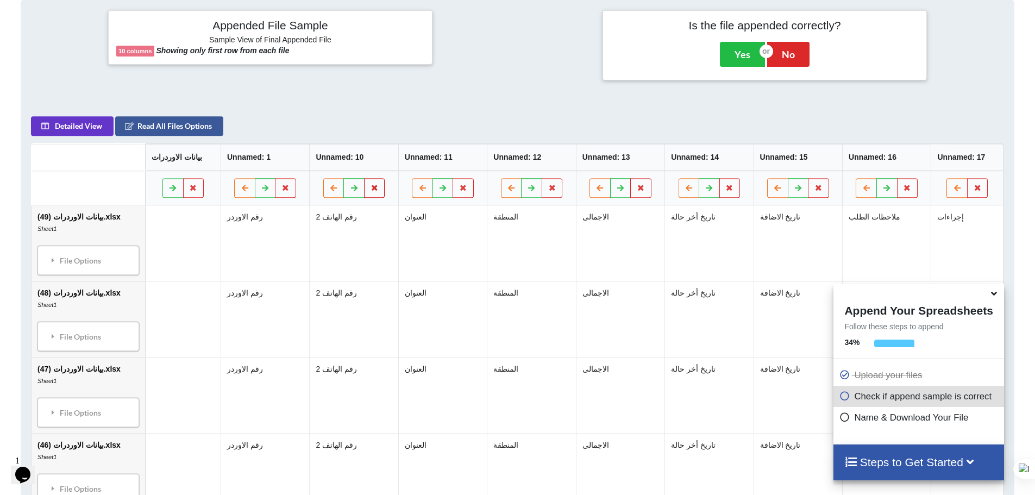
click at [371, 193] on button at bounding box center [374, 188] width 21 height 20
click at [288, 158] on button "Delete Column" at bounding box center [293, 156] width 73 height 20
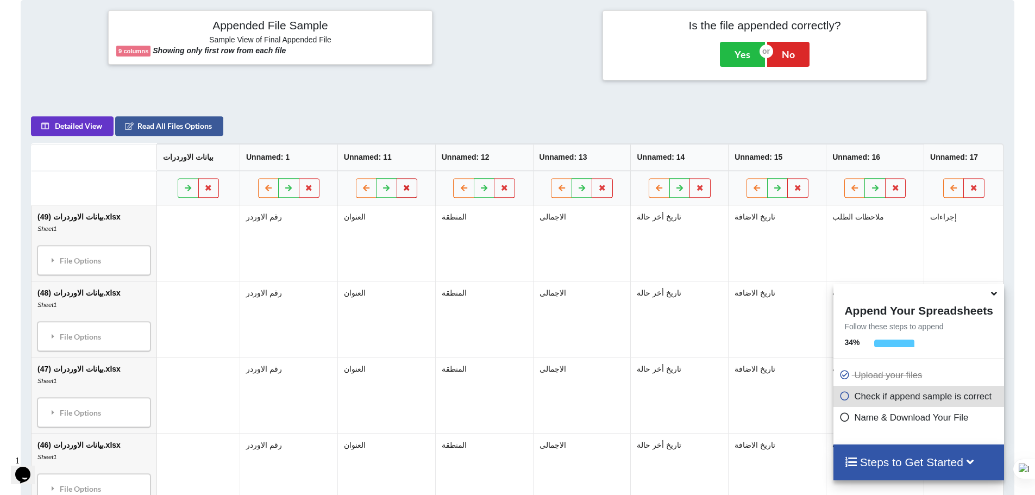
click at [403, 191] on icon at bounding box center [407, 187] width 9 height 7
click at [330, 157] on button "Delete Column" at bounding box center [325, 156] width 73 height 20
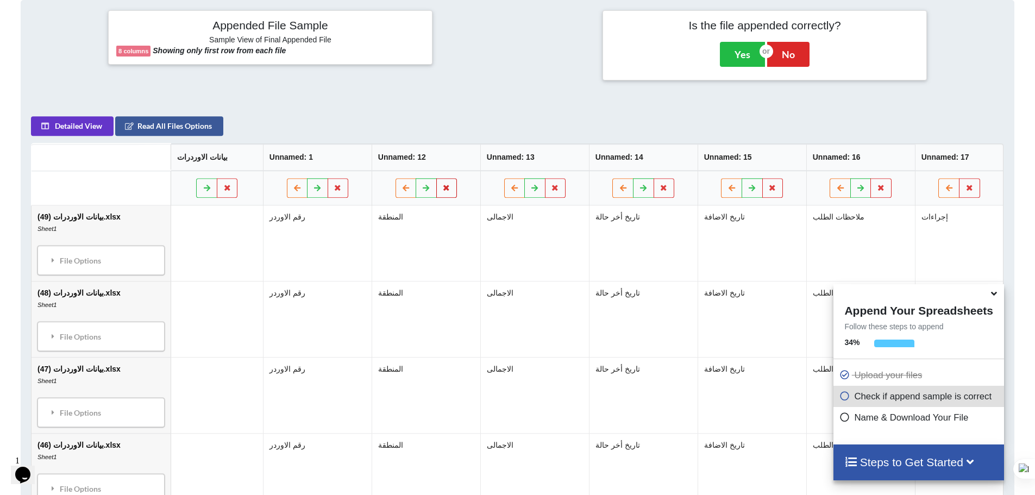
click at [442, 188] on icon at bounding box center [446, 187] width 9 height 7
click at [374, 152] on button "Delete Column" at bounding box center [365, 156] width 73 height 20
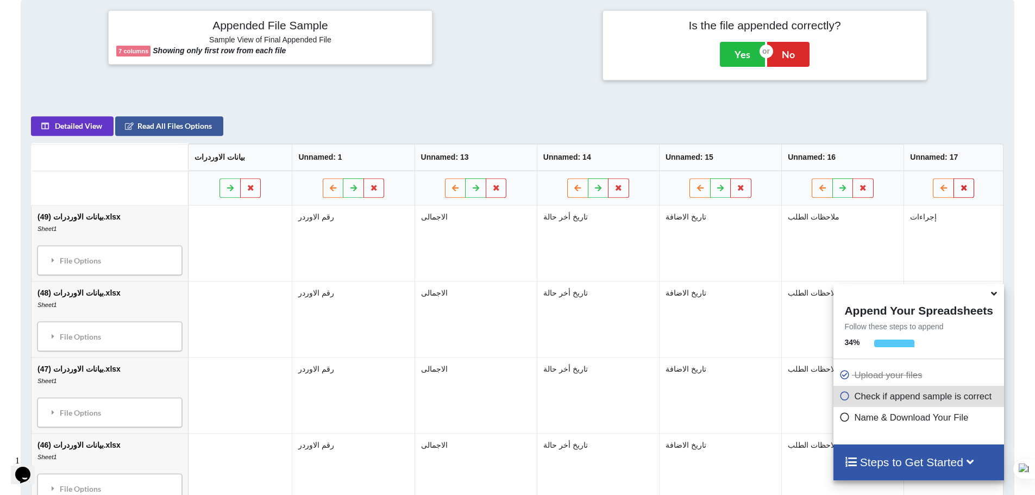
click at [970, 186] on button at bounding box center [964, 188] width 21 height 20
click at [899, 161] on button "Delete Column" at bounding box center [885, 156] width 73 height 20
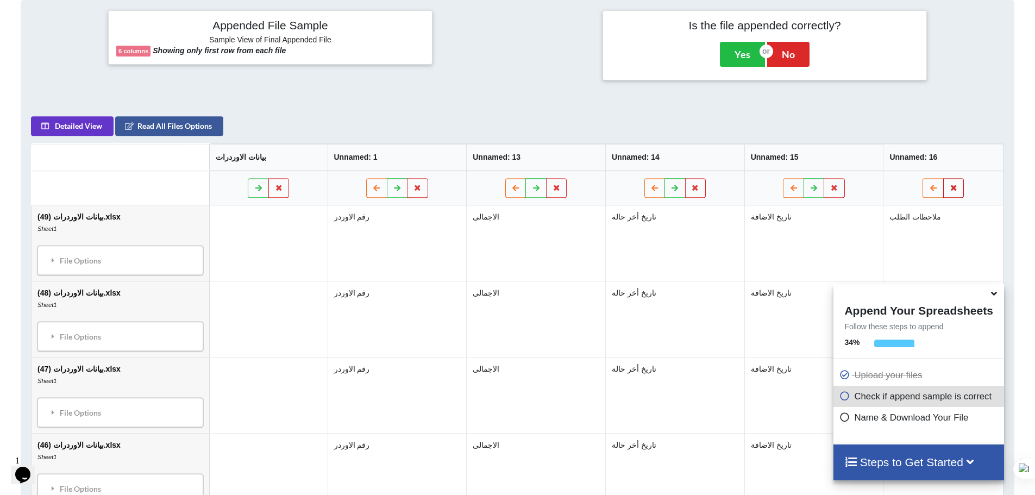
click at [961, 192] on button at bounding box center [953, 188] width 21 height 20
click at [886, 156] on button "Delete Column" at bounding box center [876, 156] width 73 height 20
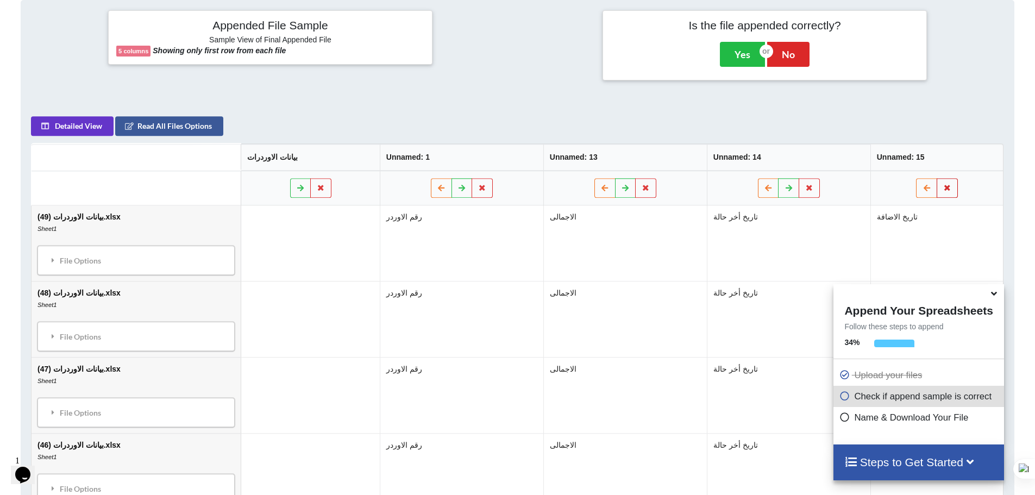
click at [946, 188] on icon at bounding box center [947, 187] width 9 height 7
click at [889, 153] on button "Delete Column" at bounding box center [869, 156] width 73 height 20
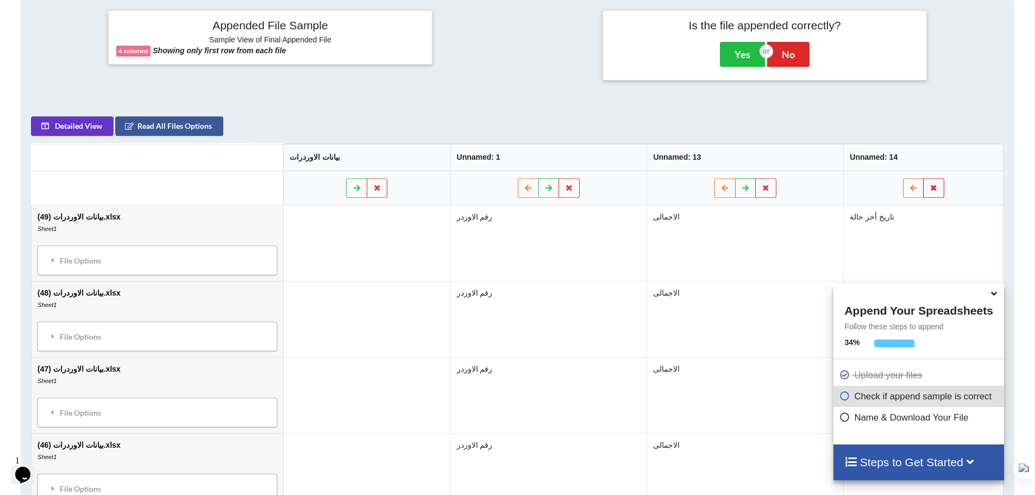
click at [942, 184] on button at bounding box center [934, 188] width 21 height 20
click at [865, 146] on button "Delete Column" at bounding box center [855, 156] width 73 height 20
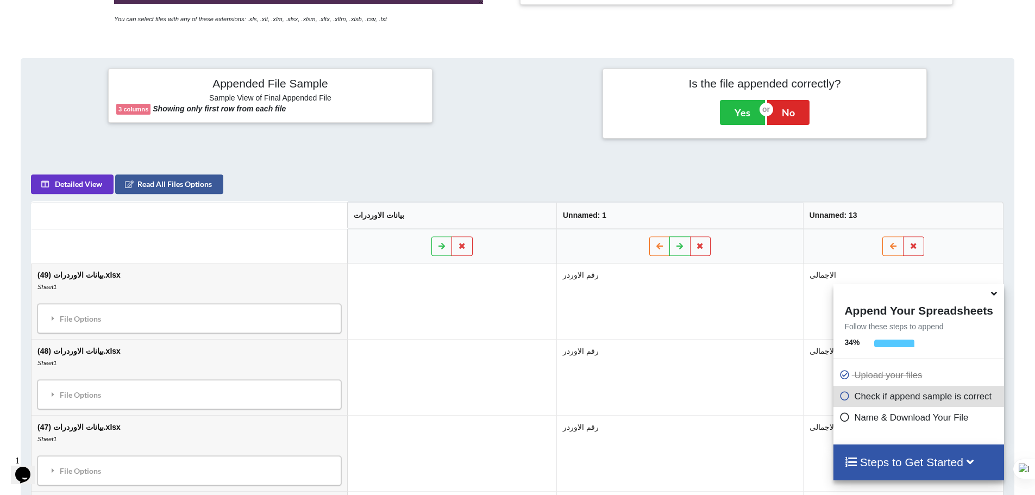
scroll to position [262, 0]
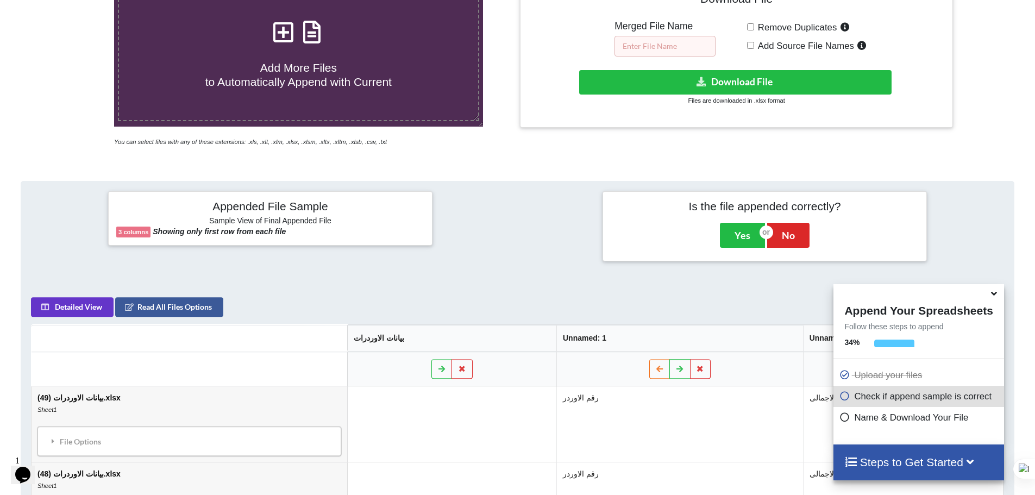
click at [633, 53] on input "text" at bounding box center [665, 46] width 101 height 21
type input "ب"
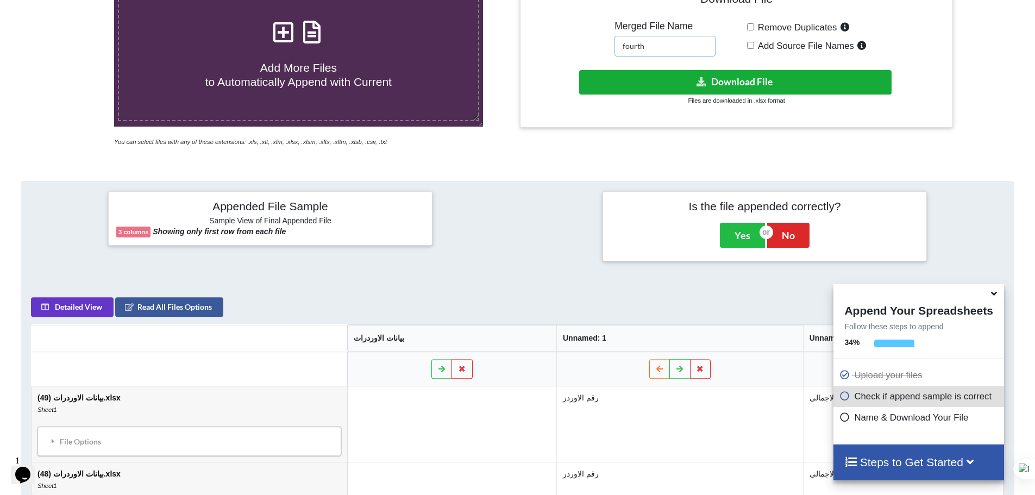
type input "fourth"
click at [681, 82] on button "Download File" at bounding box center [735, 82] width 312 height 24
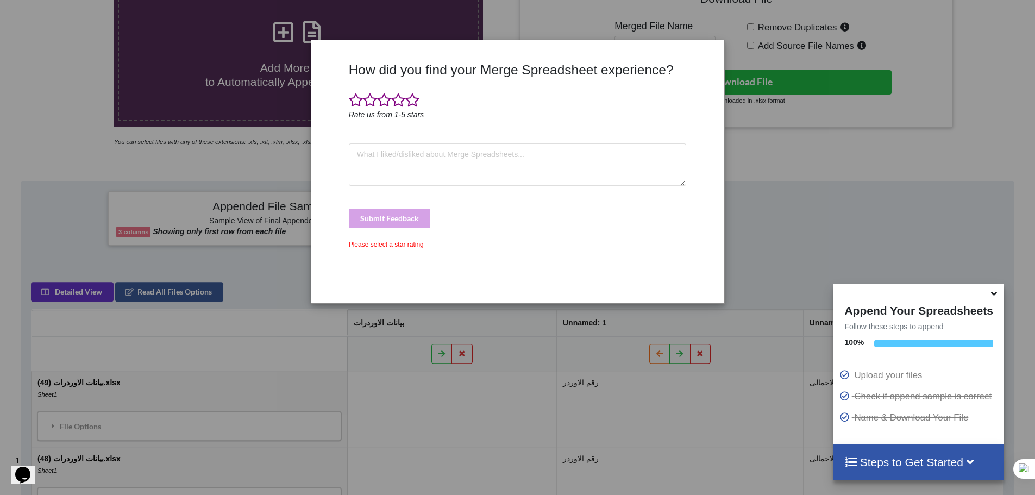
click at [792, 61] on div "How did you find your Merge Spreadsheet experience? Rate us from 1-5 stars Subm…" at bounding box center [517, 247] width 1035 height 495
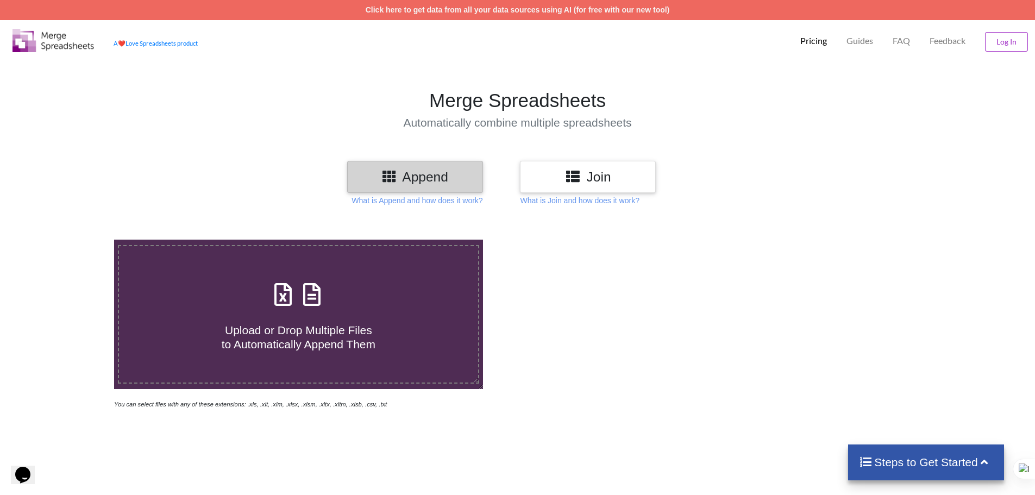
click at [328, 289] on div "Upload or Drop Multiple Files to Automatically Append Them" at bounding box center [298, 314] width 359 height 73
click at [74, 240] on input "Upload or Drop Multiple Files to Automatically Append Them" at bounding box center [74, 240] width 0 height 0
type input "C:\fakepath\fourth 10.xlsx"
click at [360, 302] on div "Reading Files..." at bounding box center [298, 314] width 359 height 65
click at [74, 240] on input "Reading Files..." at bounding box center [74, 240] width 0 height 0
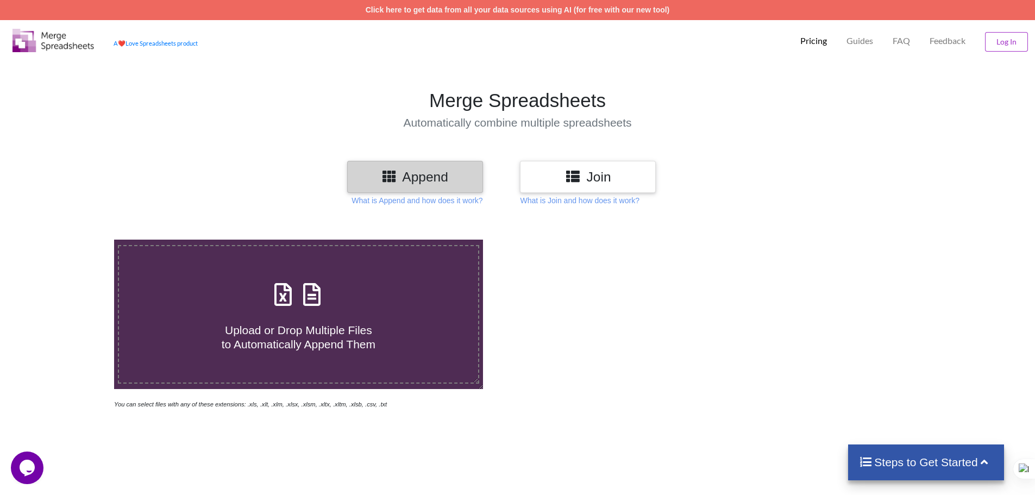
click at [290, 301] on icon at bounding box center [283, 289] width 27 height 23
click at [74, 240] on input "Upload or Drop Multiple Files to Automatically Append Them" at bounding box center [74, 240] width 0 height 0
type input "C:\fakepath\fourth 10.xlsx"
